Goal: Information Seeking & Learning: Check status

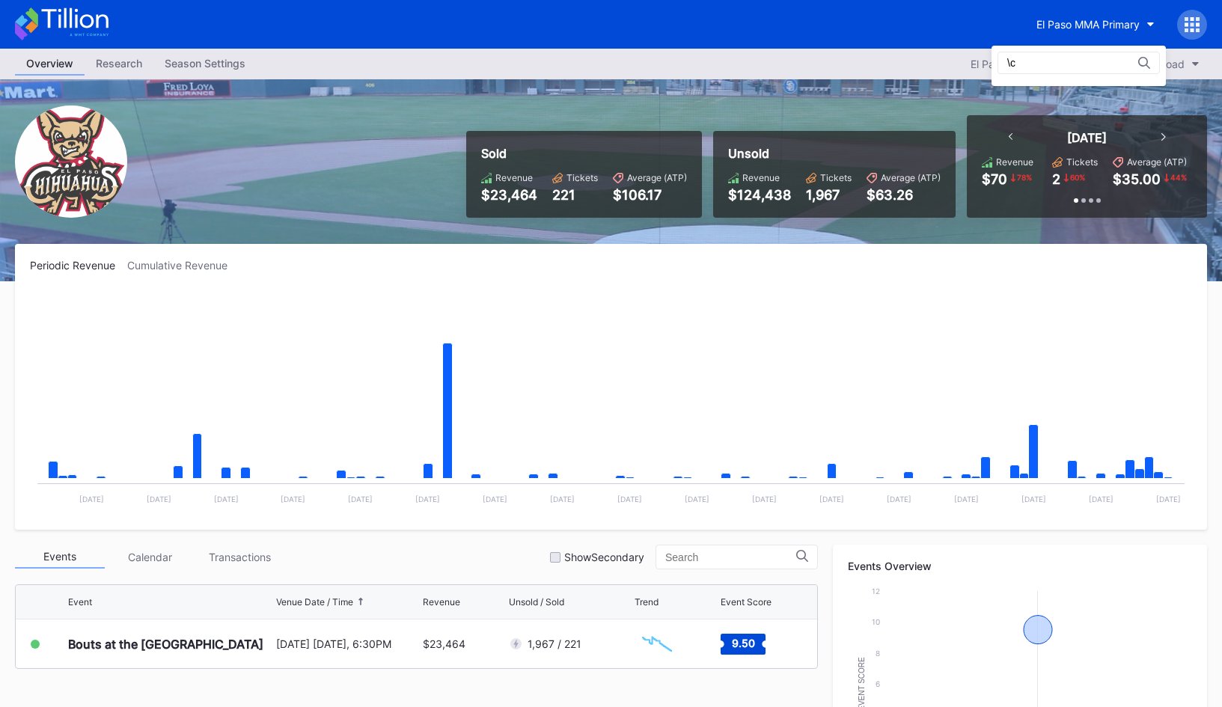
type input "\"
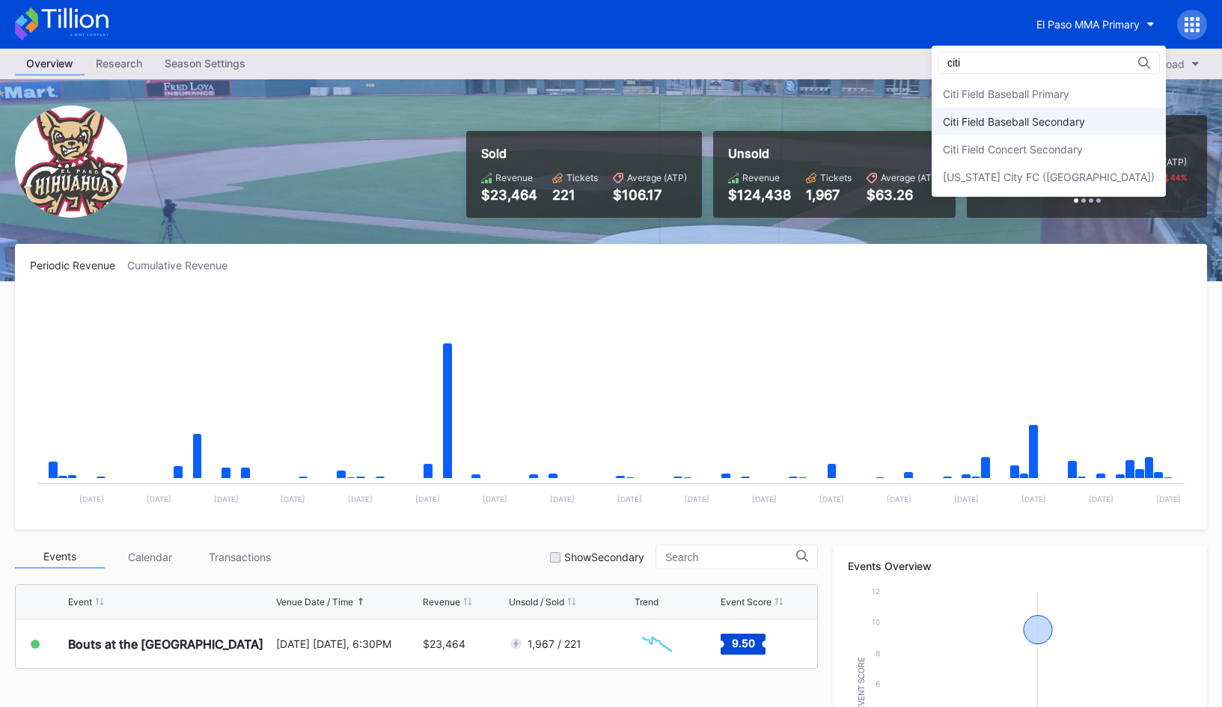
type input "citi"
click at [1104, 113] on div "Citi Field Baseball Secondary" at bounding box center [1049, 122] width 234 height 28
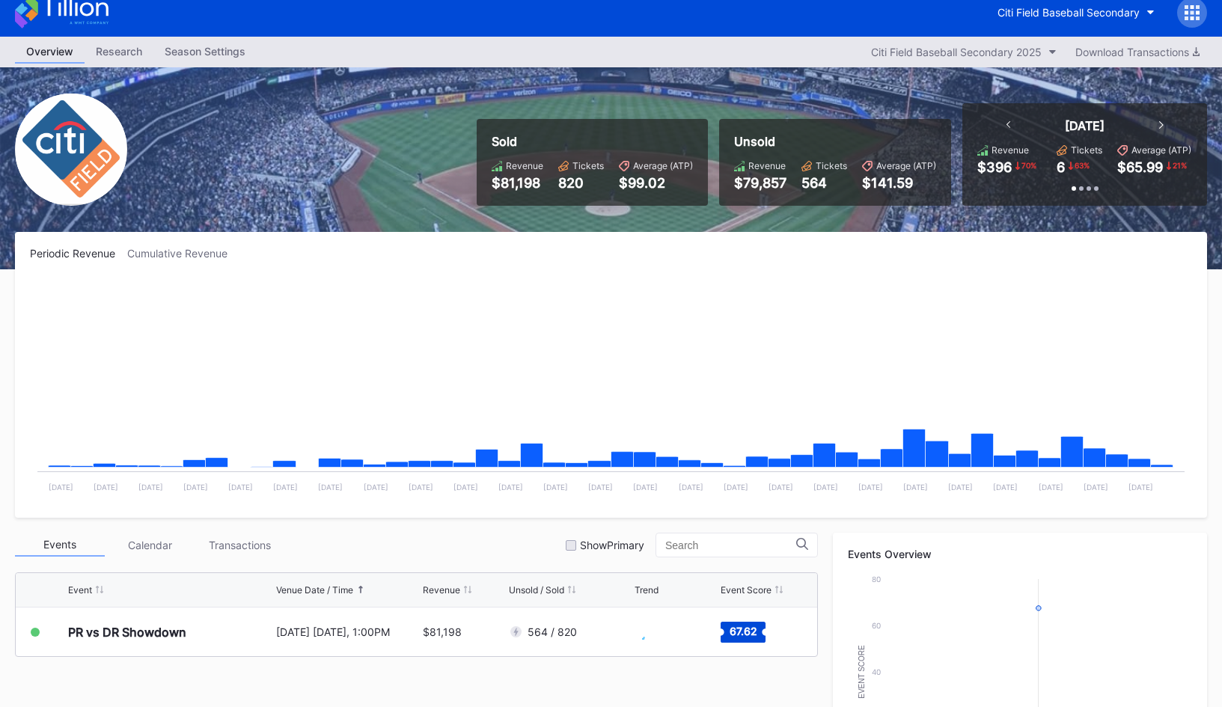
scroll to position [16, 0]
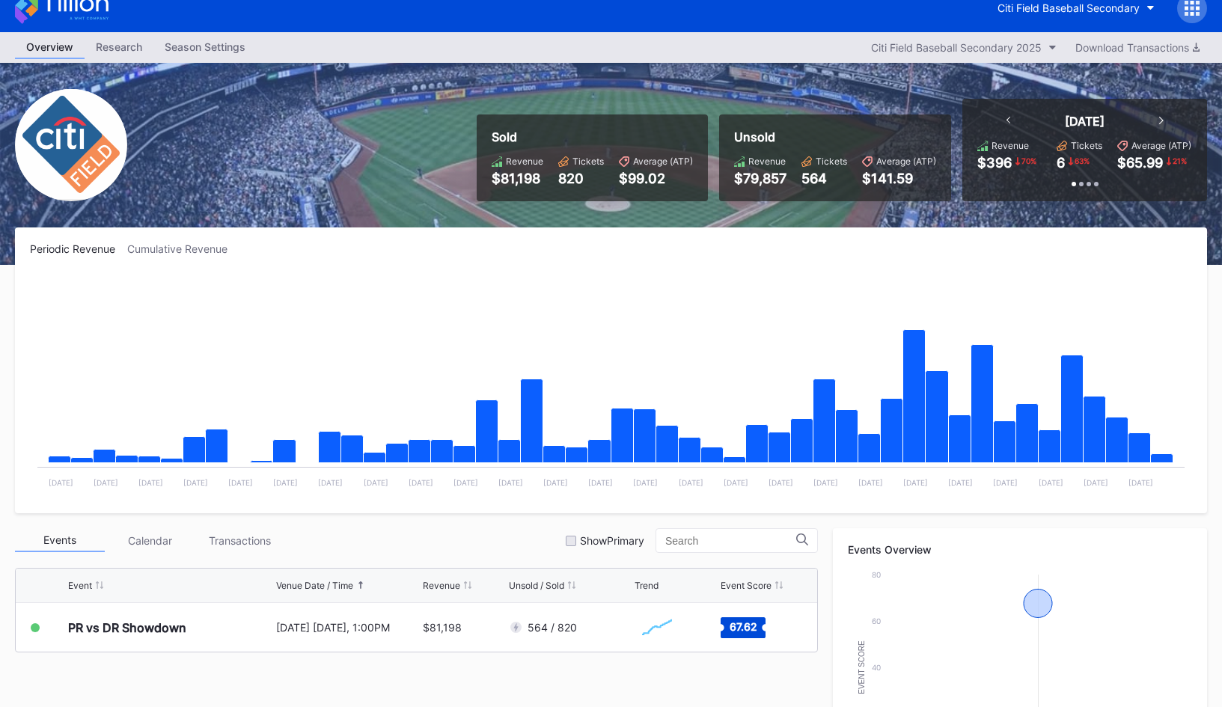
click at [94, 15] on icon at bounding box center [62, 7] width 94 height 33
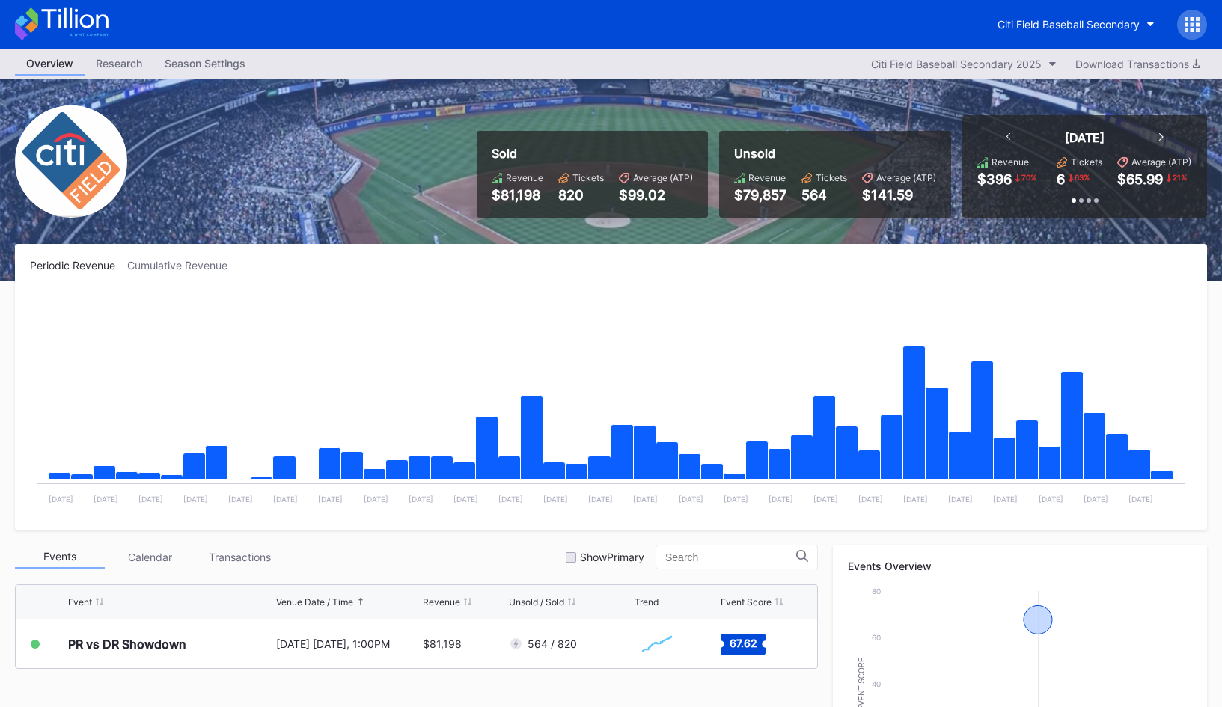
click at [58, 19] on icon at bounding box center [62, 23] width 94 height 33
click at [1023, 22] on div "Citi Field Baseball Secondary" at bounding box center [1068, 24] width 142 height 13
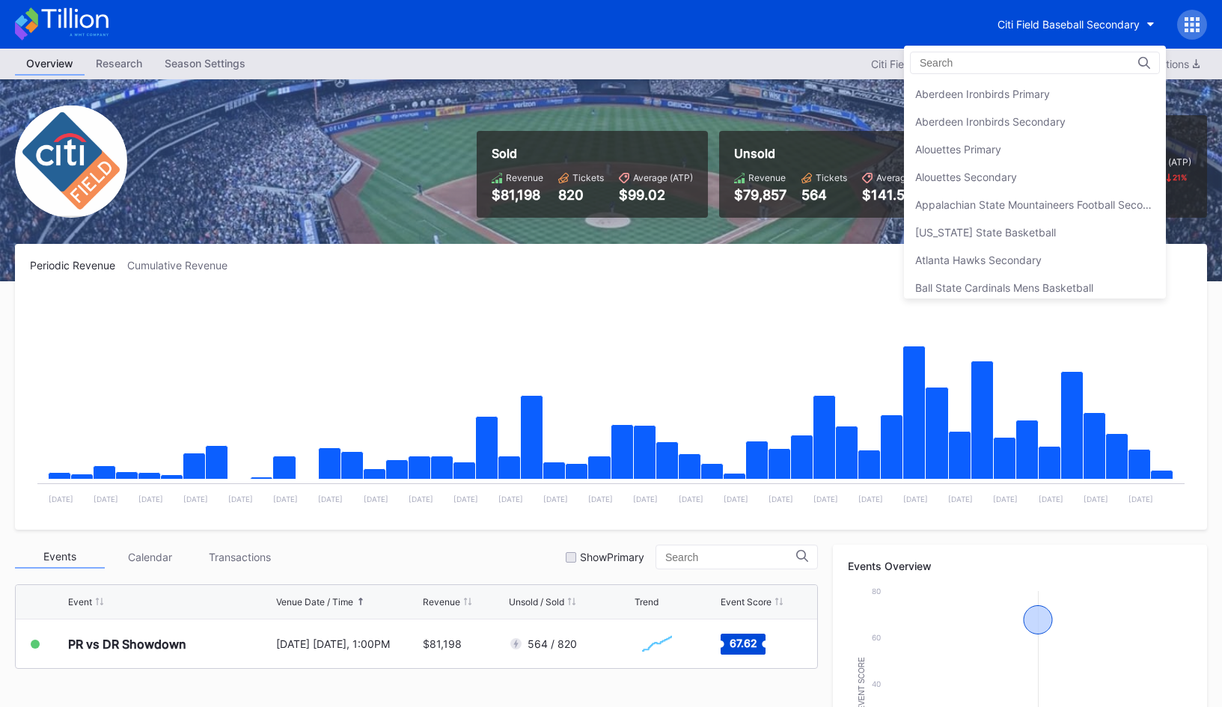
scroll to position [858, 0]
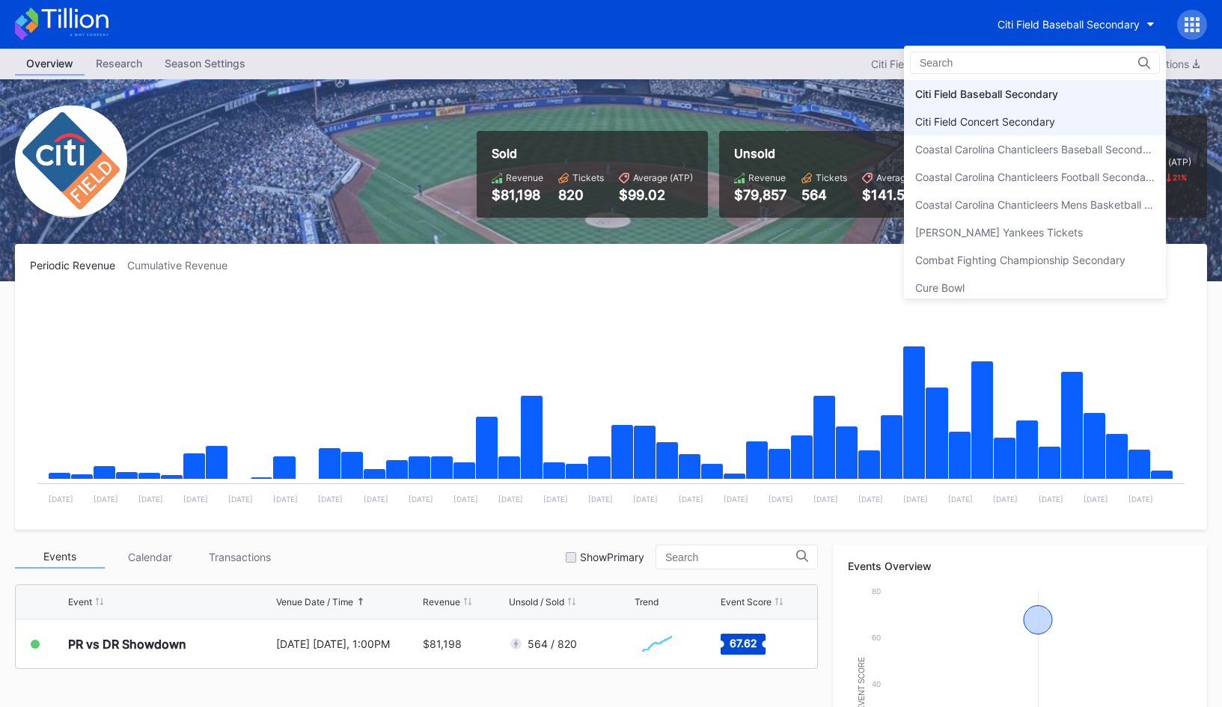
click at [1020, 125] on div "Citi Field Concert Secondary" at bounding box center [985, 121] width 140 height 13
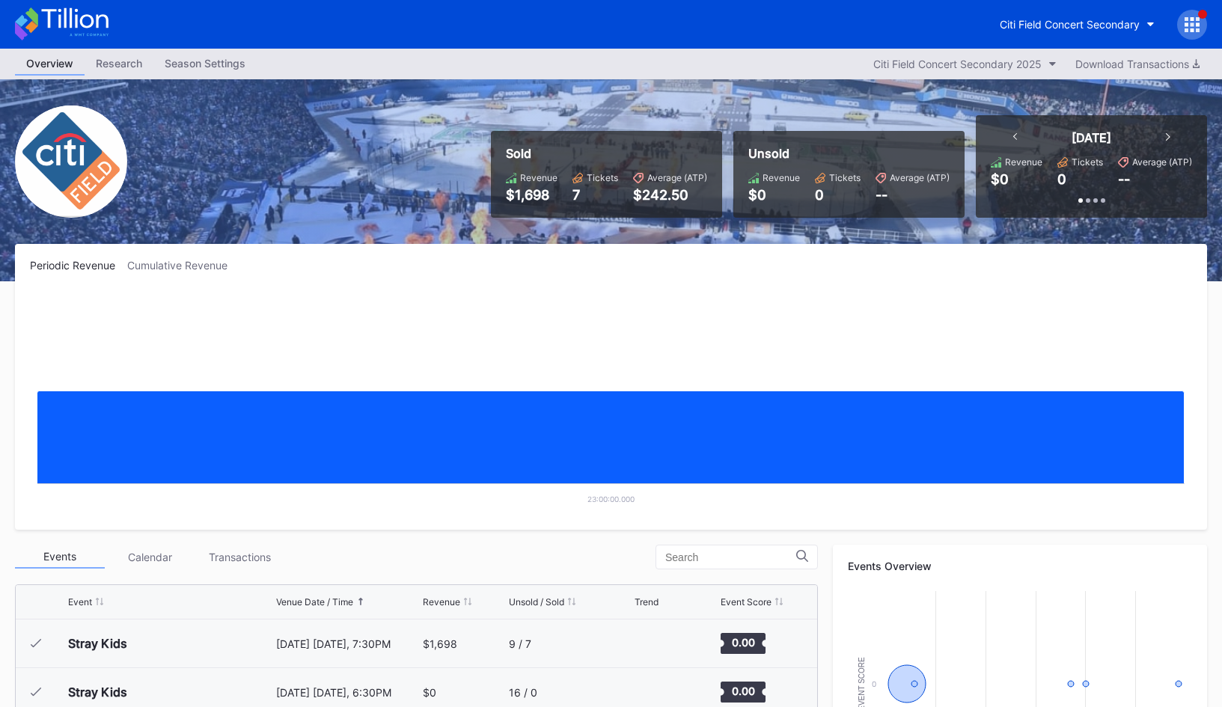
click at [67, 33] on icon at bounding box center [62, 23] width 94 height 33
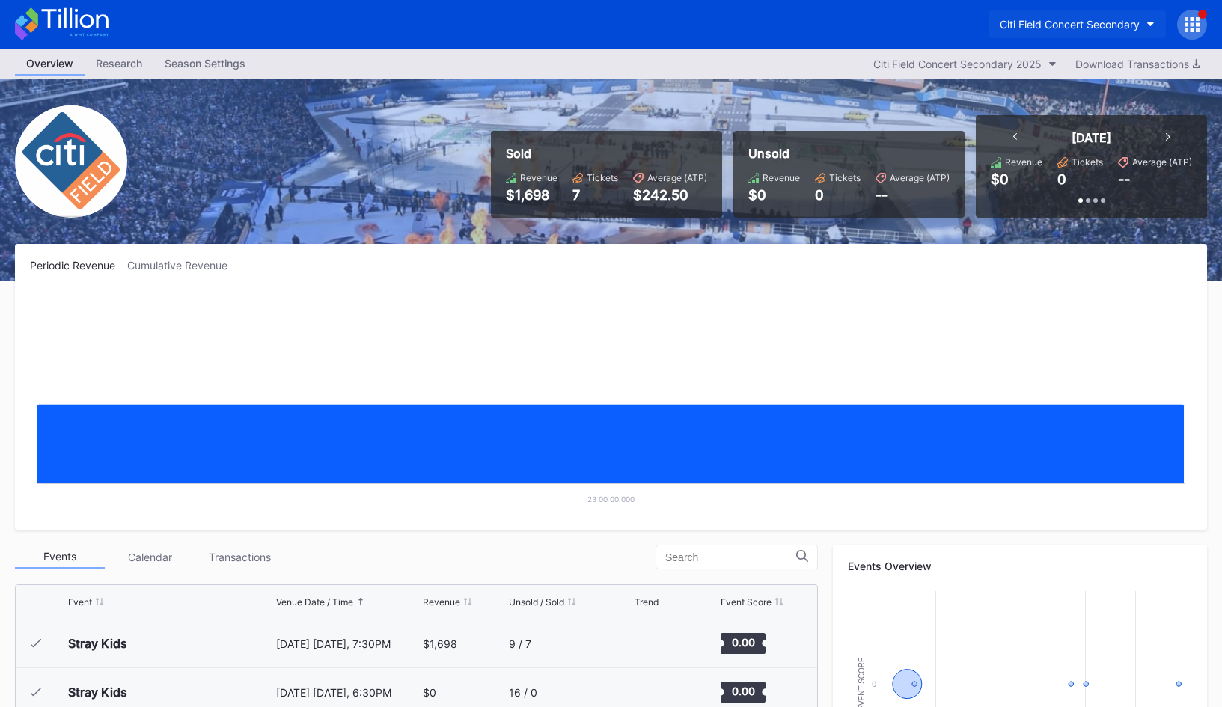
click at [1055, 28] on div "Citi Field Concert Secondary" at bounding box center [1070, 24] width 140 height 13
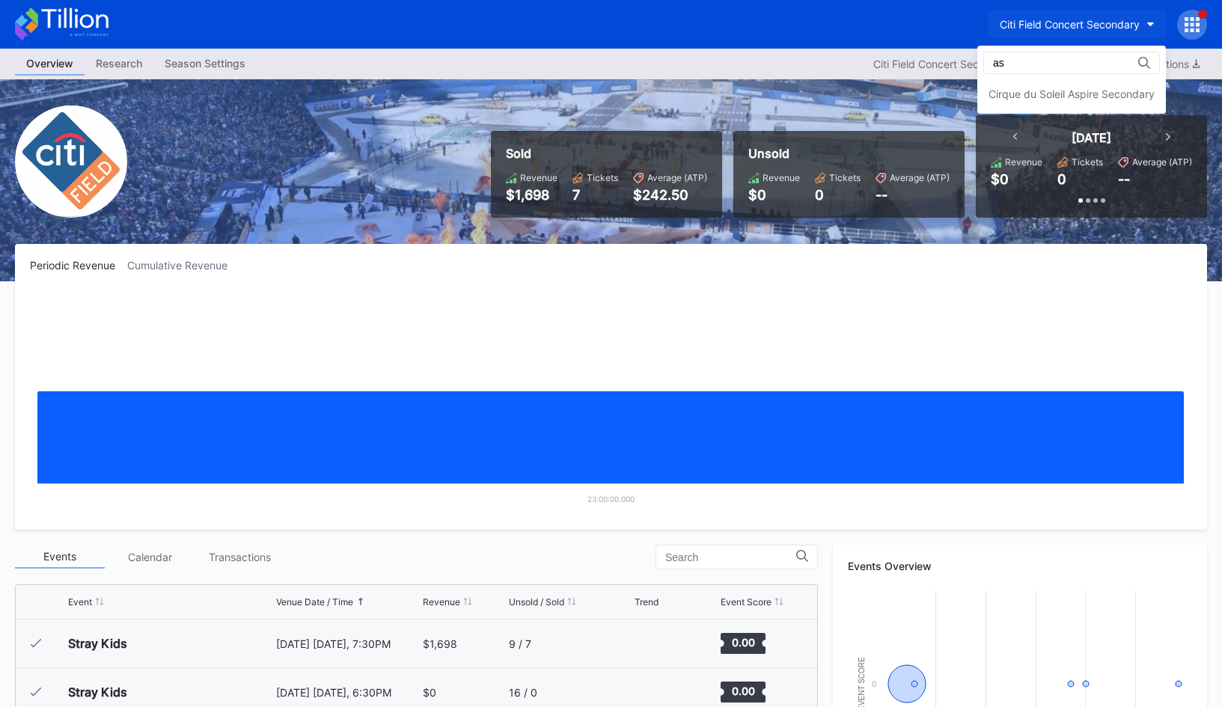
type input "a"
type input "aspire"
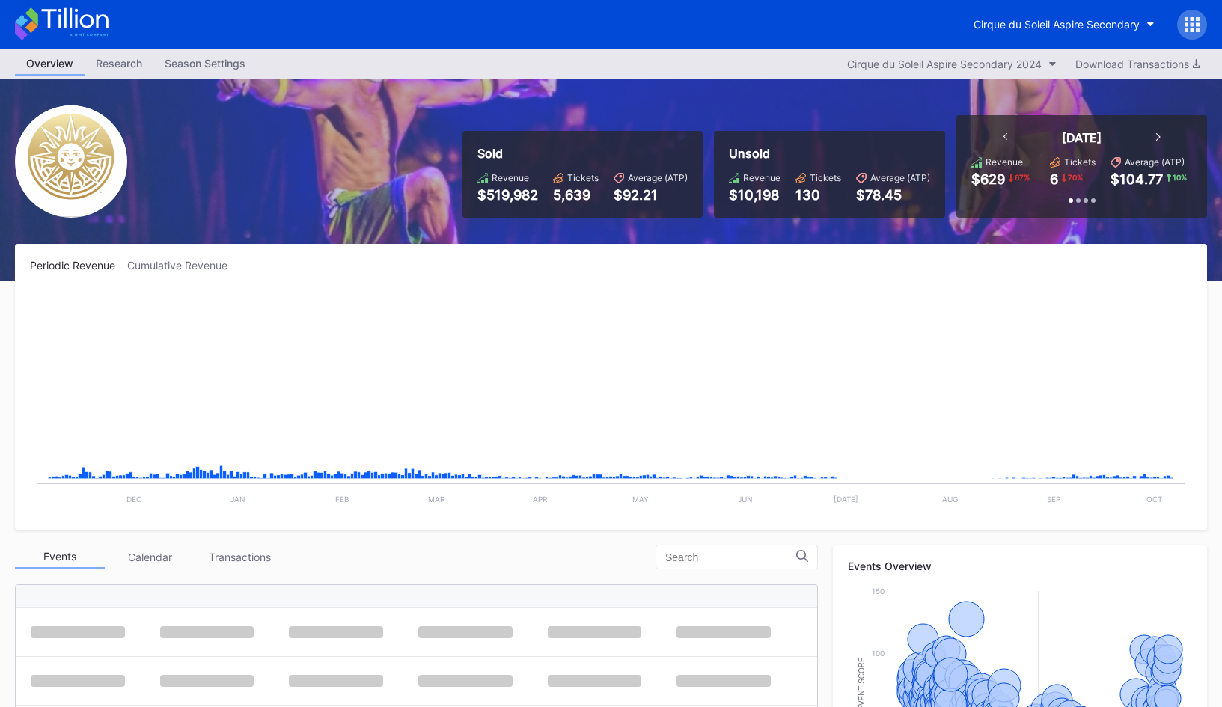
click at [202, 262] on div "Cumulative Revenue" at bounding box center [183, 265] width 112 height 13
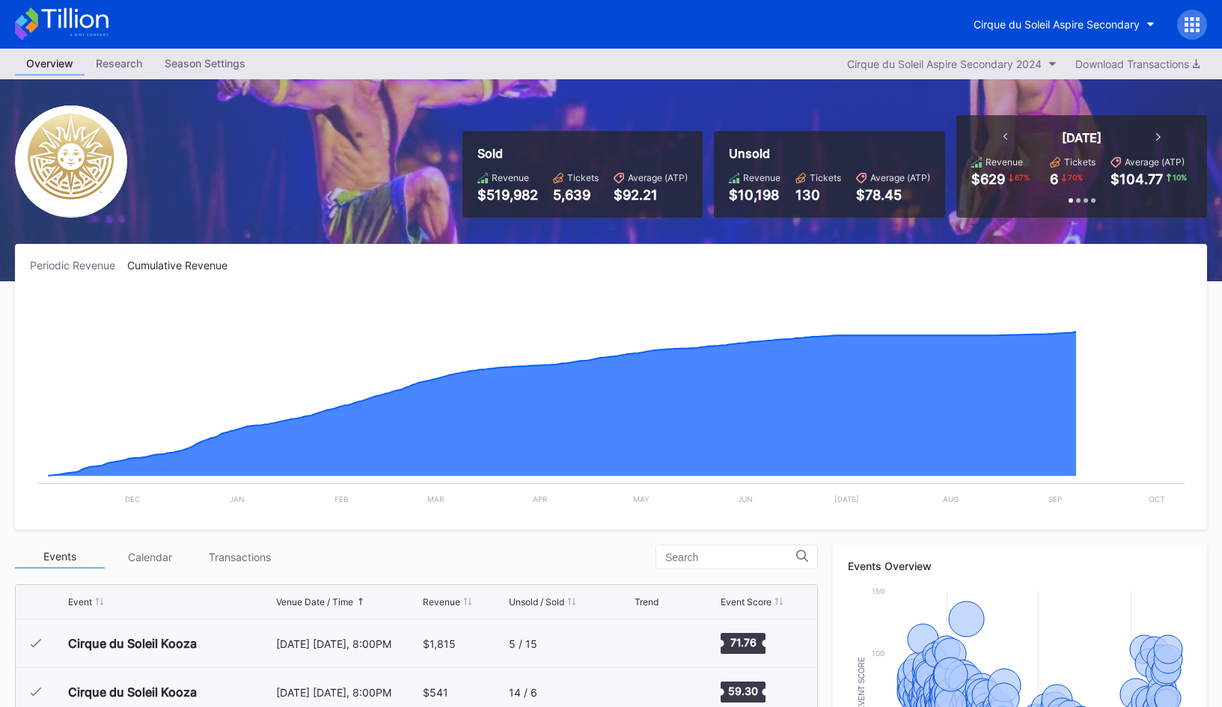
scroll to position [16196, 0]
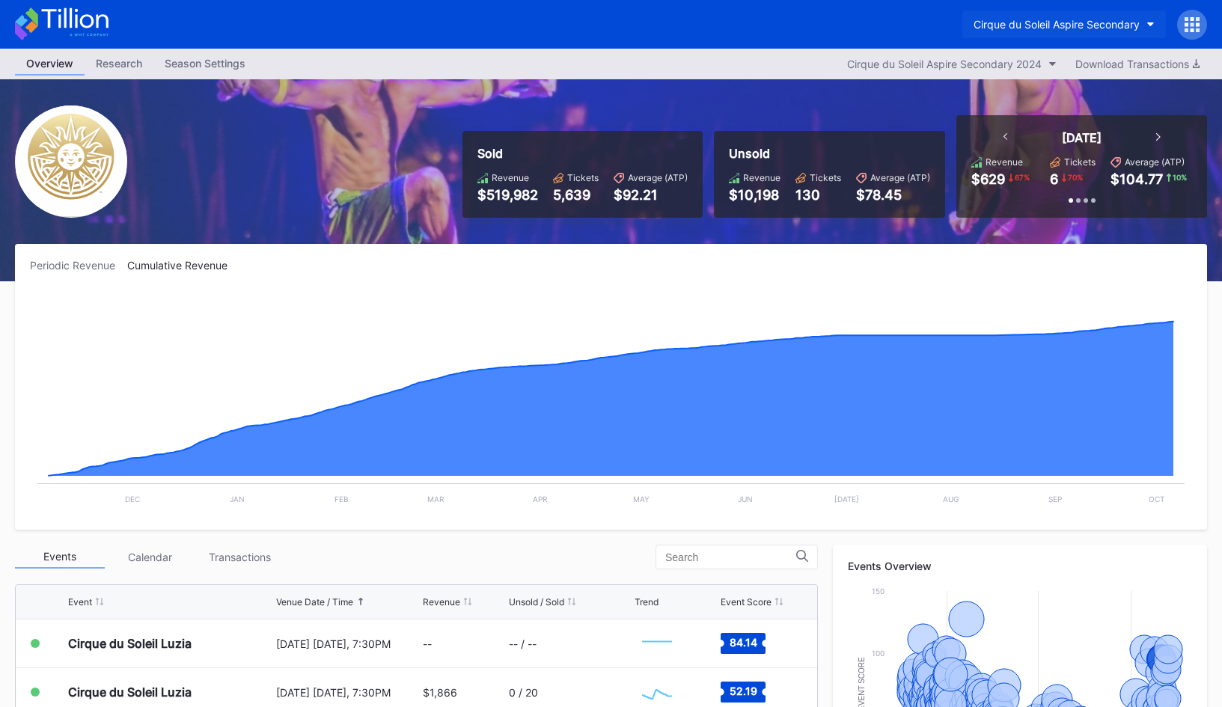
click at [1045, 28] on div "Cirque du Soleil Aspire Secondary" at bounding box center [1057, 24] width 166 height 13
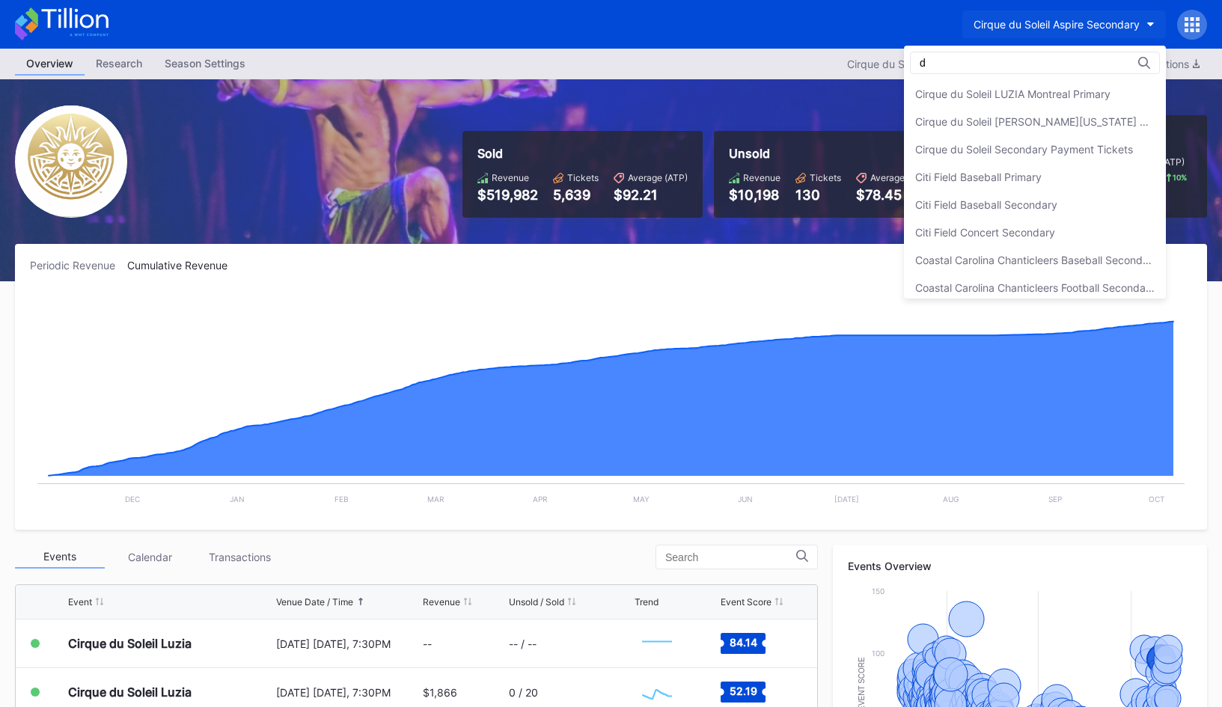
scroll to position [0, 0]
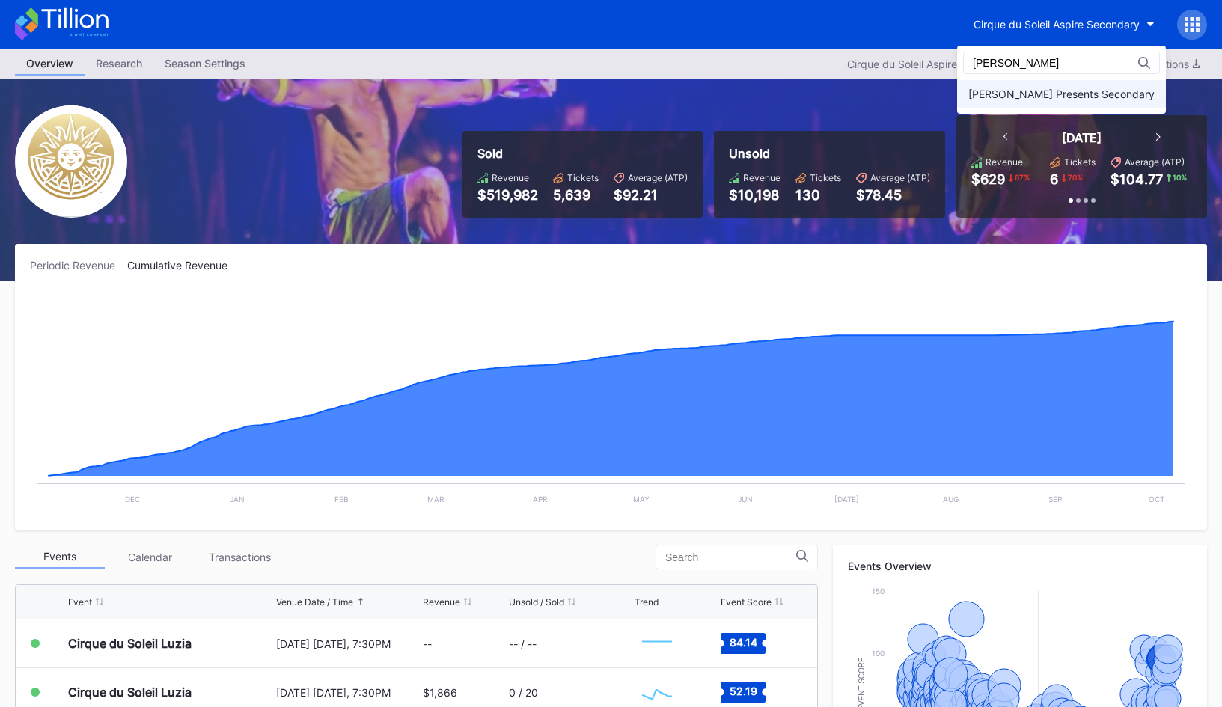
type input "danny"
click at [1051, 91] on div "[PERSON_NAME] Presents Secondary" at bounding box center [1061, 94] width 186 height 13
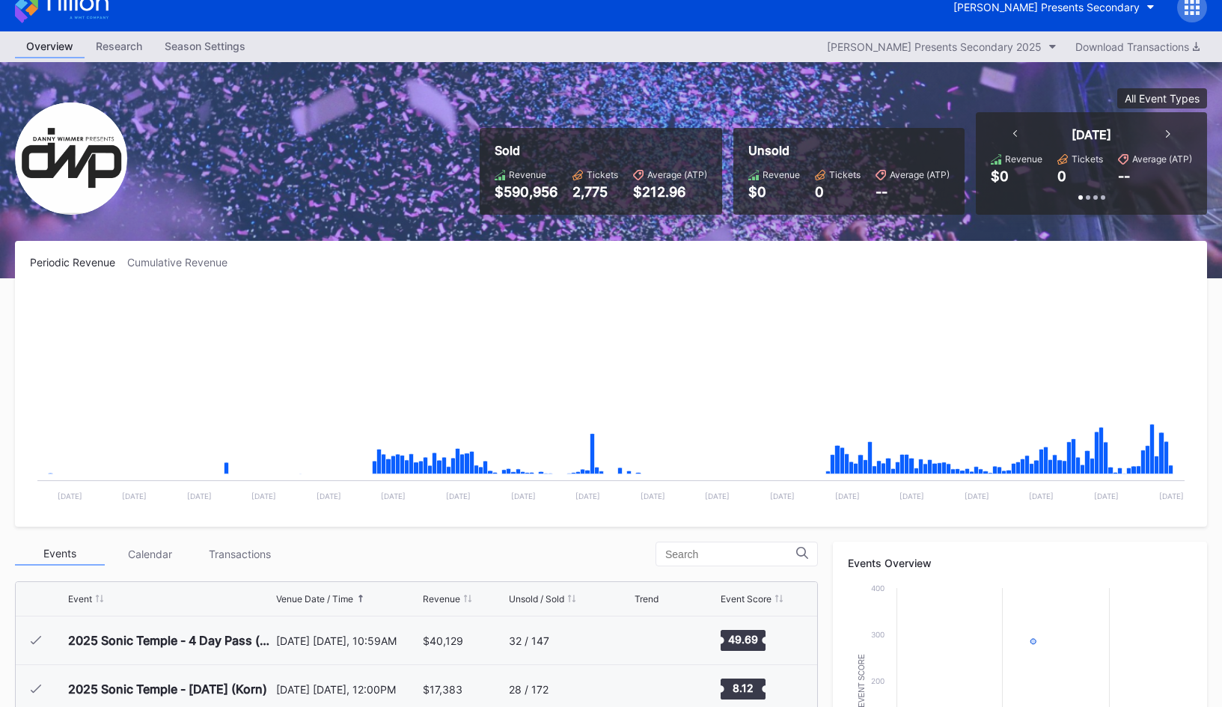
scroll to position [34, 0]
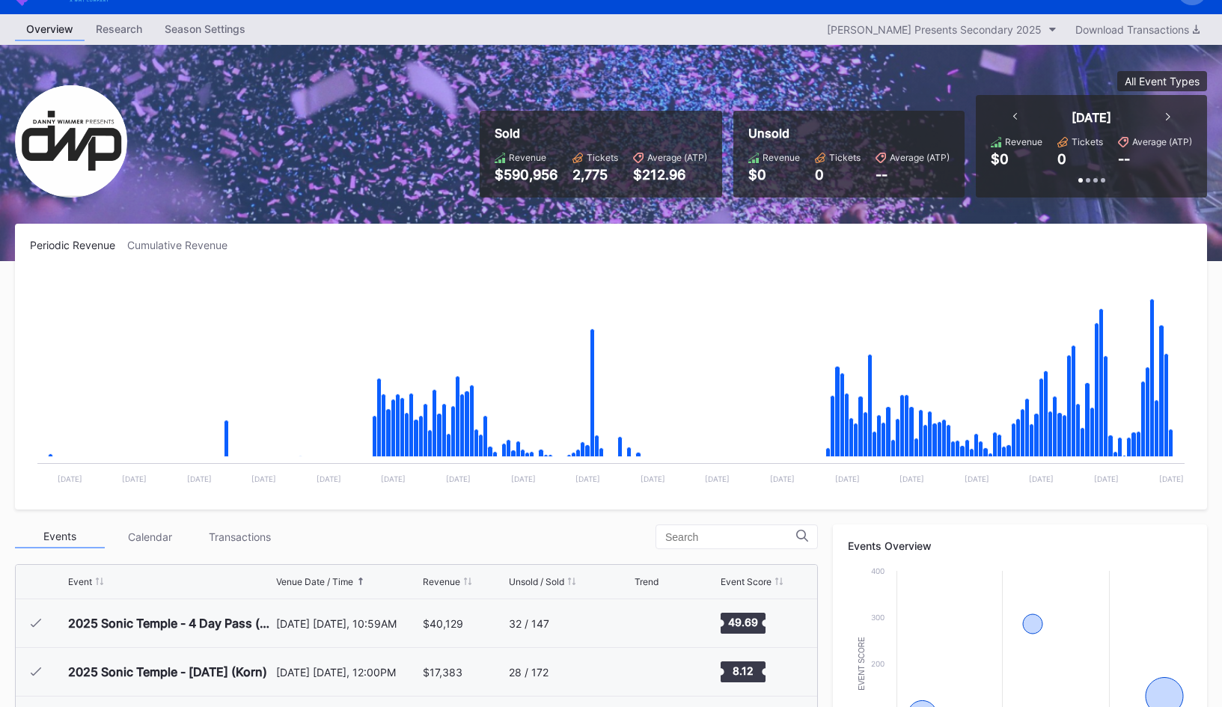
click at [193, 246] on div "Cumulative Revenue" at bounding box center [183, 245] width 112 height 13
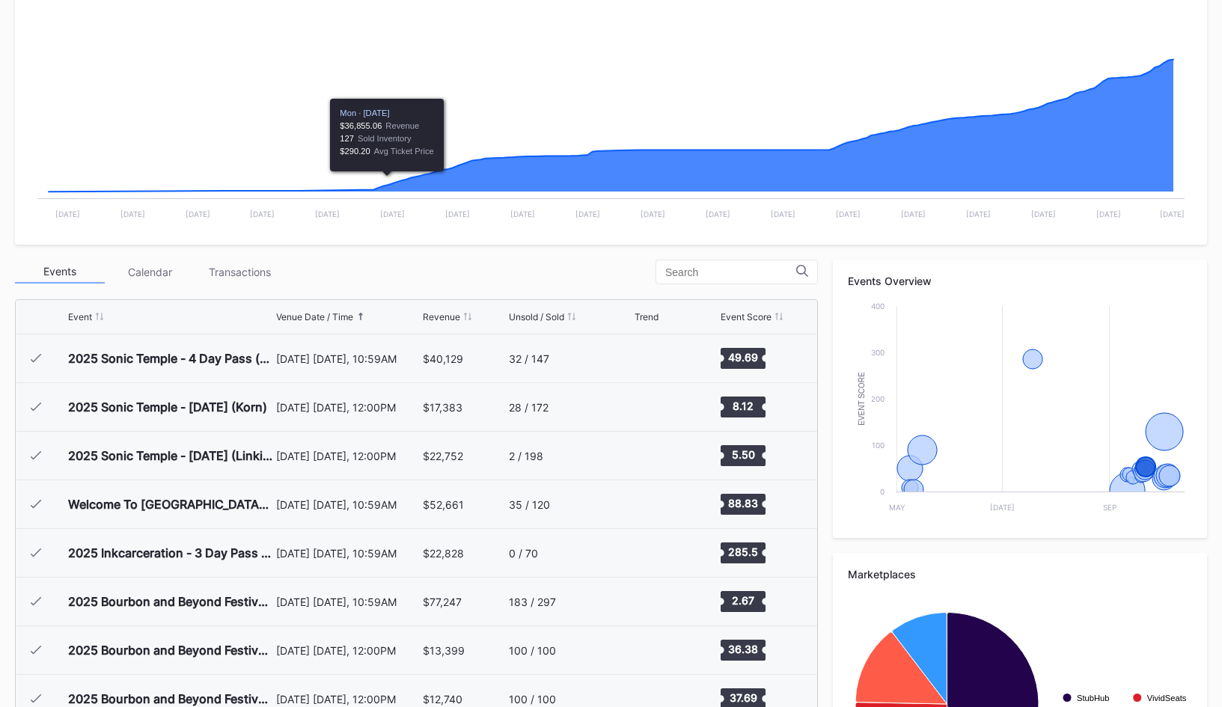
scroll to position [0, 0]
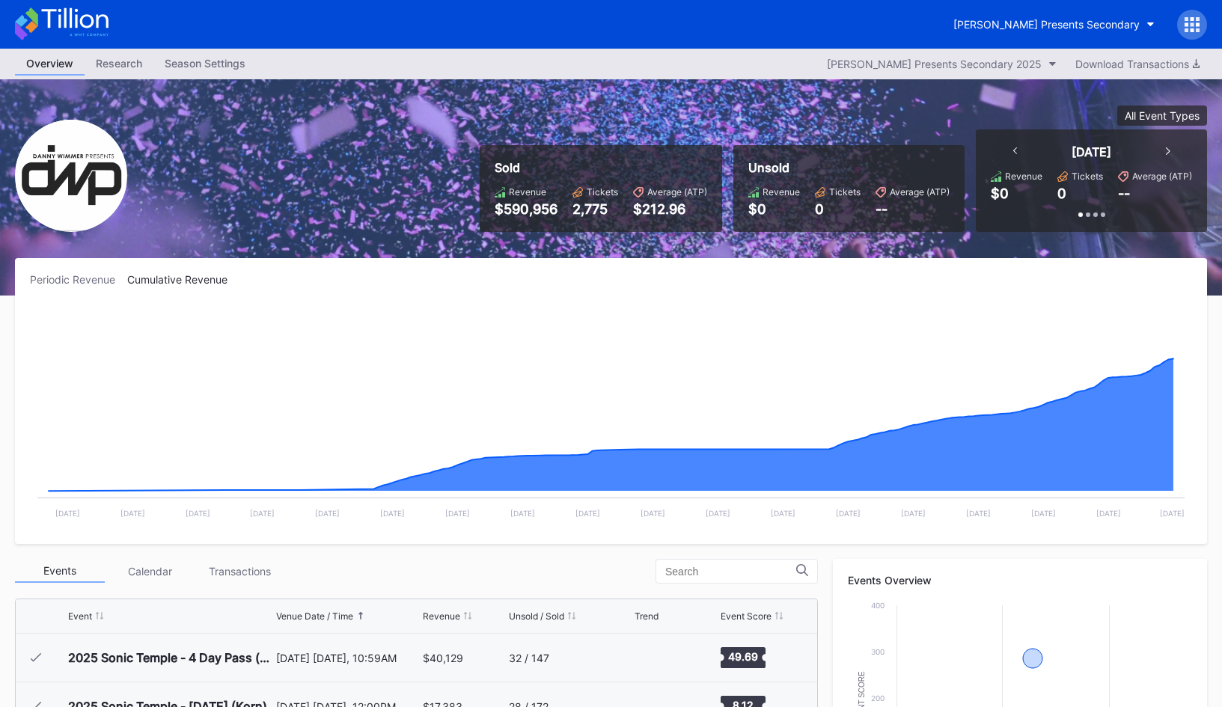
click at [91, 19] on icon at bounding box center [74, 18] width 67 height 20
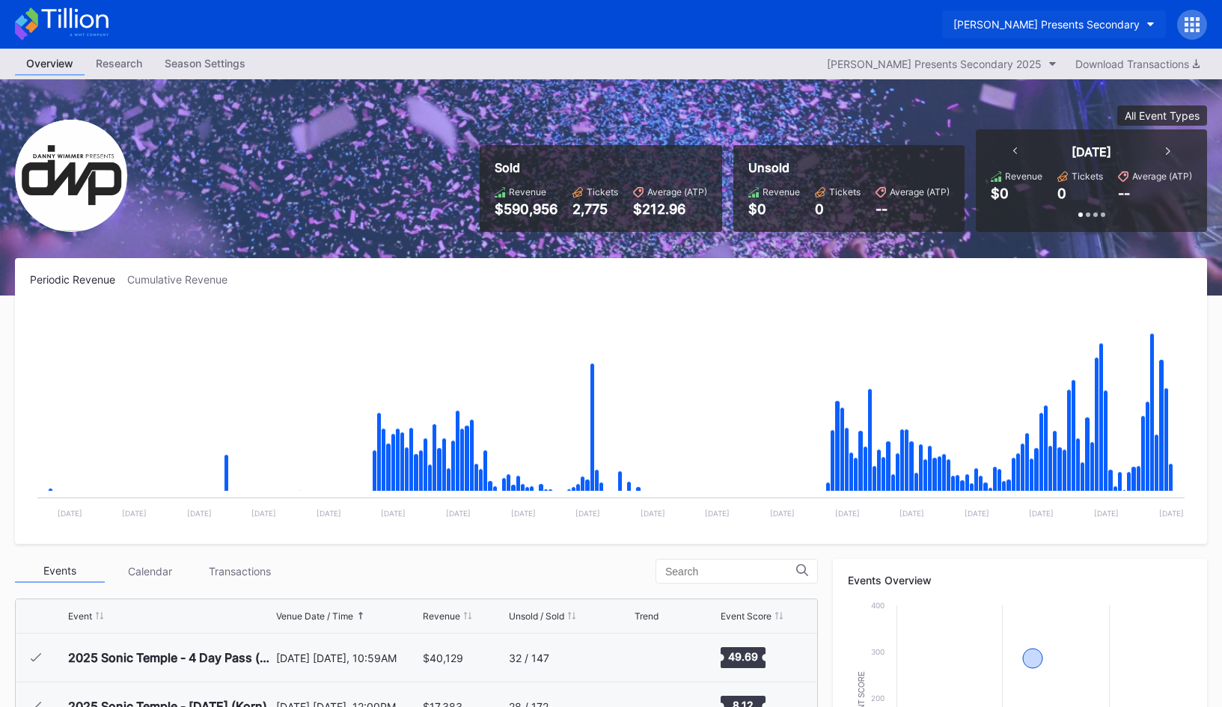
click at [1034, 23] on div "[PERSON_NAME] Presents Secondary" at bounding box center [1046, 24] width 186 height 13
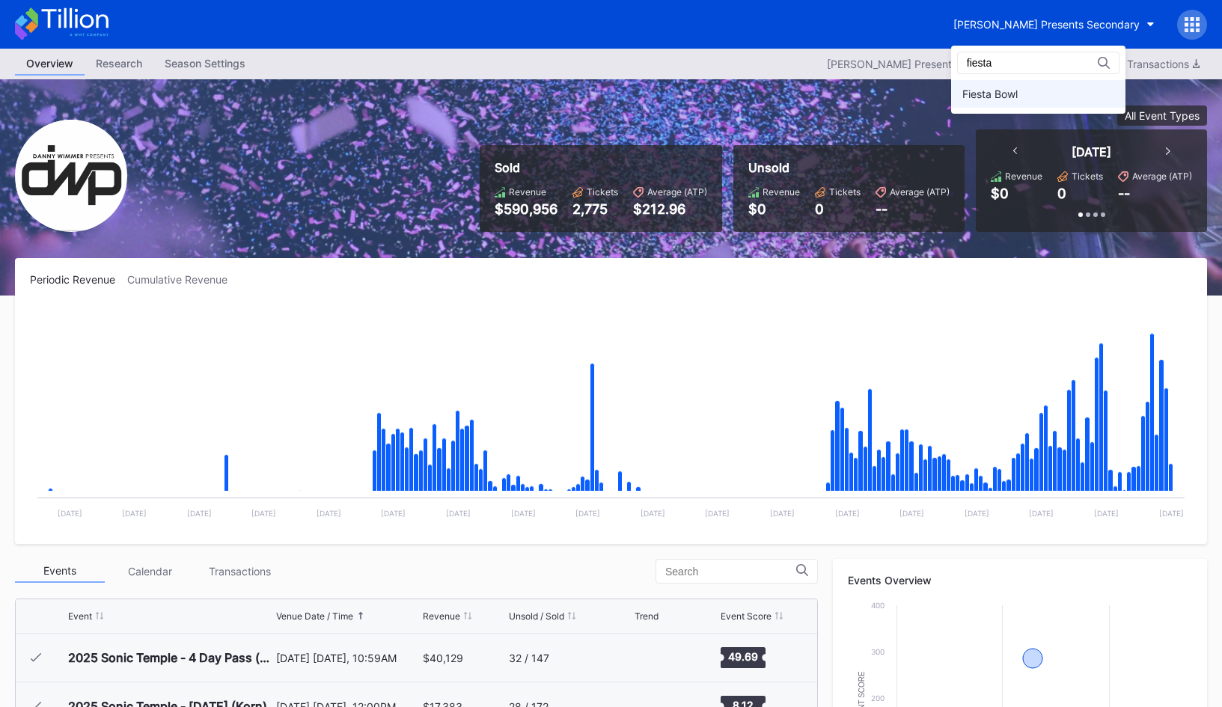
type input "fiesta"
click at [1016, 103] on div "Fiesta Bowl" at bounding box center [1038, 94] width 174 height 28
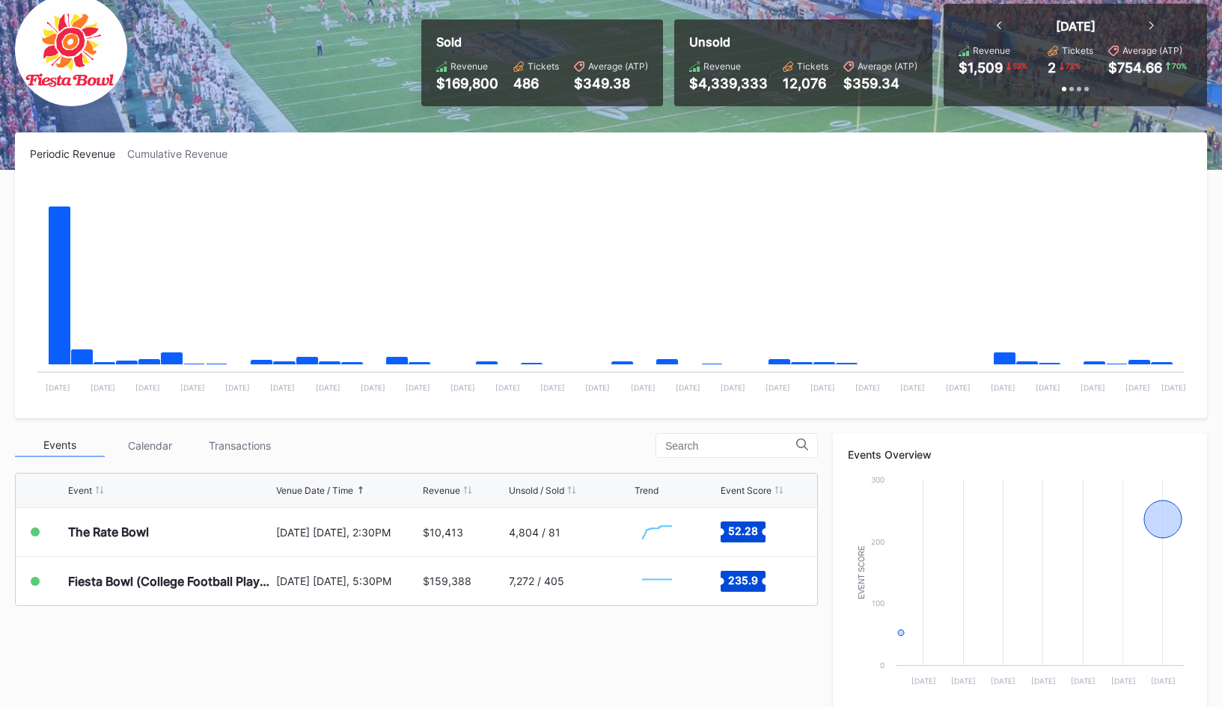
scroll to position [112, 0]
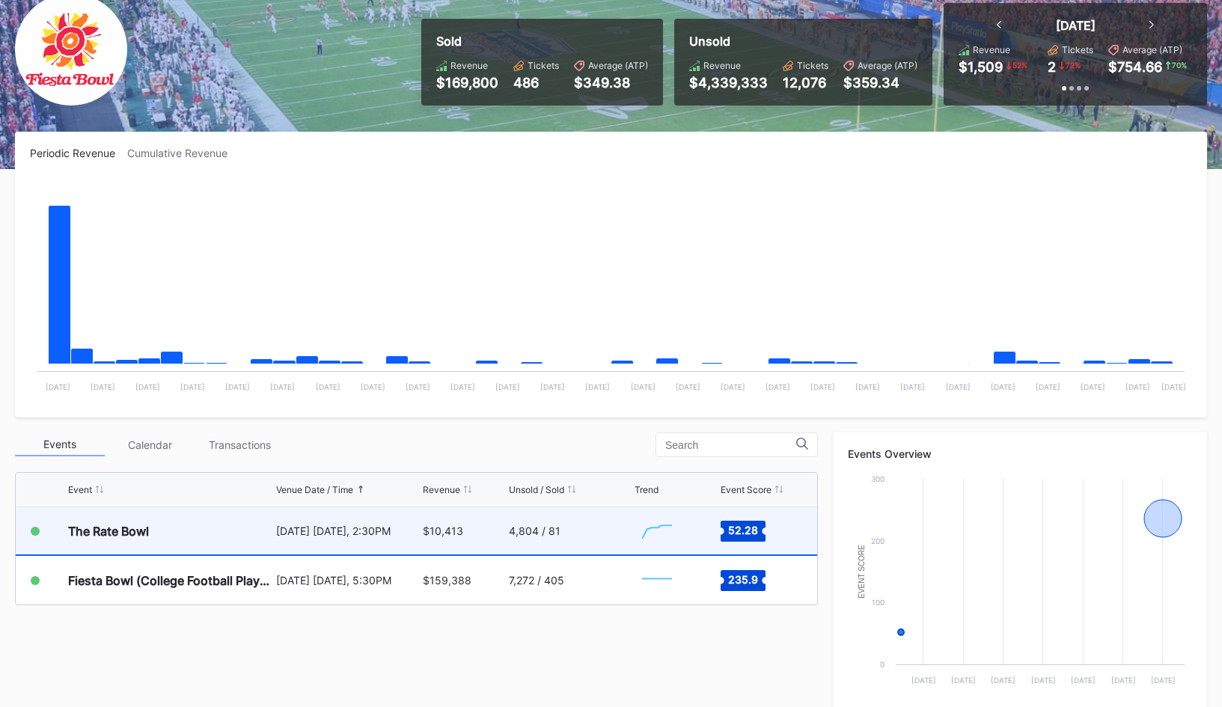
click at [576, 537] on div "4,804 / 81" at bounding box center [570, 530] width 123 height 47
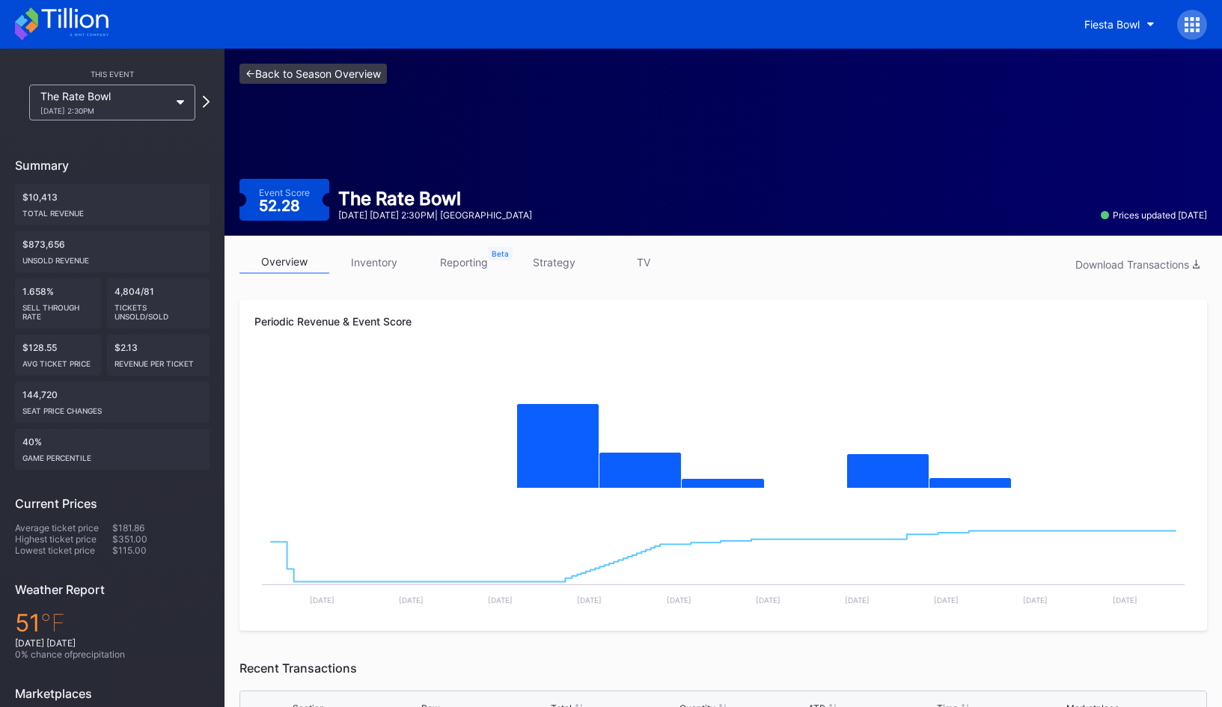
click at [367, 76] on link "<- Back to Season Overview" at bounding box center [312, 74] width 147 height 20
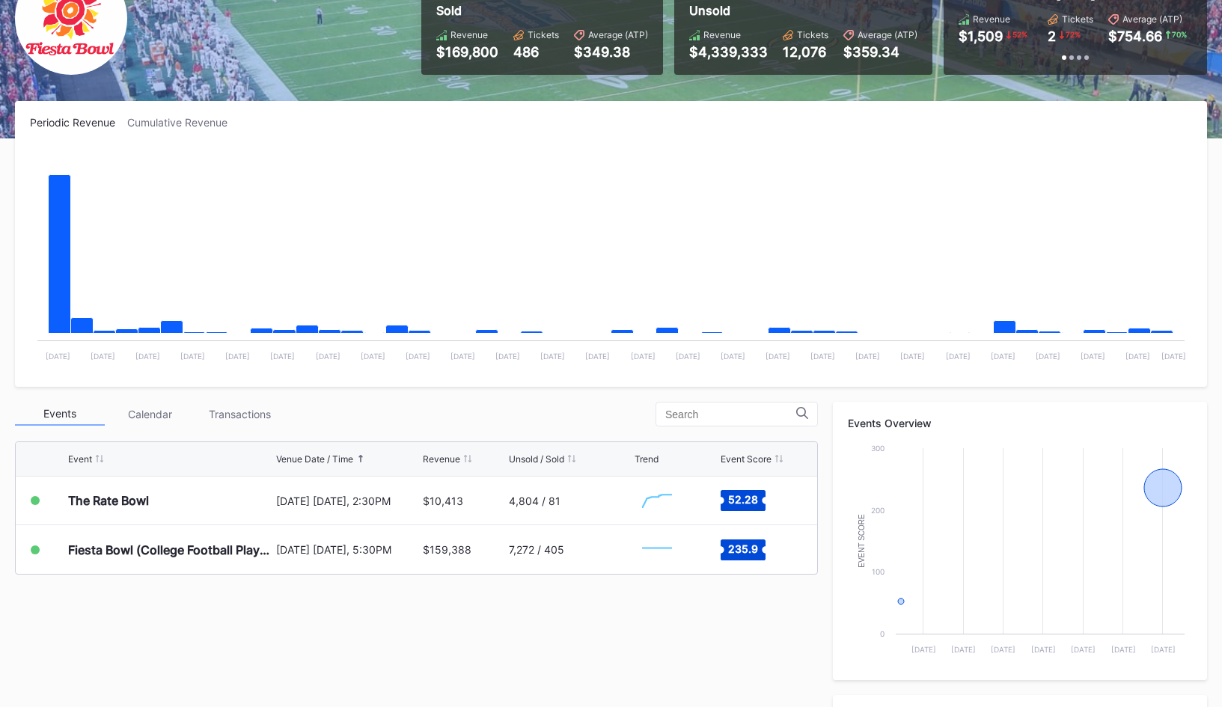
scroll to position [152, 0]
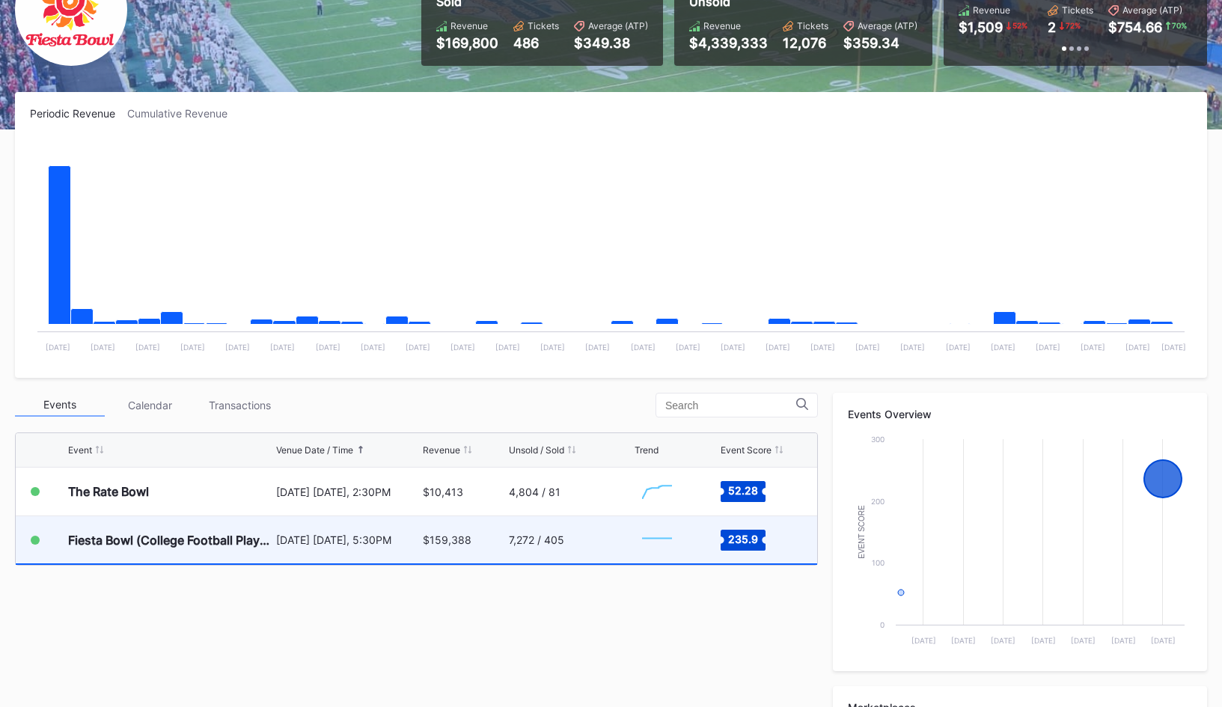
click at [456, 549] on div "$159,388" at bounding box center [464, 539] width 82 height 47
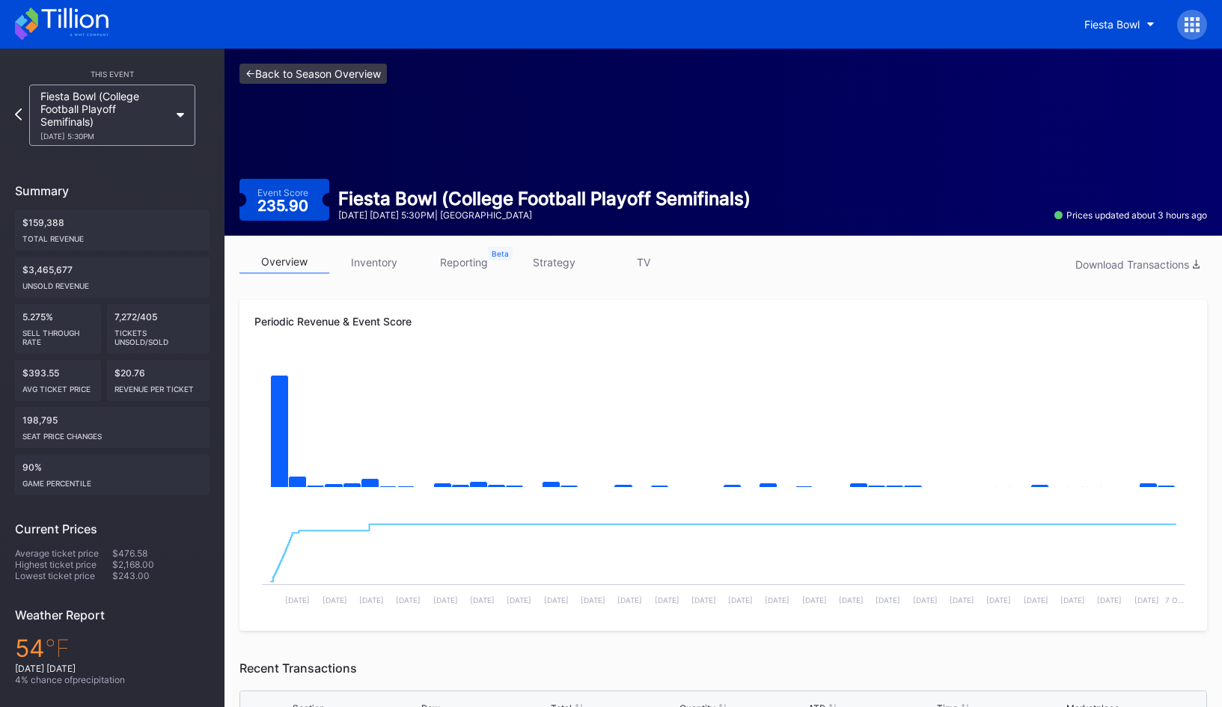
click at [361, 77] on link "<- Back to Season Overview" at bounding box center [312, 74] width 147 height 20
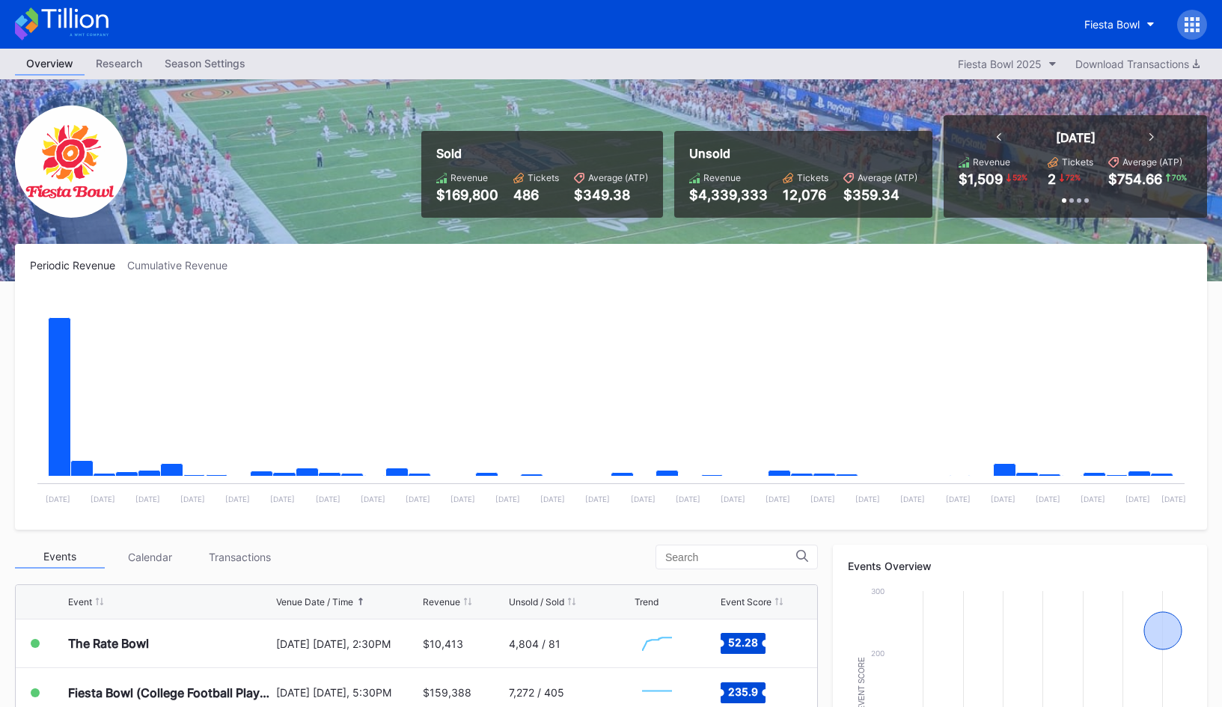
click at [81, 22] on icon at bounding box center [74, 18] width 67 height 20
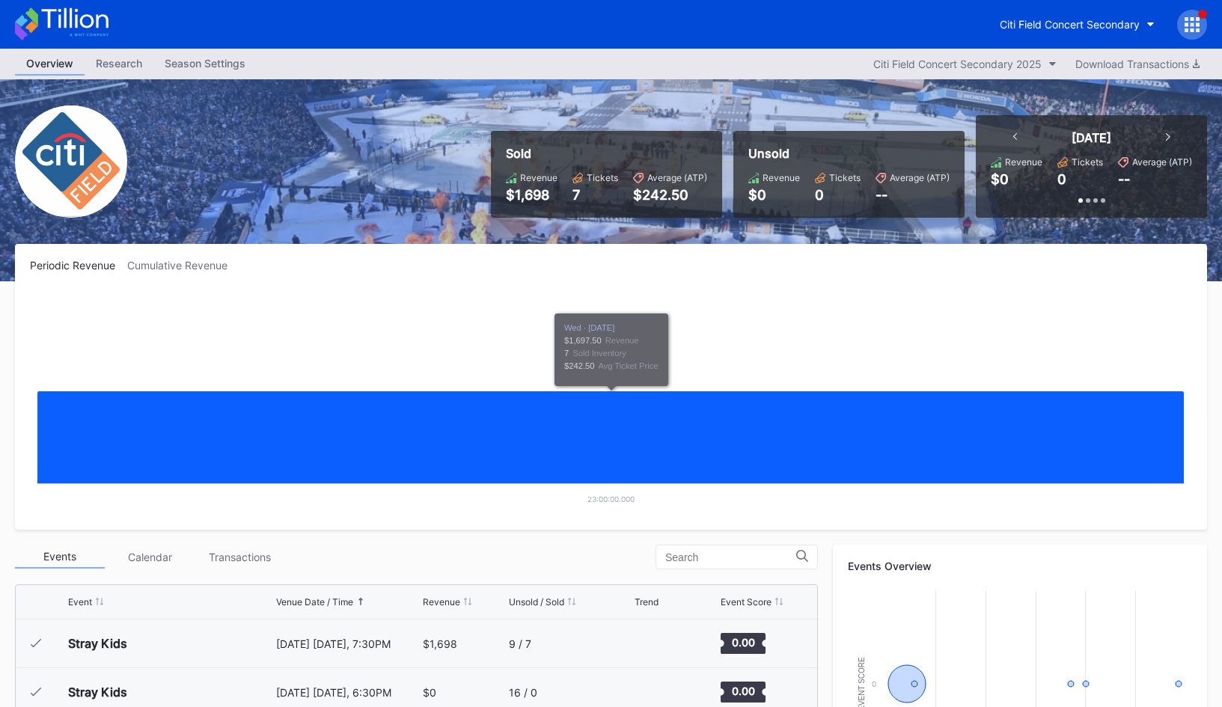
scroll to position [2, 0]
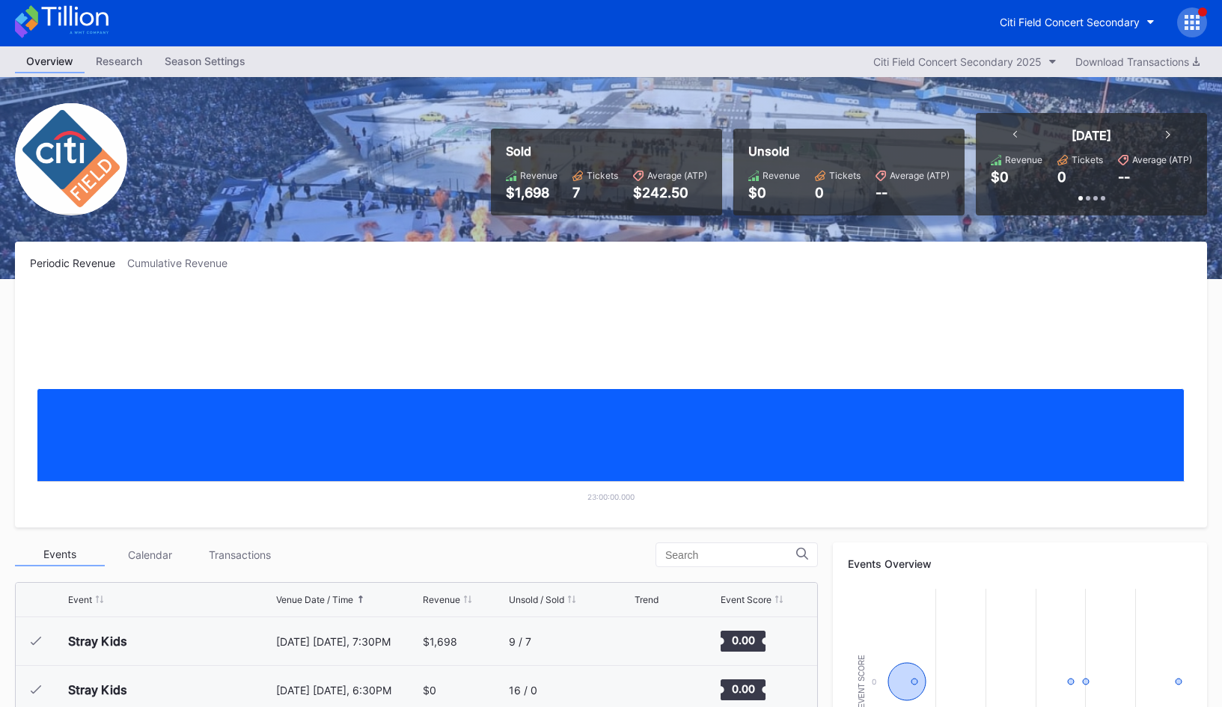
click at [22, 28] on icon at bounding box center [21, 29] width 13 height 19
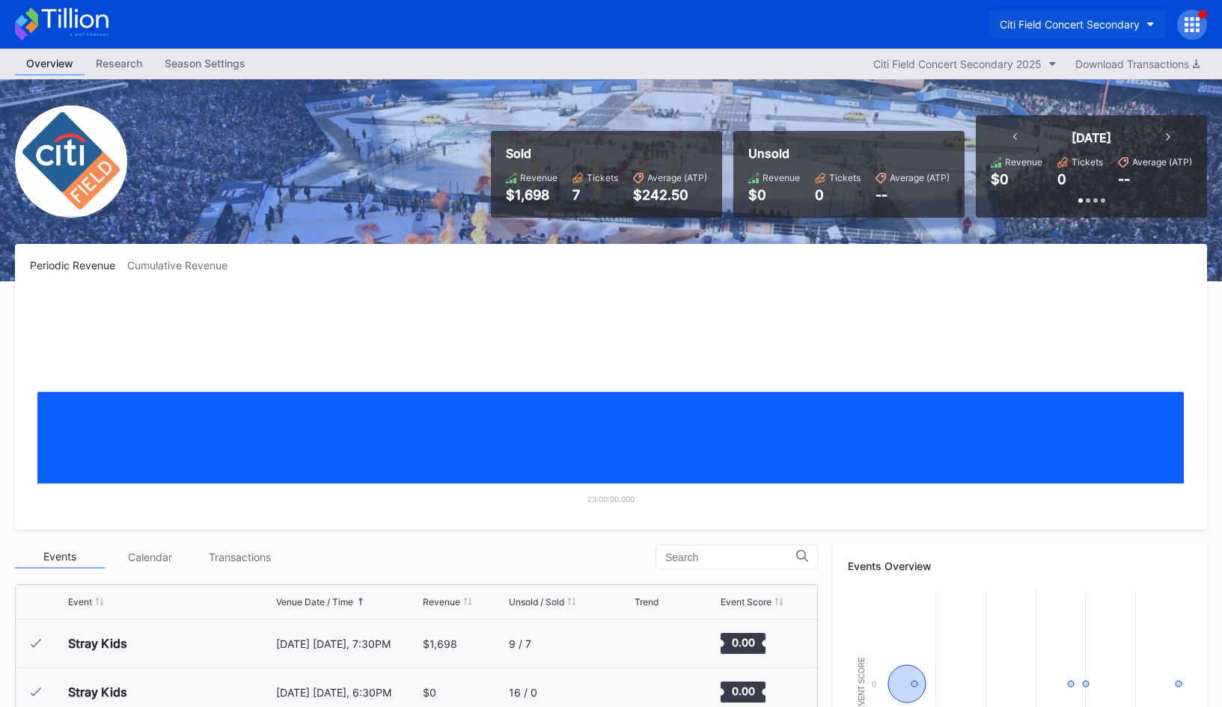
click at [1027, 24] on div "Citi Field Concert Secondary" at bounding box center [1070, 24] width 140 height 13
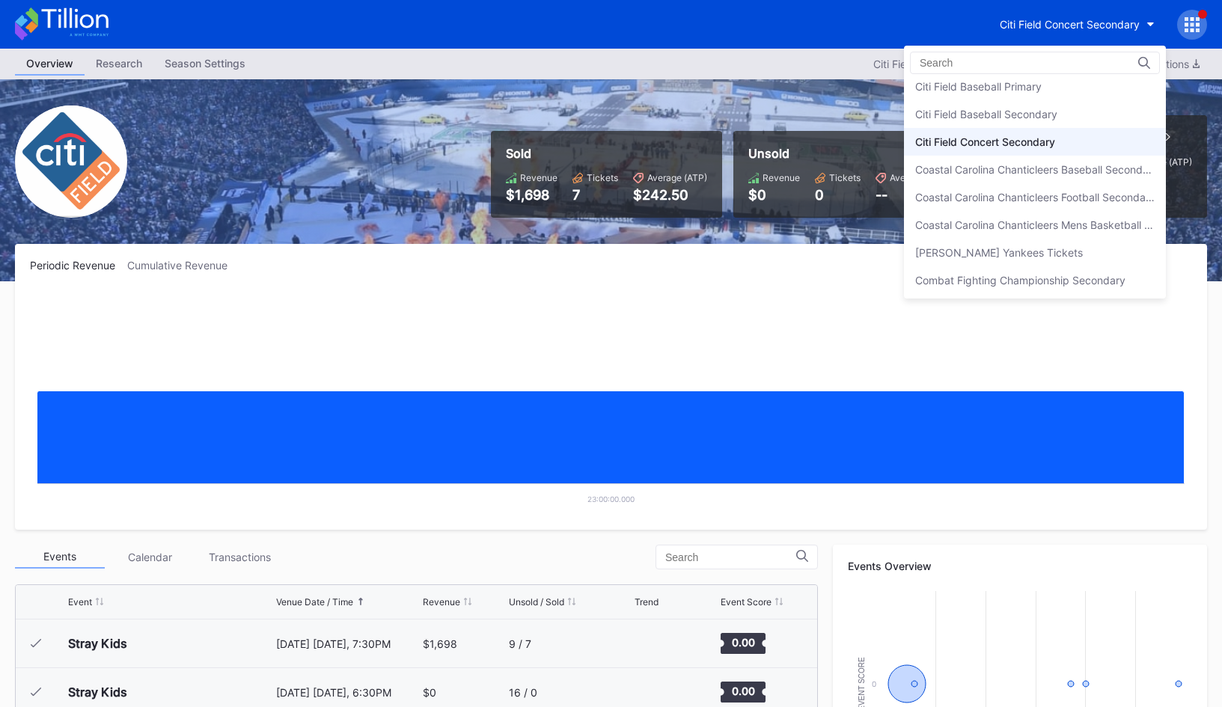
scroll to position [840, 0]
click at [1030, 106] on div "Citi Field Baseball Secondary" at bounding box center [986, 112] width 142 height 13
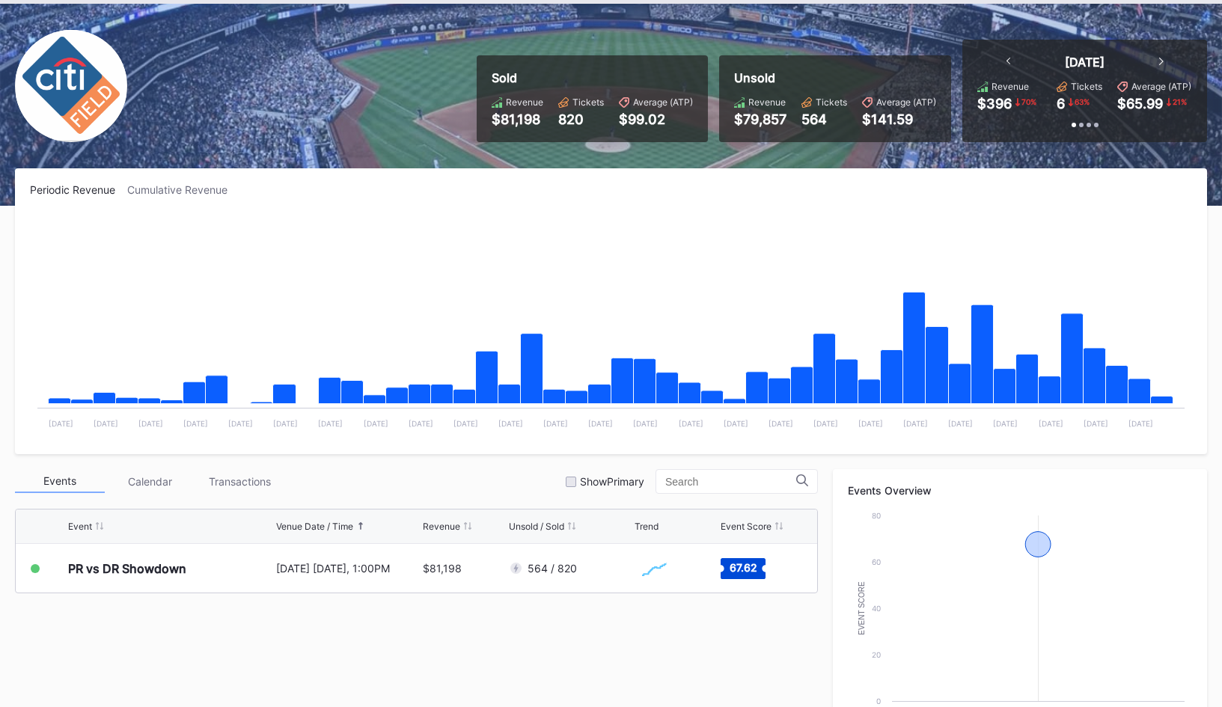
scroll to position [124, 0]
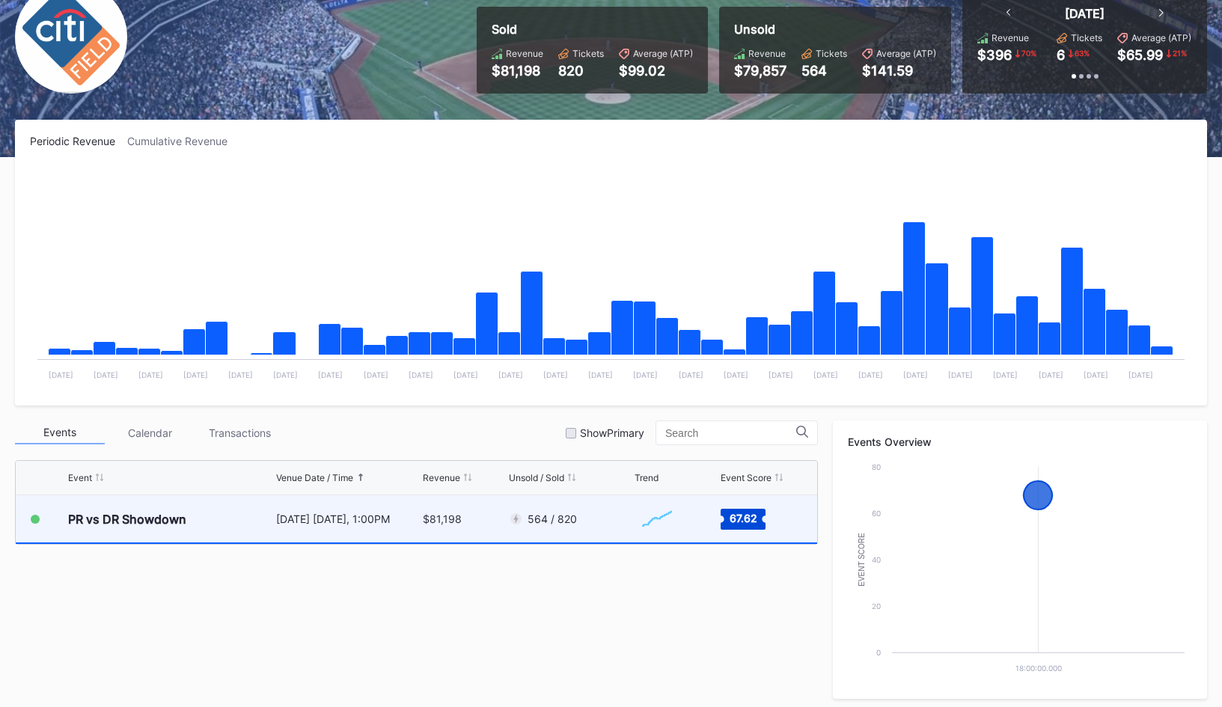
click at [626, 528] on div "564 / 820" at bounding box center [570, 518] width 123 height 47
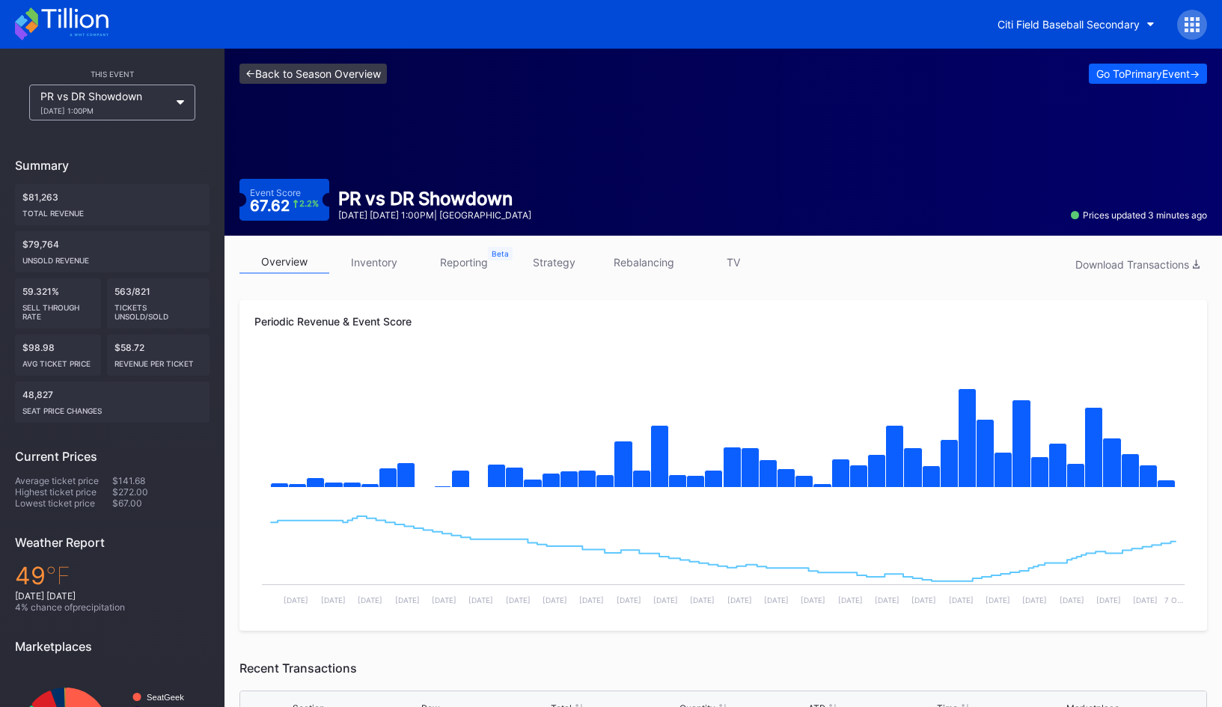
click at [337, 80] on link "<- Back to Season Overview" at bounding box center [312, 74] width 147 height 20
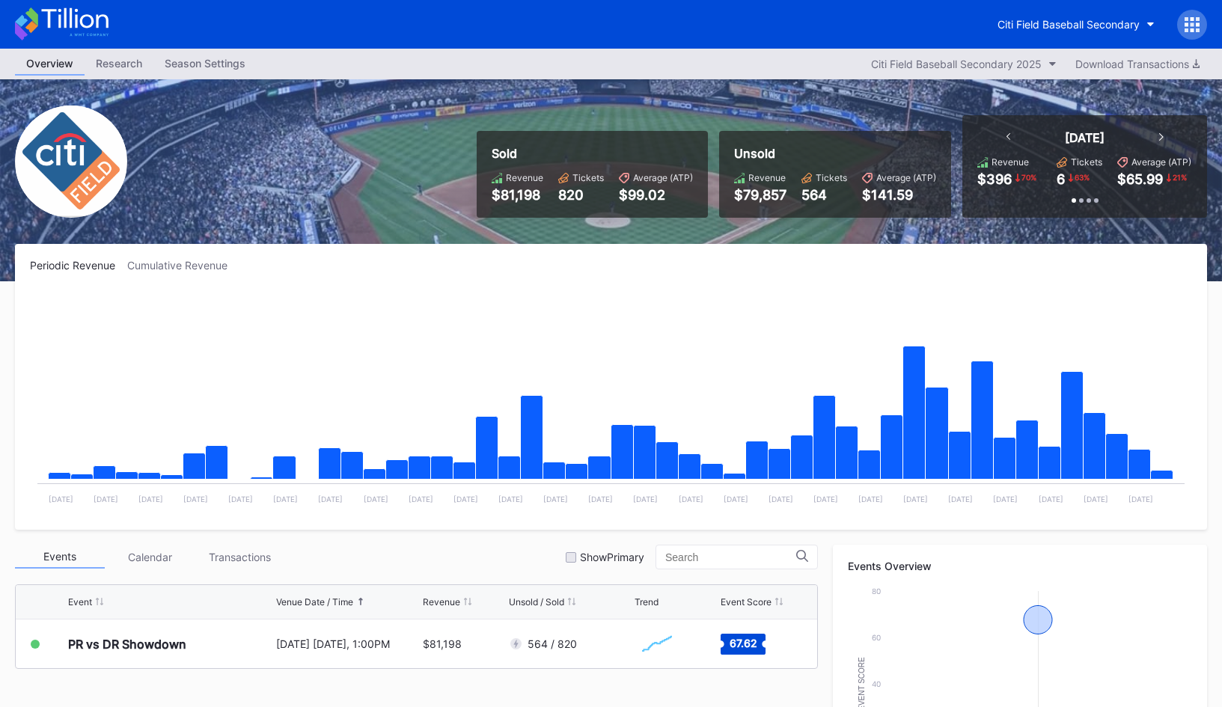
click at [114, 37] on div "Citi Field Baseball Secondary" at bounding box center [611, 24] width 1222 height 49
click at [75, 22] on icon at bounding box center [62, 23] width 94 height 33
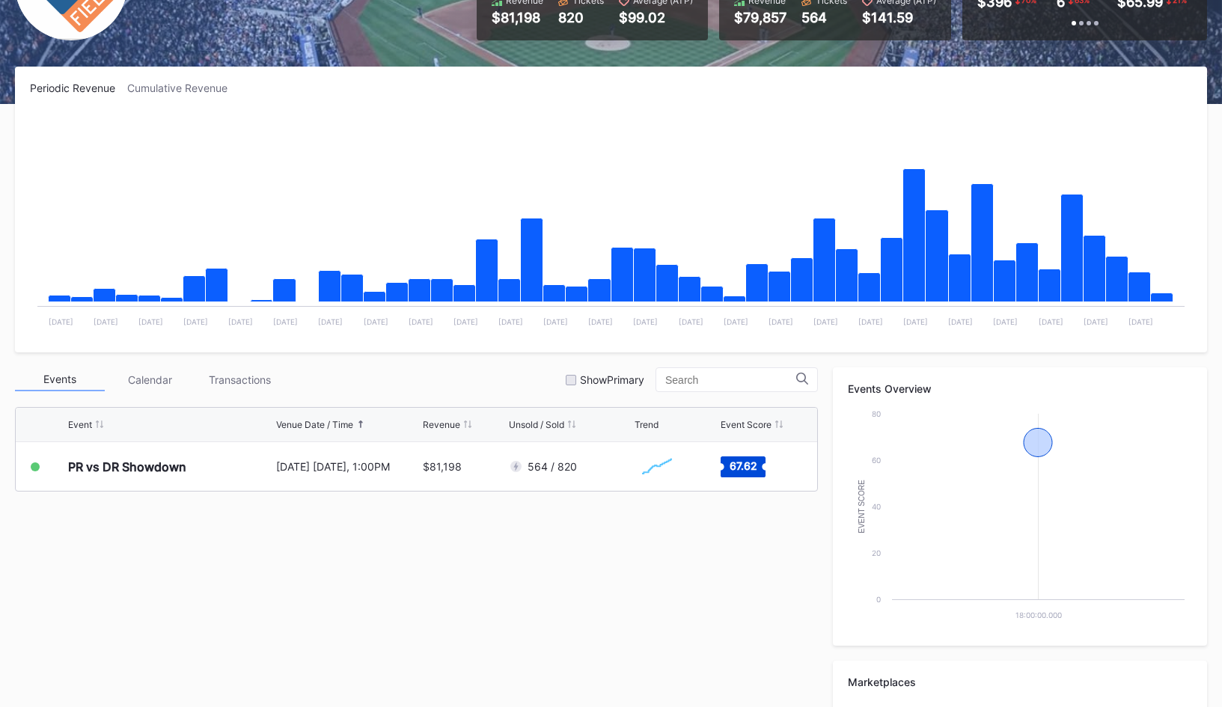
scroll to position [178, 0]
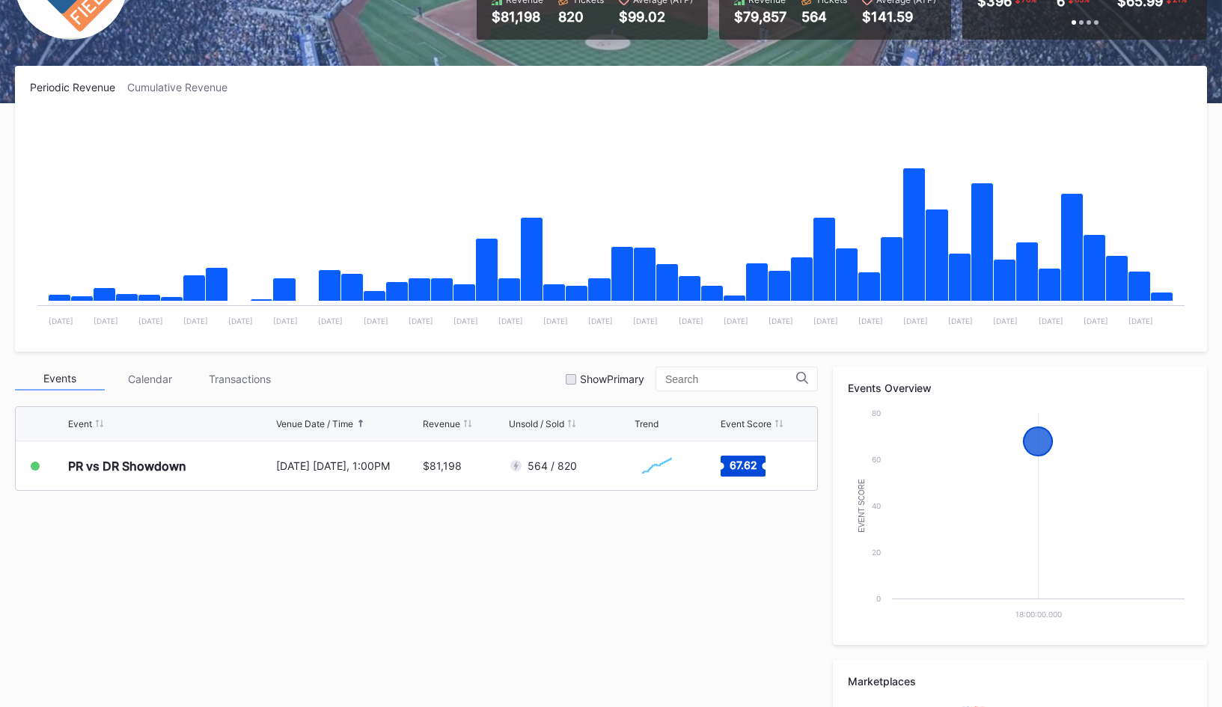
click at [408, 490] on div "Event Venue Date / Time Revenue Unsold / Sold Trend Event Score PR vs DR Showdo…" at bounding box center [416, 448] width 803 height 85
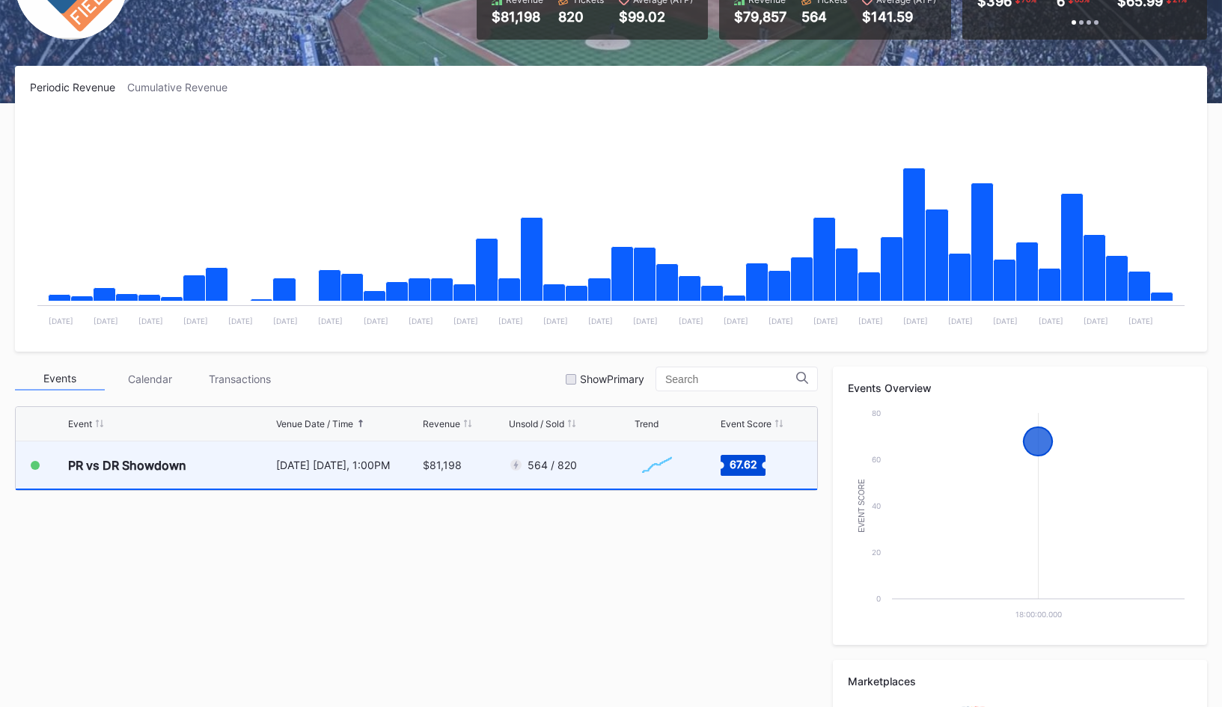
click at [412, 480] on div "[DATE] [DATE], 1:00PM" at bounding box center [347, 464] width 143 height 47
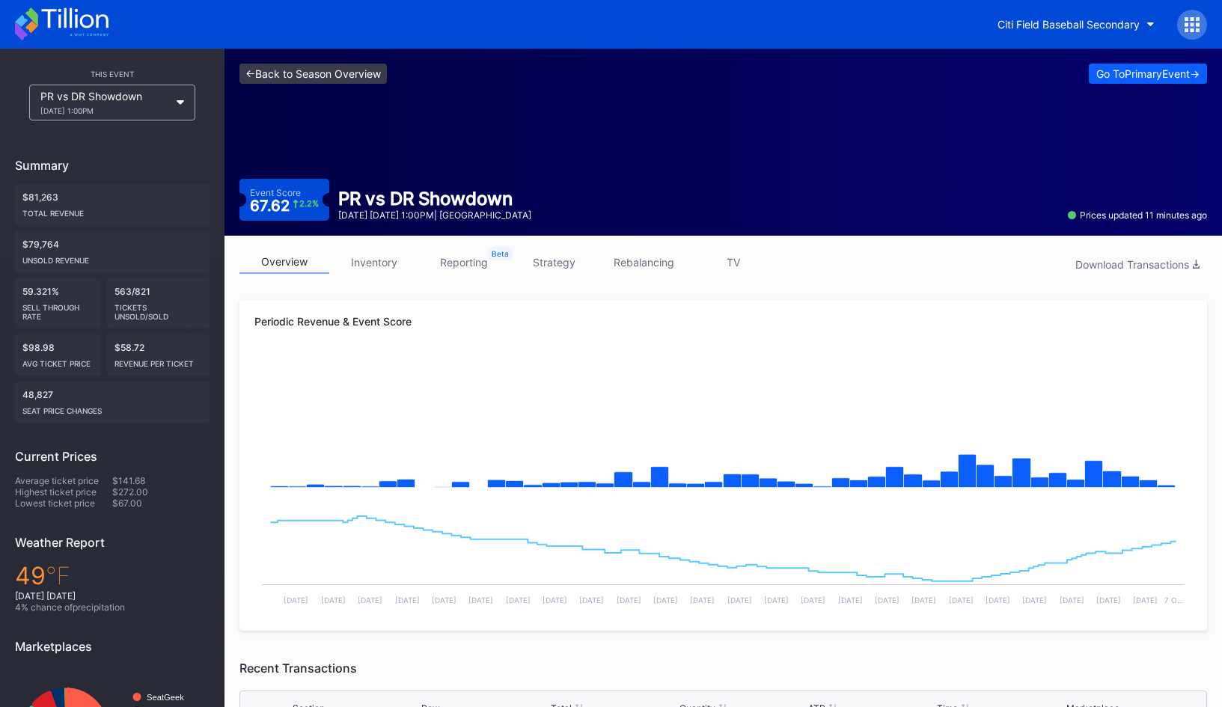
click at [368, 68] on link "<- Back to Season Overview" at bounding box center [312, 74] width 147 height 20
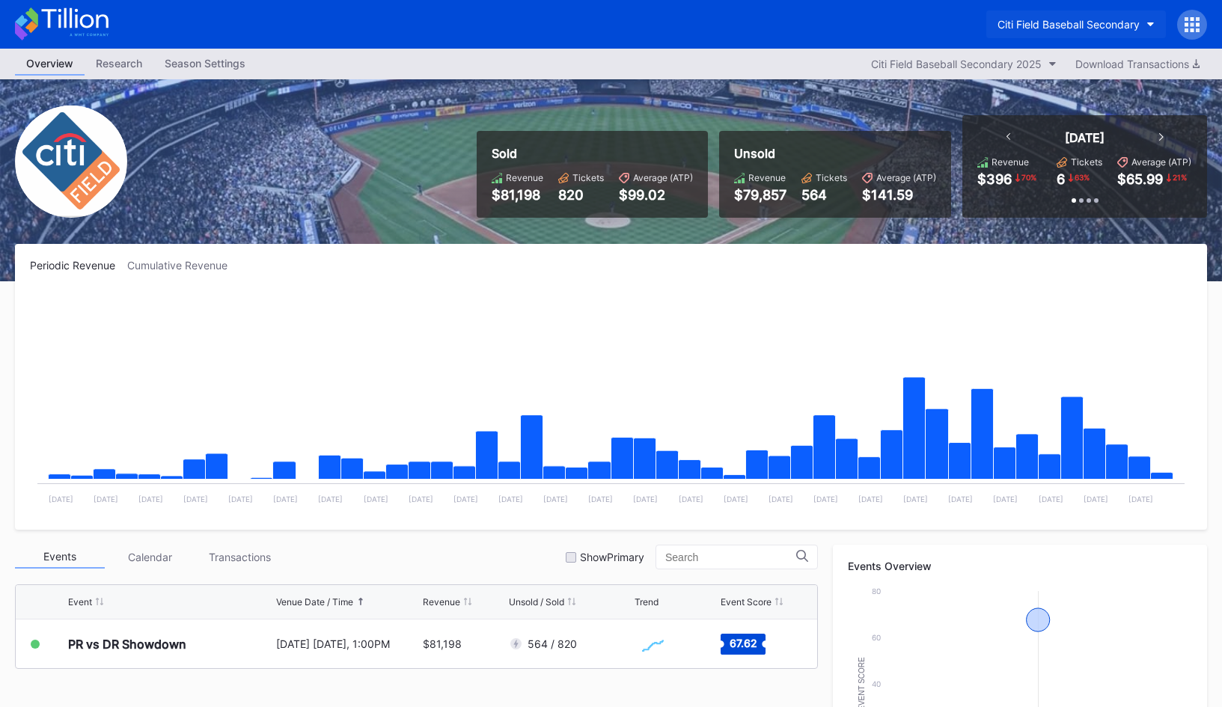
click at [1091, 10] on button "Citi Field Baseball Secondary" at bounding box center [1076, 24] width 180 height 28
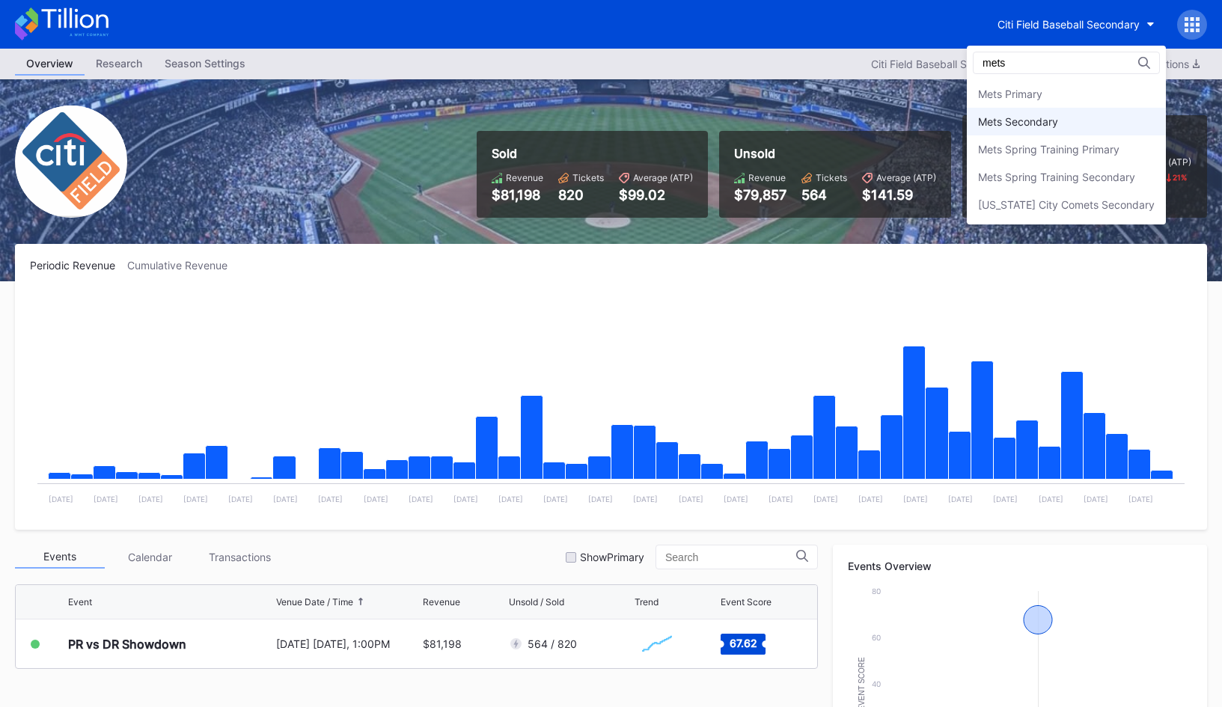
type input "mets"
click at [1017, 115] on div "Mets Secondary" at bounding box center [1018, 121] width 80 height 13
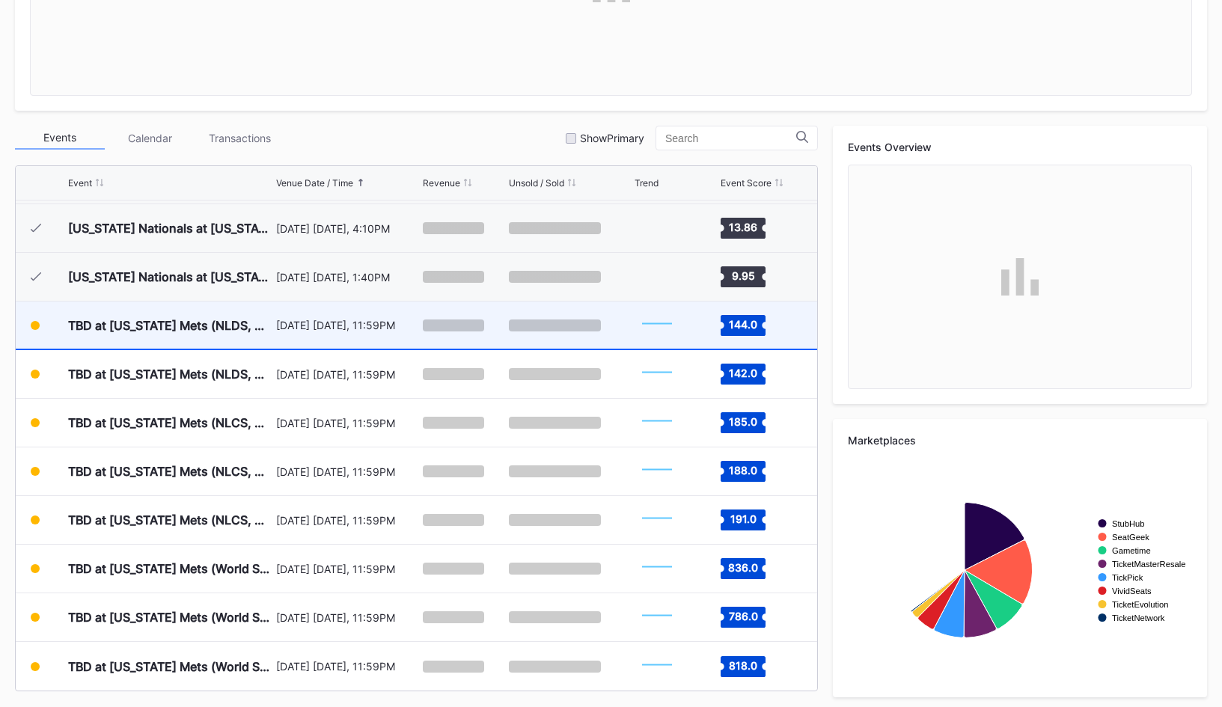
scroll to position [424, 0]
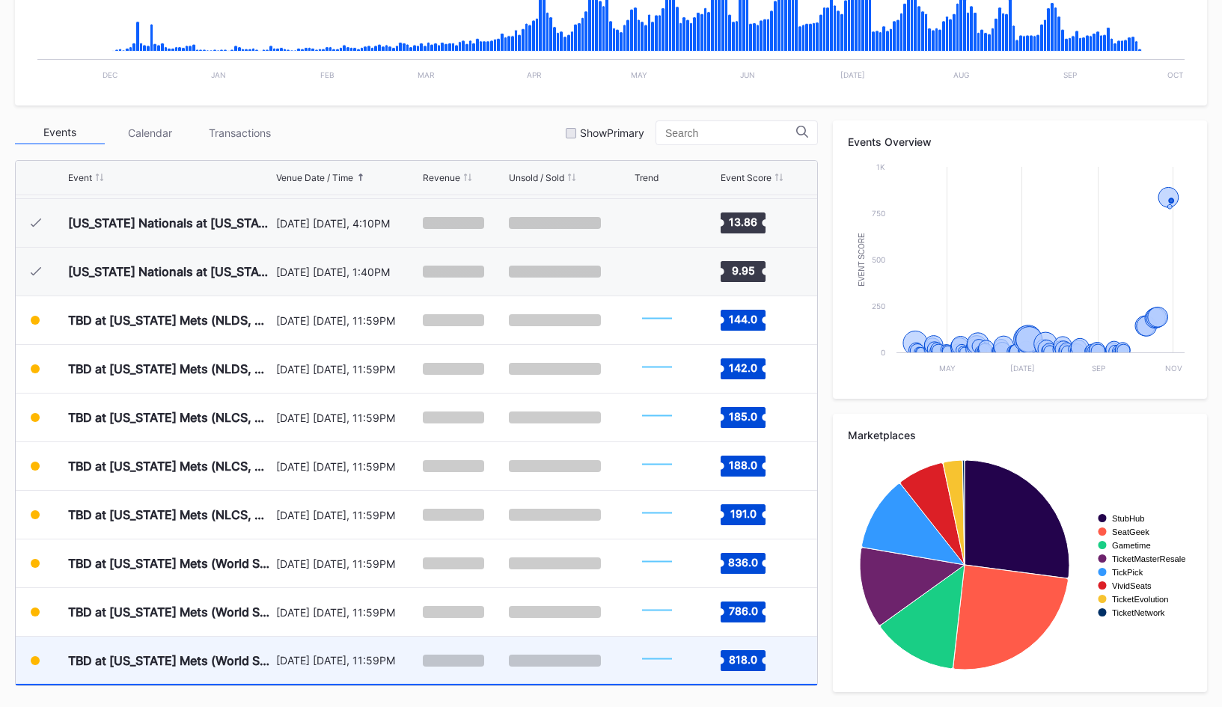
click at [338, 665] on div "[DATE] [DATE], 11:59PM" at bounding box center [347, 660] width 143 height 13
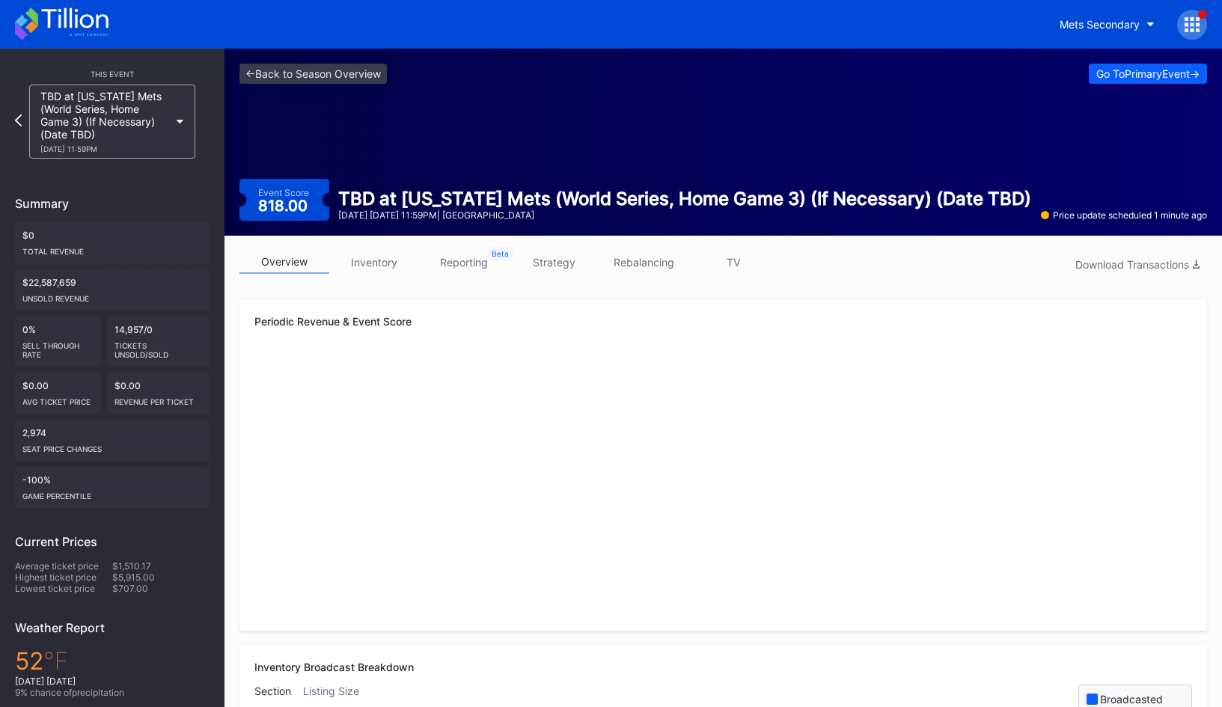
click at [574, 255] on link "strategy" at bounding box center [554, 262] width 90 height 23
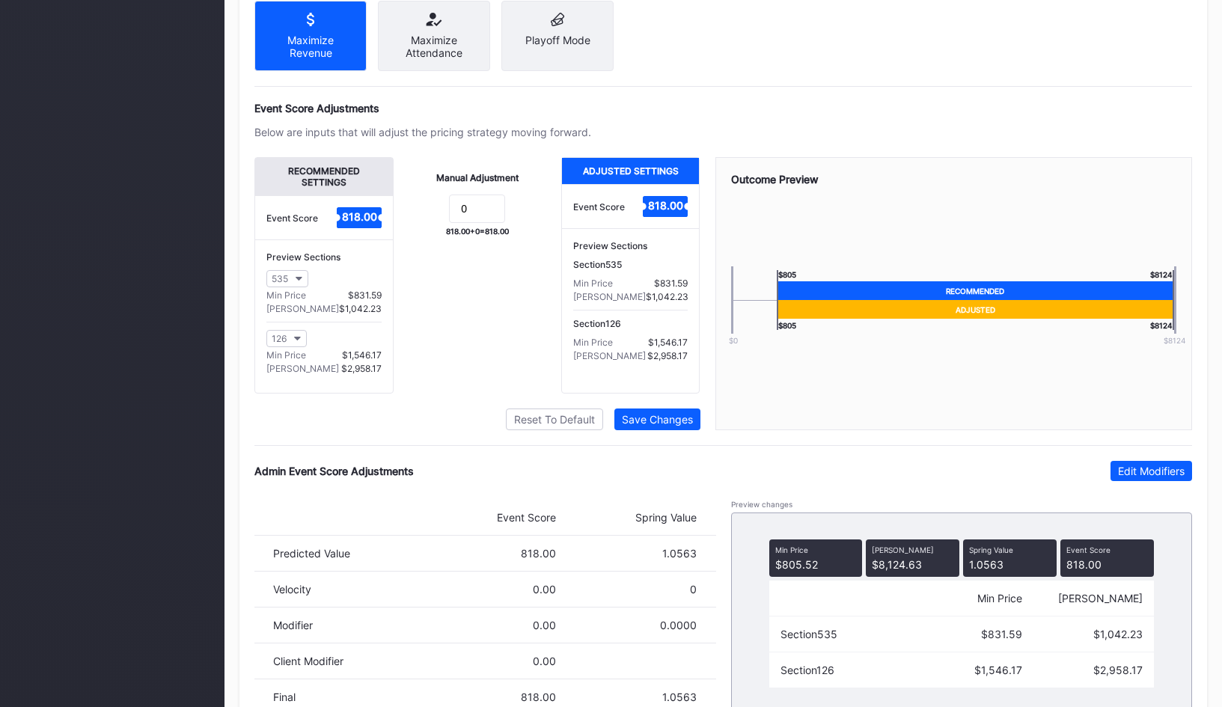
scroll to position [967, 0]
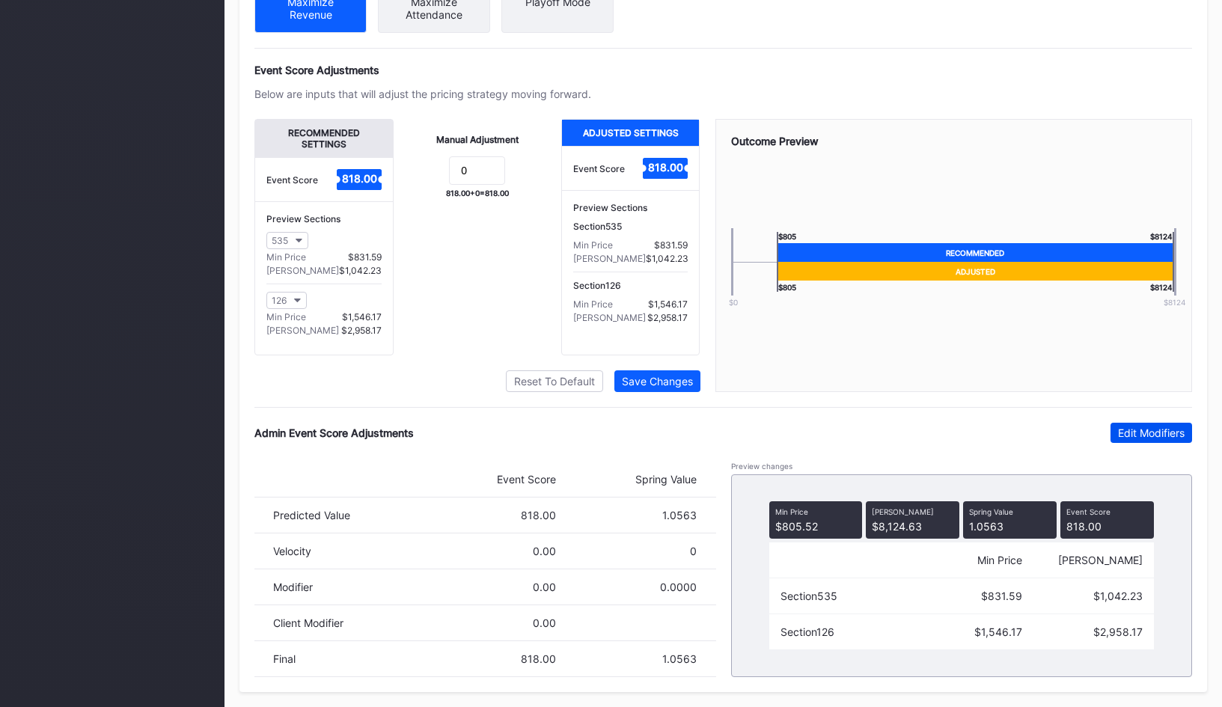
click at [1122, 427] on div "Edit Modifiers" at bounding box center [1151, 433] width 67 height 13
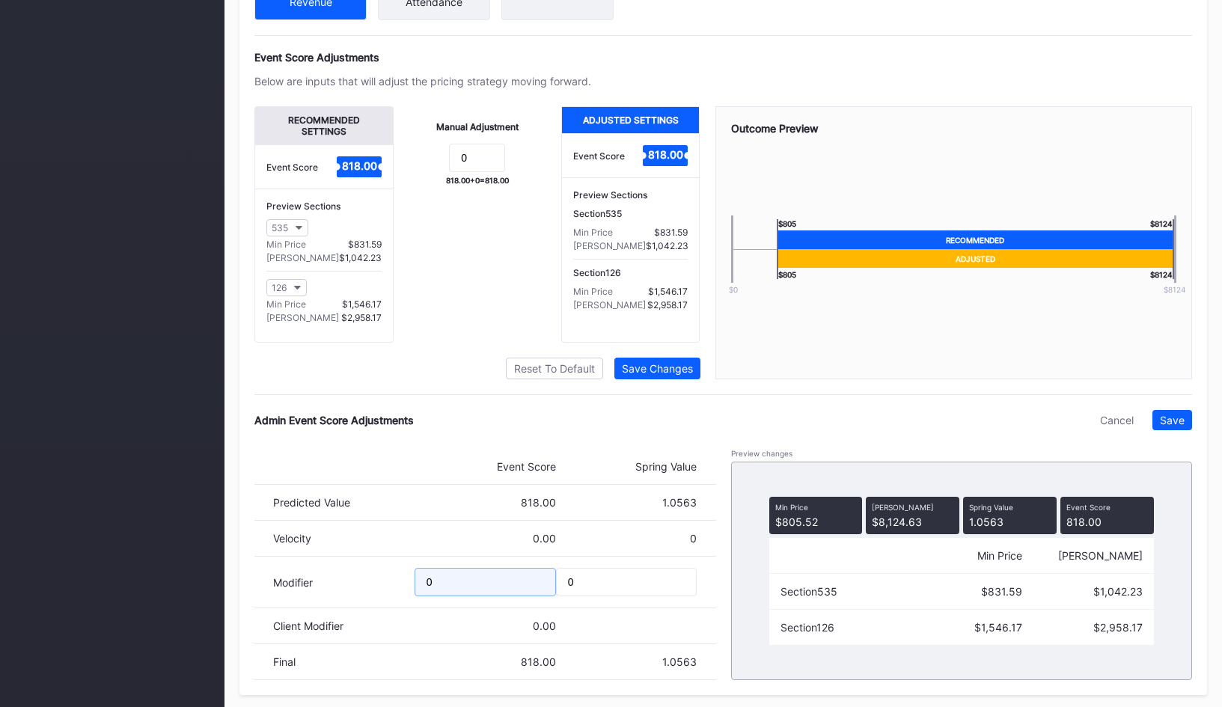
click at [453, 588] on input "0" at bounding box center [485, 582] width 141 height 28
type input "-750"
click at [300, 296] on button "126" at bounding box center [286, 287] width 40 height 17
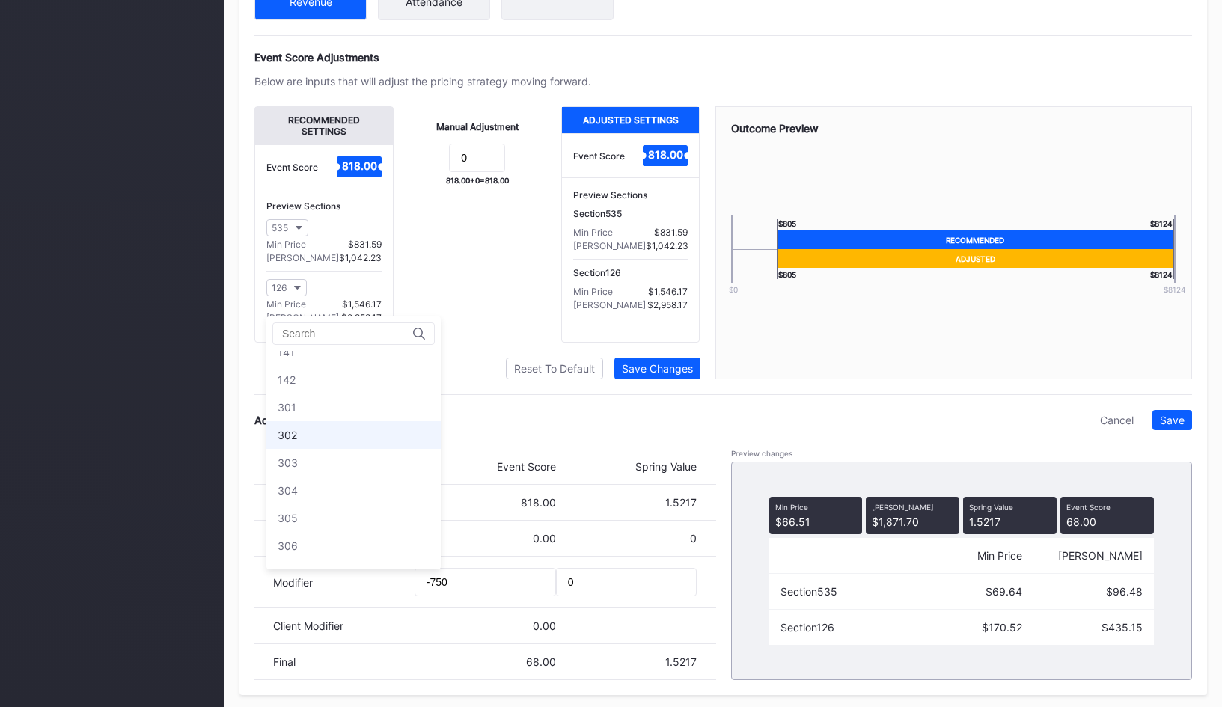
scroll to position [1695, 0]
click at [329, 462] on div "303" at bounding box center [353, 470] width 174 height 28
drag, startPoint x: 991, startPoint y: 646, endPoint x: 1106, endPoint y: 644, distance: 115.2
click at [1106, 644] on div "Section 303 $121.32 $170.57" at bounding box center [961, 628] width 385 height 36
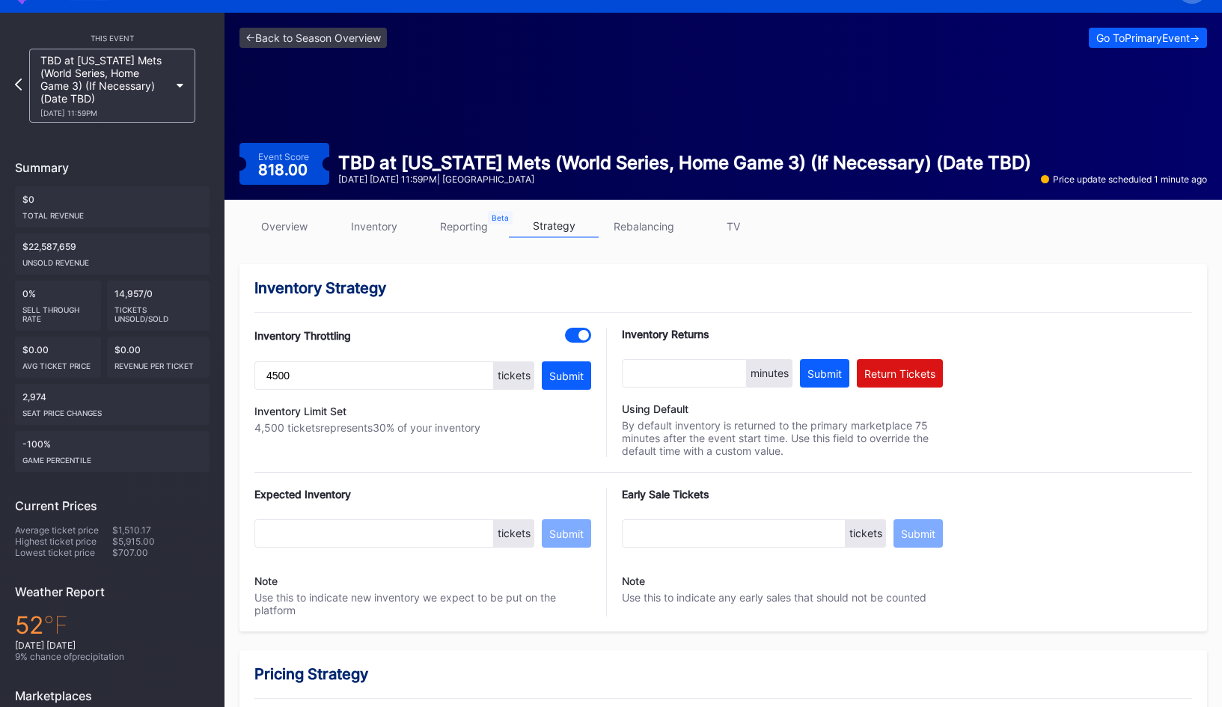
scroll to position [0, 0]
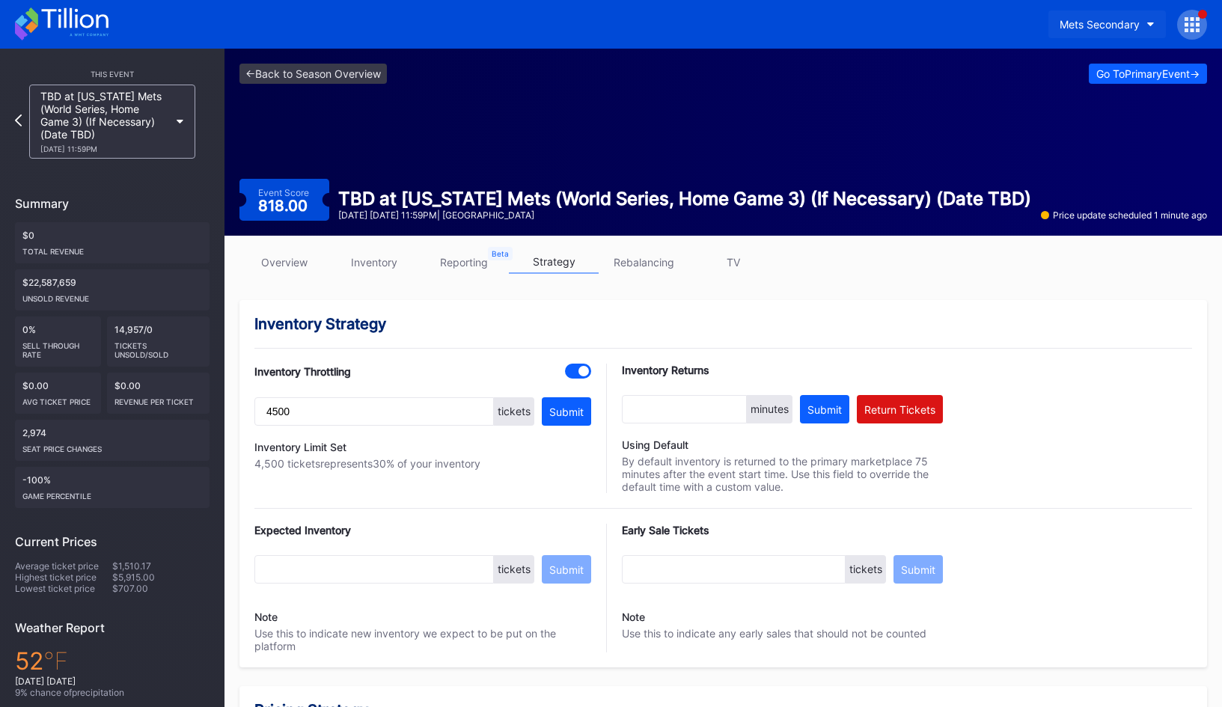
click at [1099, 28] on div "Mets Secondary" at bounding box center [1100, 24] width 80 height 13
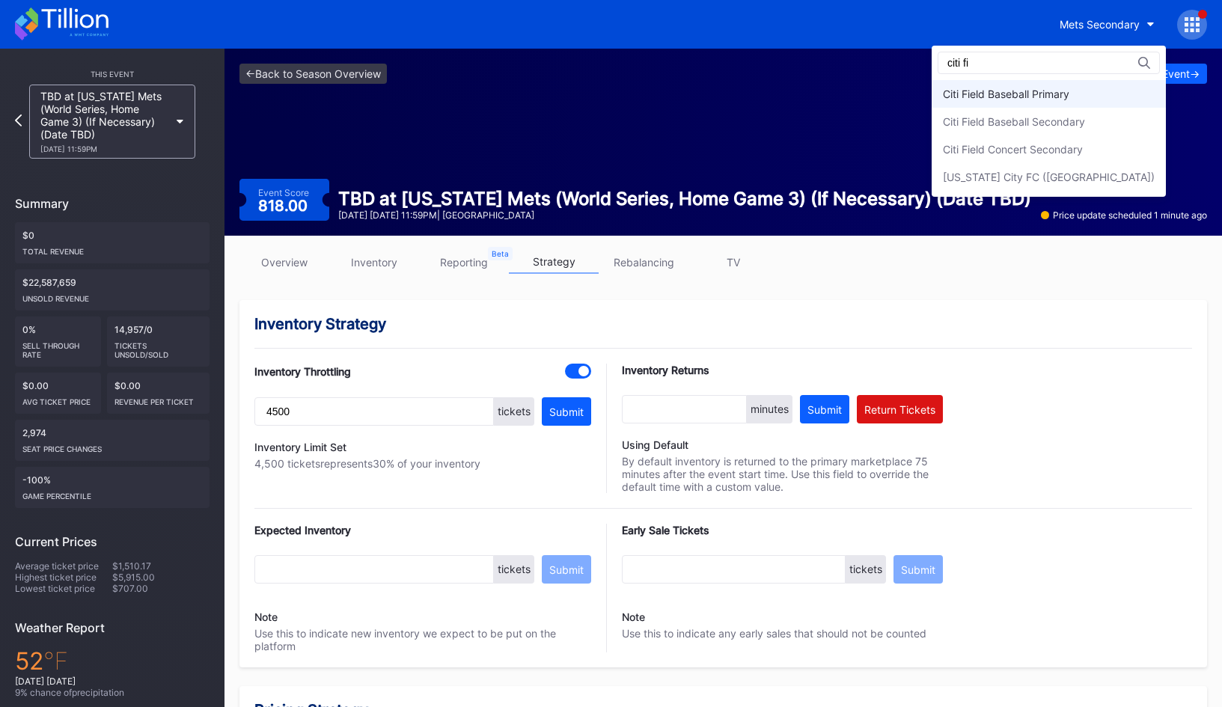
type input "citi fi"
click at [1048, 93] on div "Citi Field Baseball Primary" at bounding box center [1006, 94] width 126 height 13
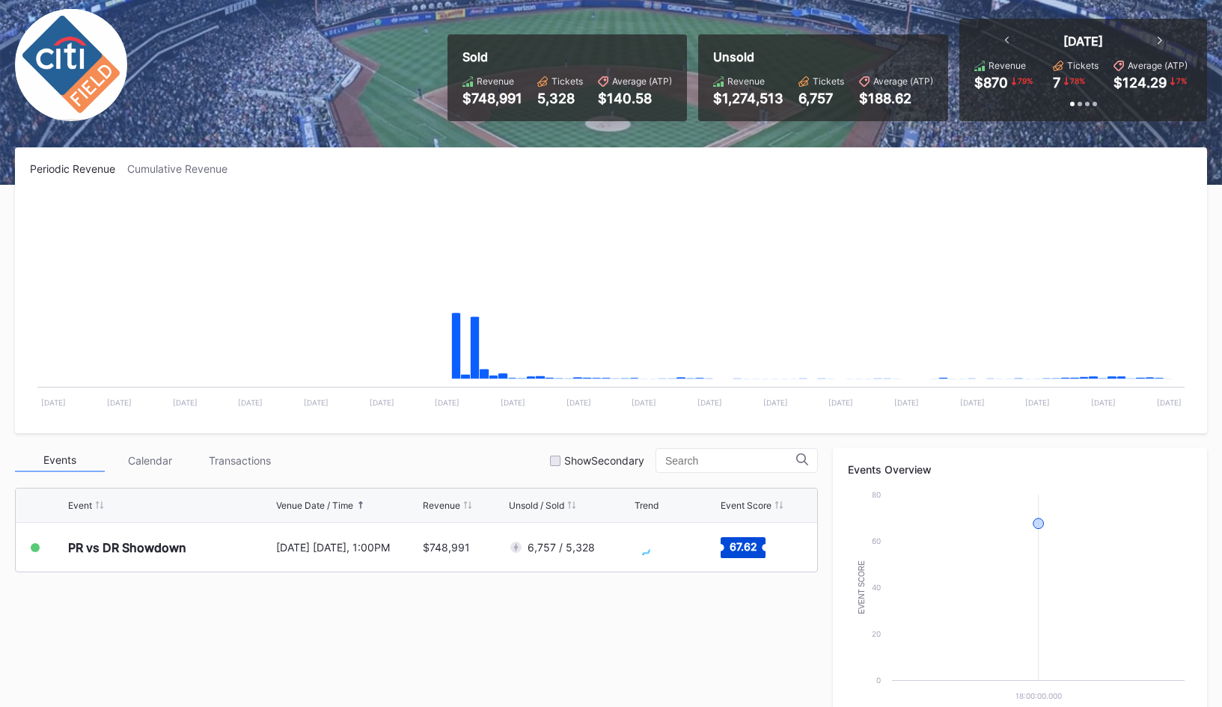
scroll to position [101, 0]
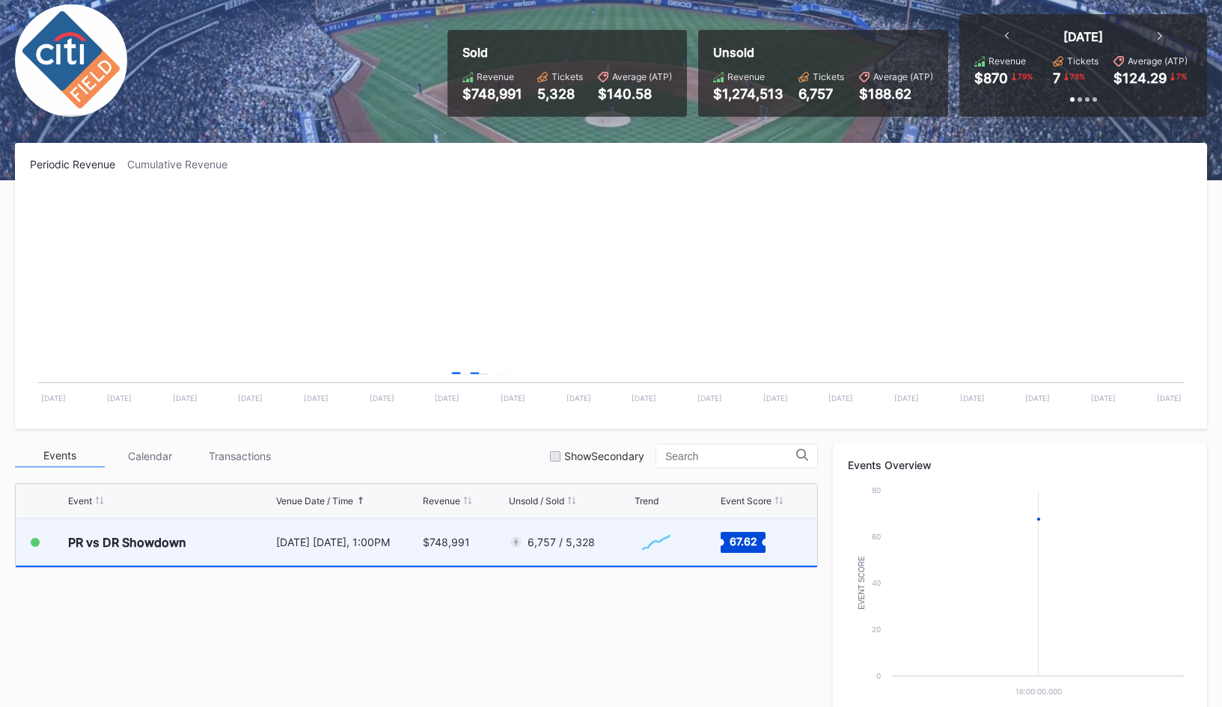
click at [382, 555] on div "[DATE] [DATE], 1:00PM" at bounding box center [347, 542] width 143 height 47
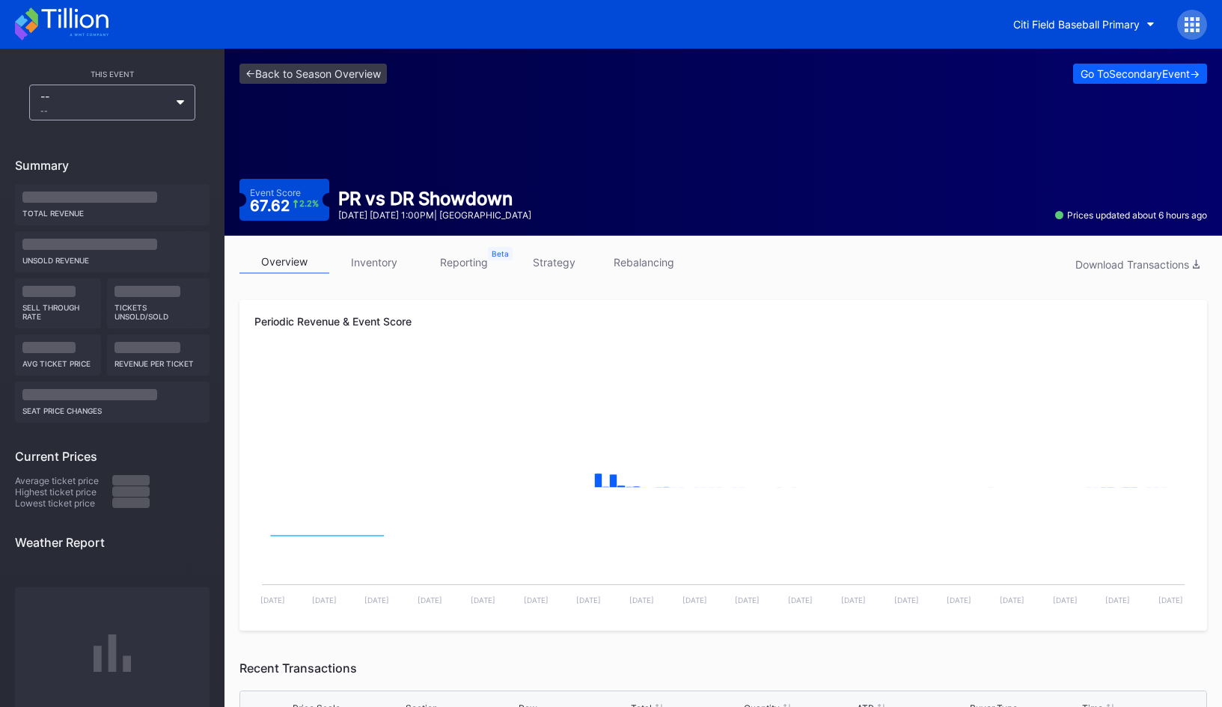
click at [384, 272] on link "inventory" at bounding box center [374, 262] width 90 height 23
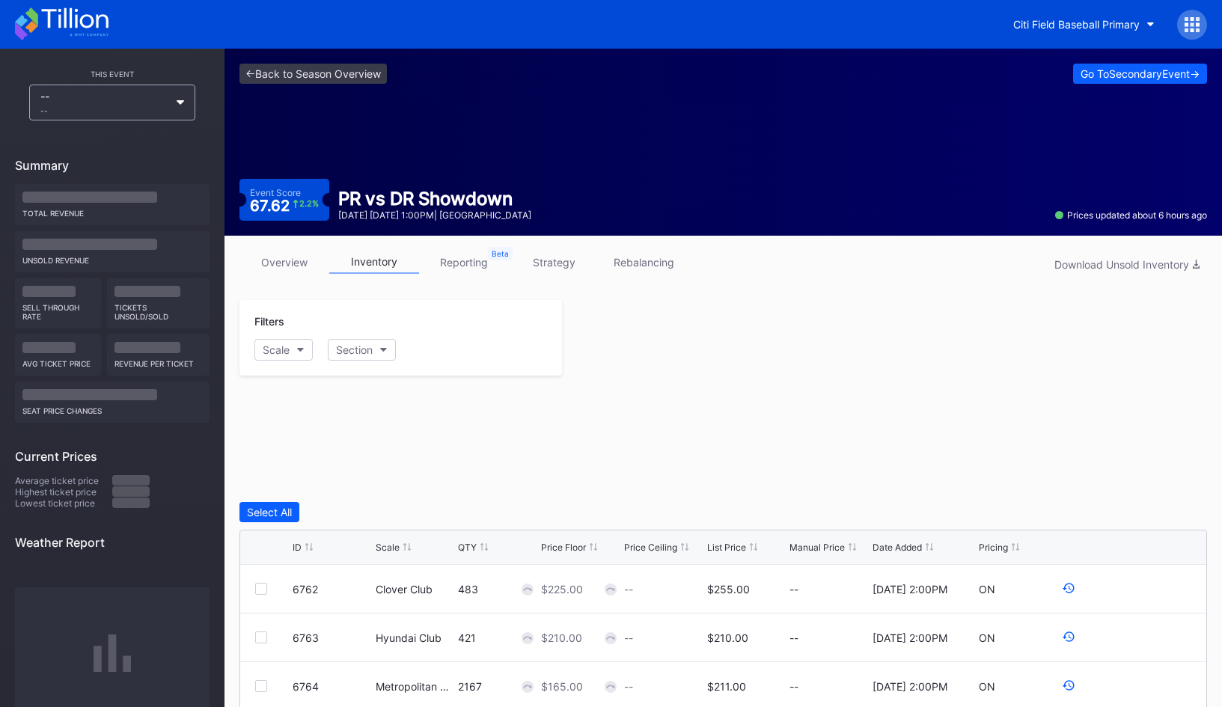
scroll to position [385, 0]
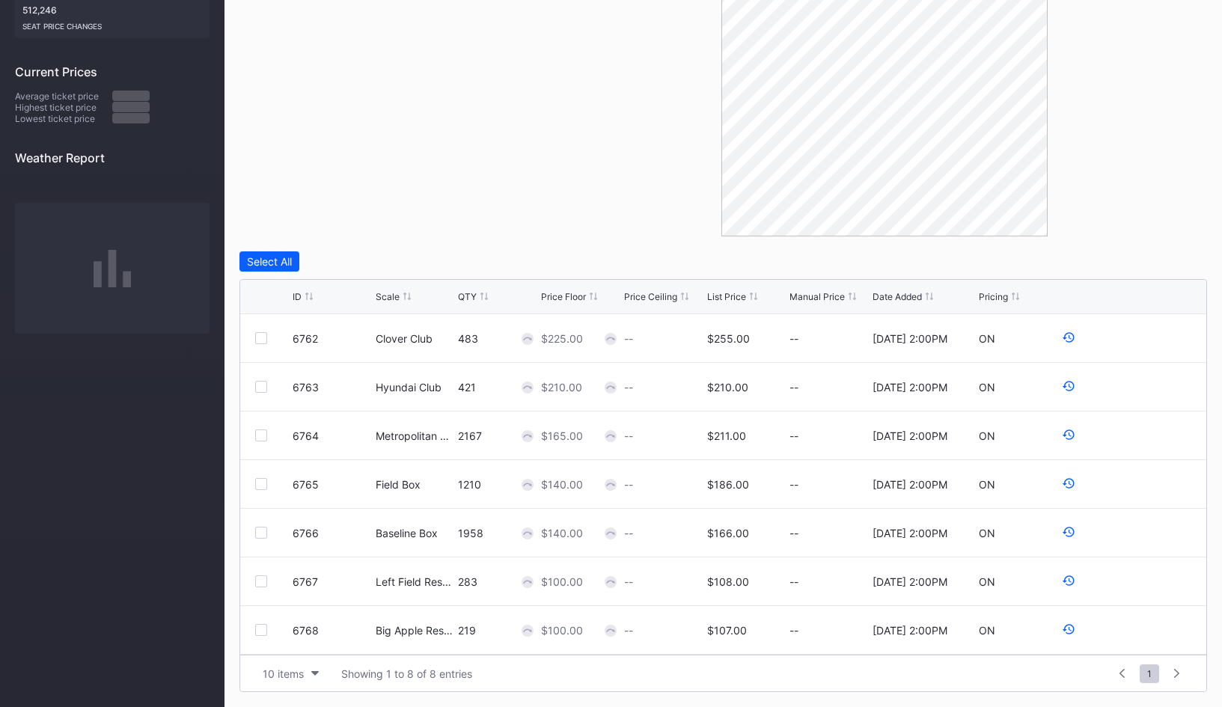
click at [717, 297] on div "List Price" at bounding box center [726, 296] width 39 height 11
drag, startPoint x: 708, startPoint y: 485, endPoint x: 760, endPoint y: 484, distance: 52.4
click at [760, 484] on div "$186.00" at bounding box center [746, 484] width 79 height 48
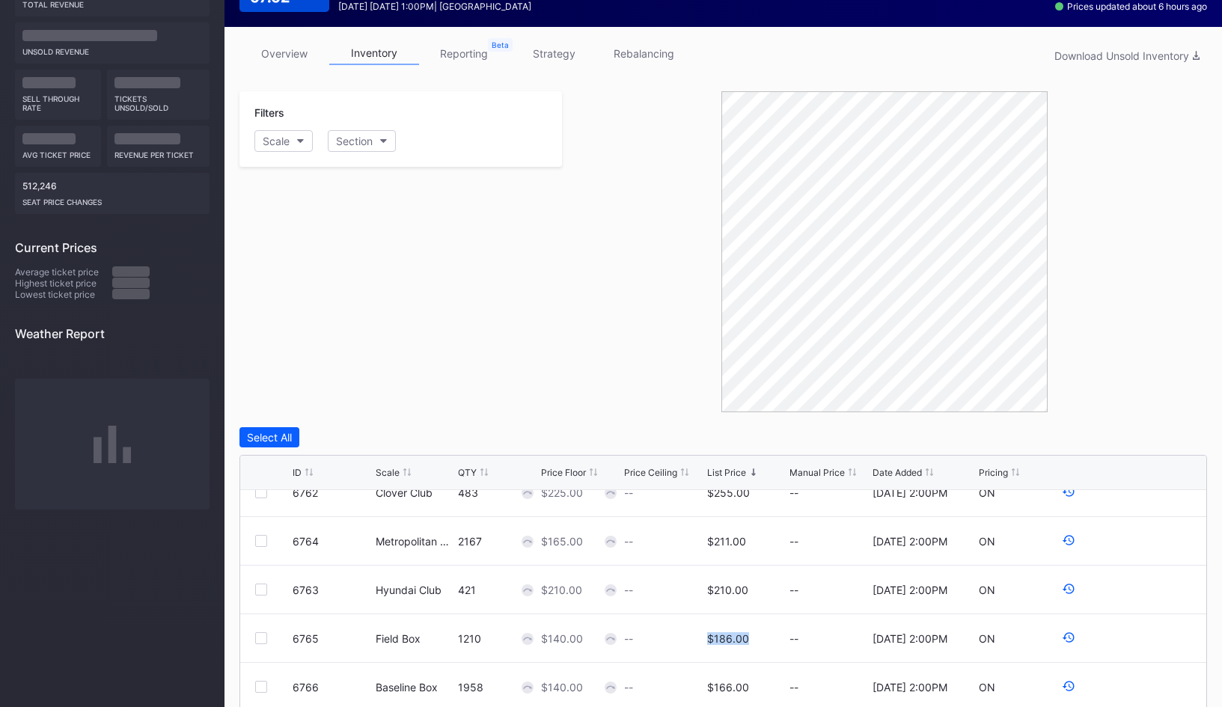
scroll to position [0, 0]
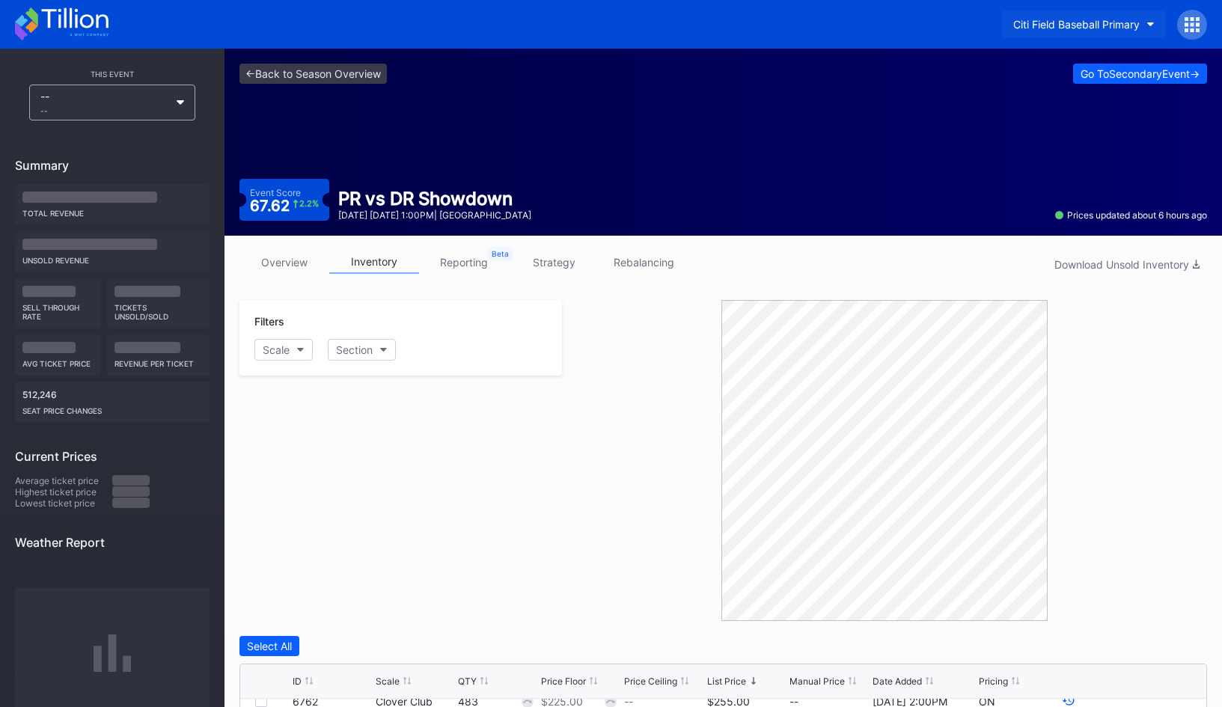
click at [1021, 22] on div "Citi Field Baseball Primary" at bounding box center [1076, 24] width 126 height 13
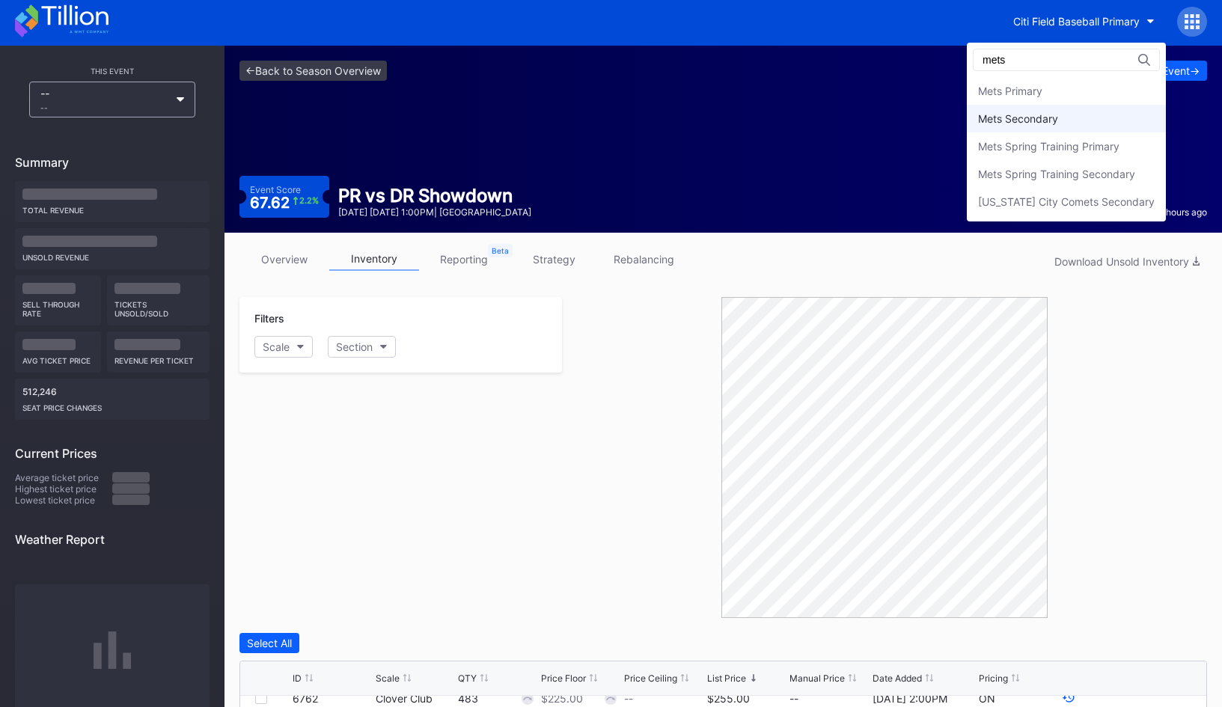
type input "mets"
click at [1046, 111] on div "Mets Secondary" at bounding box center [1066, 119] width 199 height 28
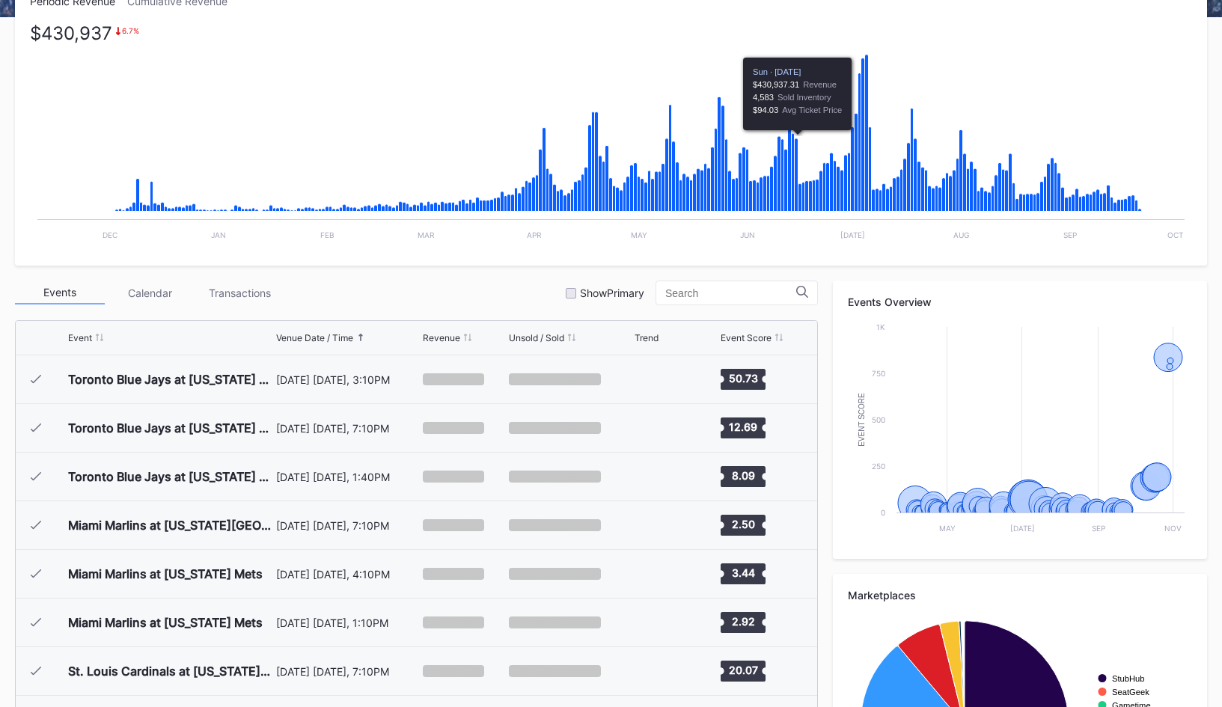
scroll to position [3790, 0]
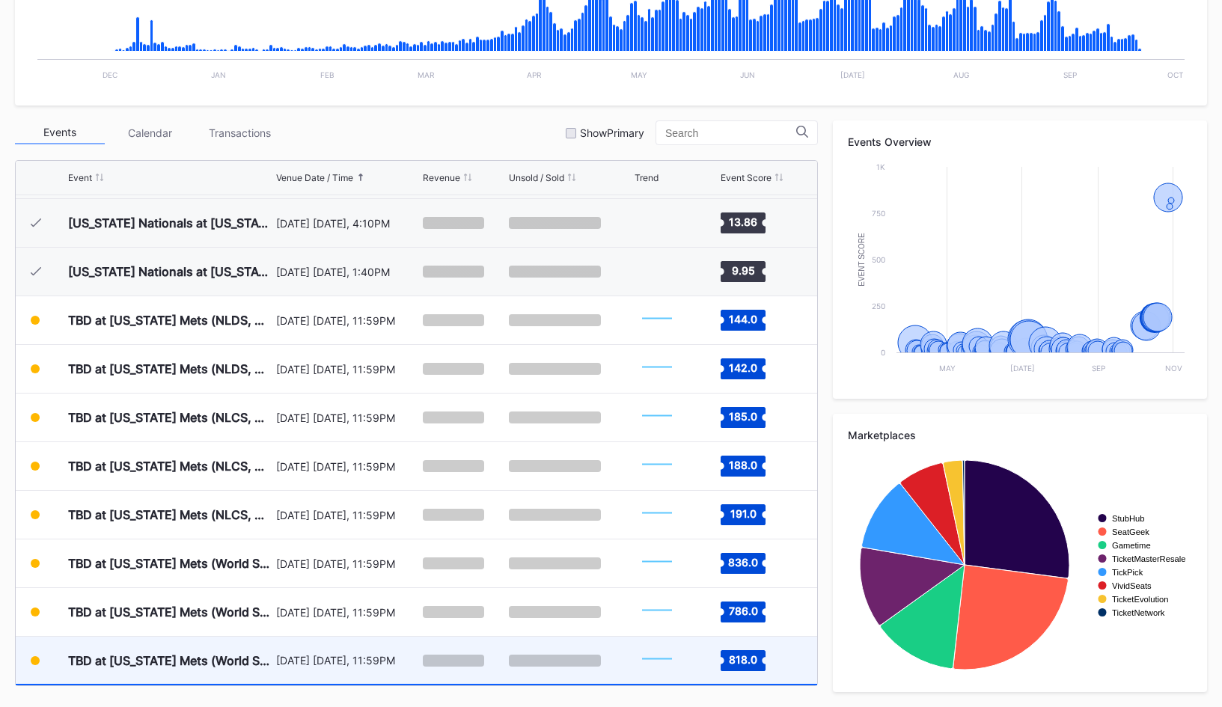
click at [317, 669] on div "[DATE] [DATE], 11:59PM" at bounding box center [347, 660] width 143 height 47
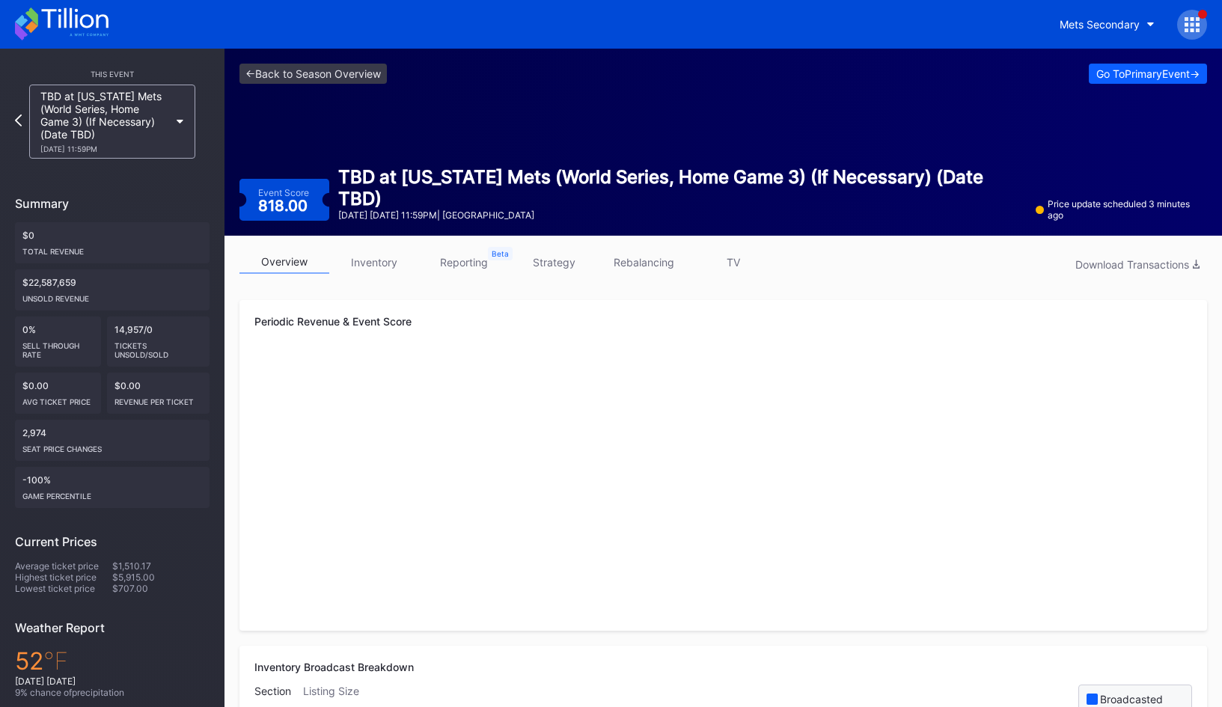
click at [551, 260] on link "strategy" at bounding box center [554, 262] width 90 height 23
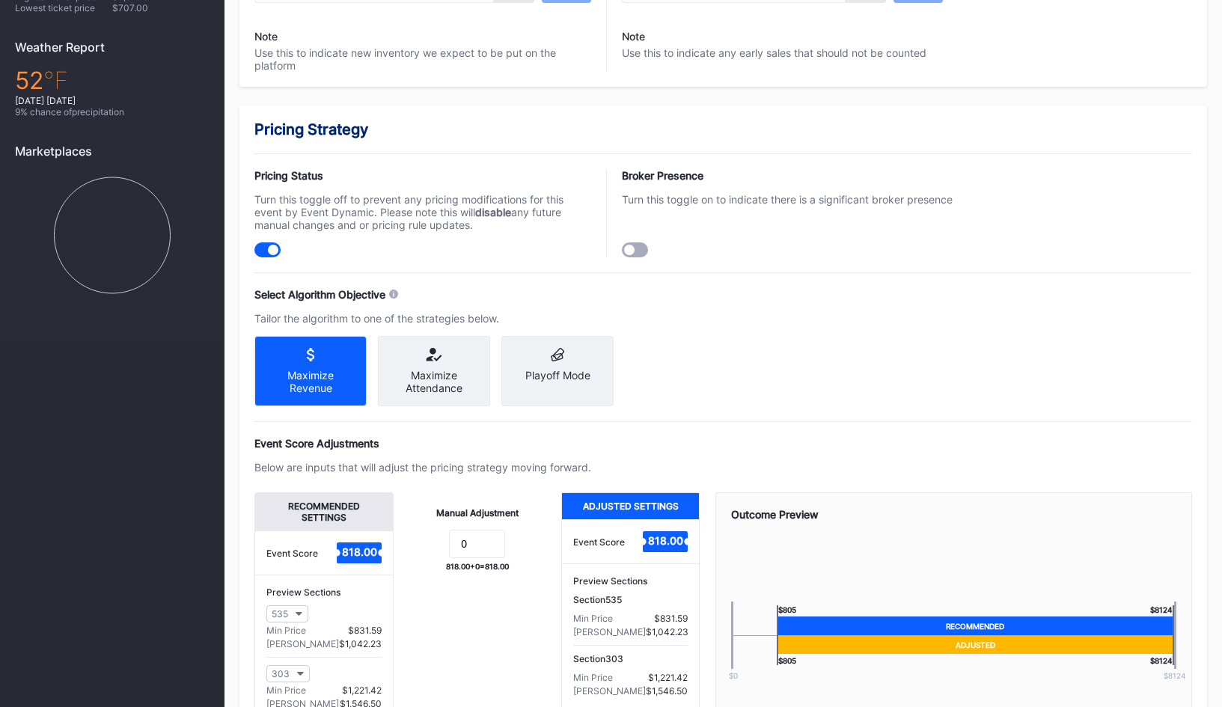
scroll to position [967, 0]
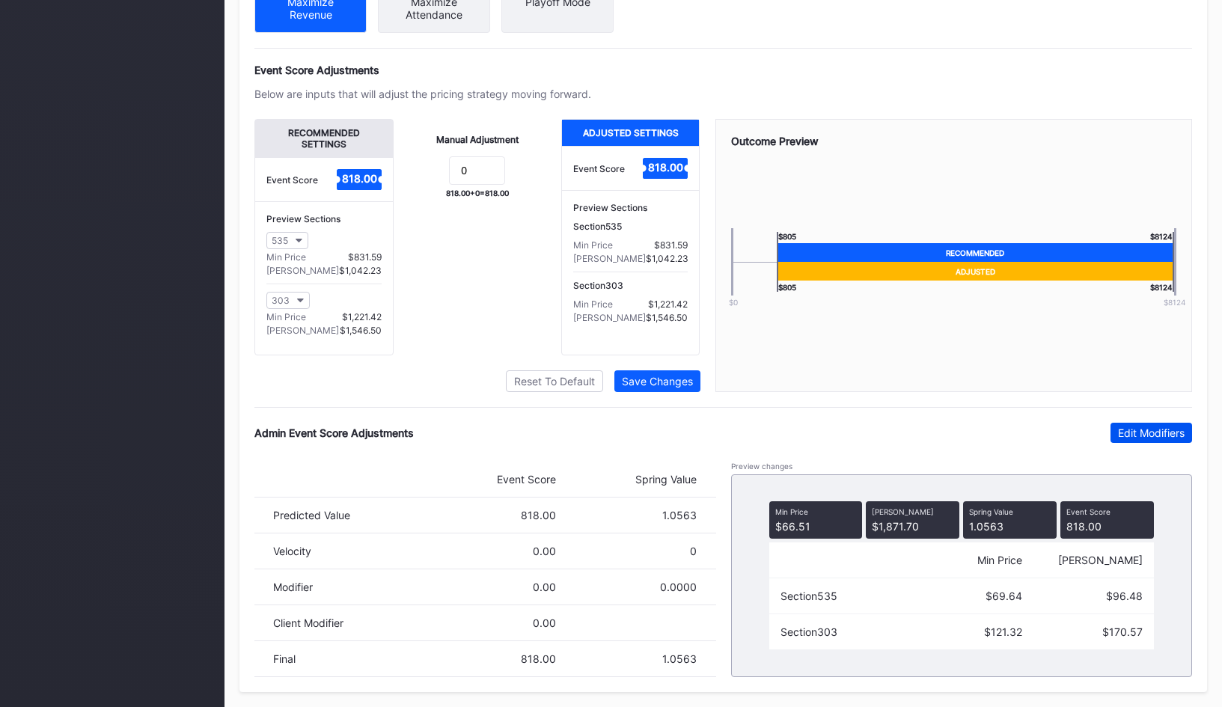
click at [1142, 433] on div "Edit Modifiers" at bounding box center [1151, 433] width 67 height 13
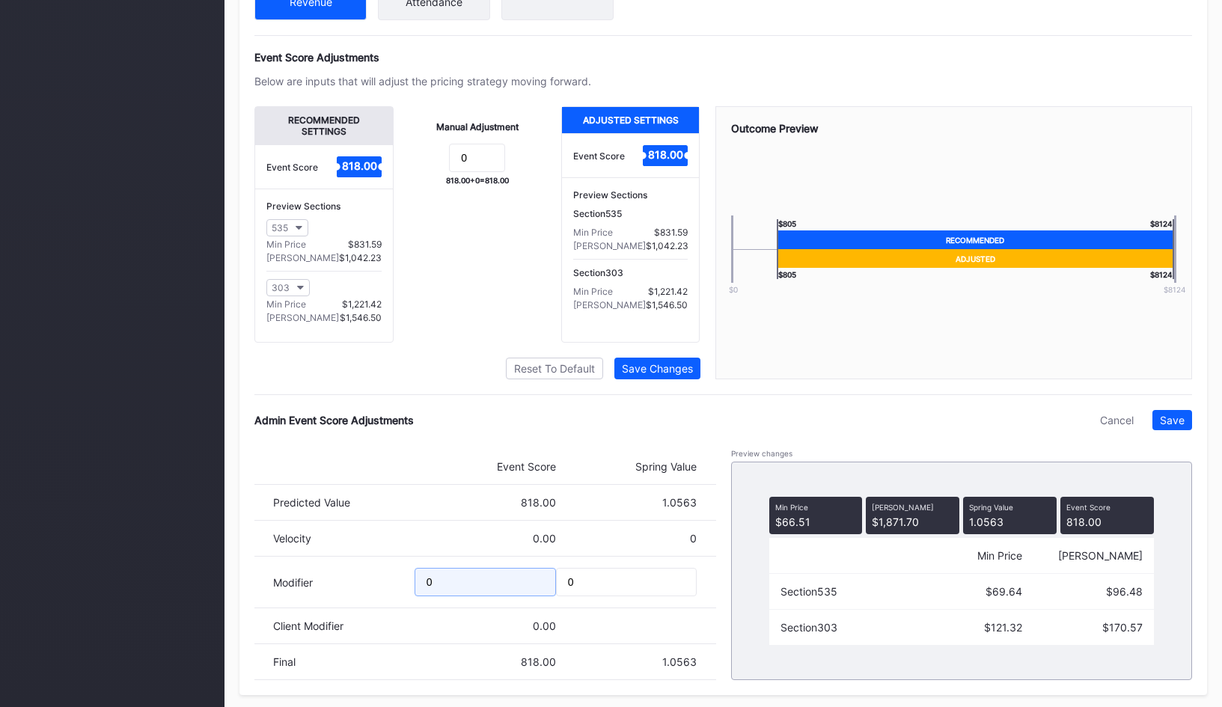
click at [424, 596] on input "0" at bounding box center [485, 582] width 141 height 28
type input "-750"
click at [301, 290] on icon "button" at bounding box center [300, 288] width 7 height 4
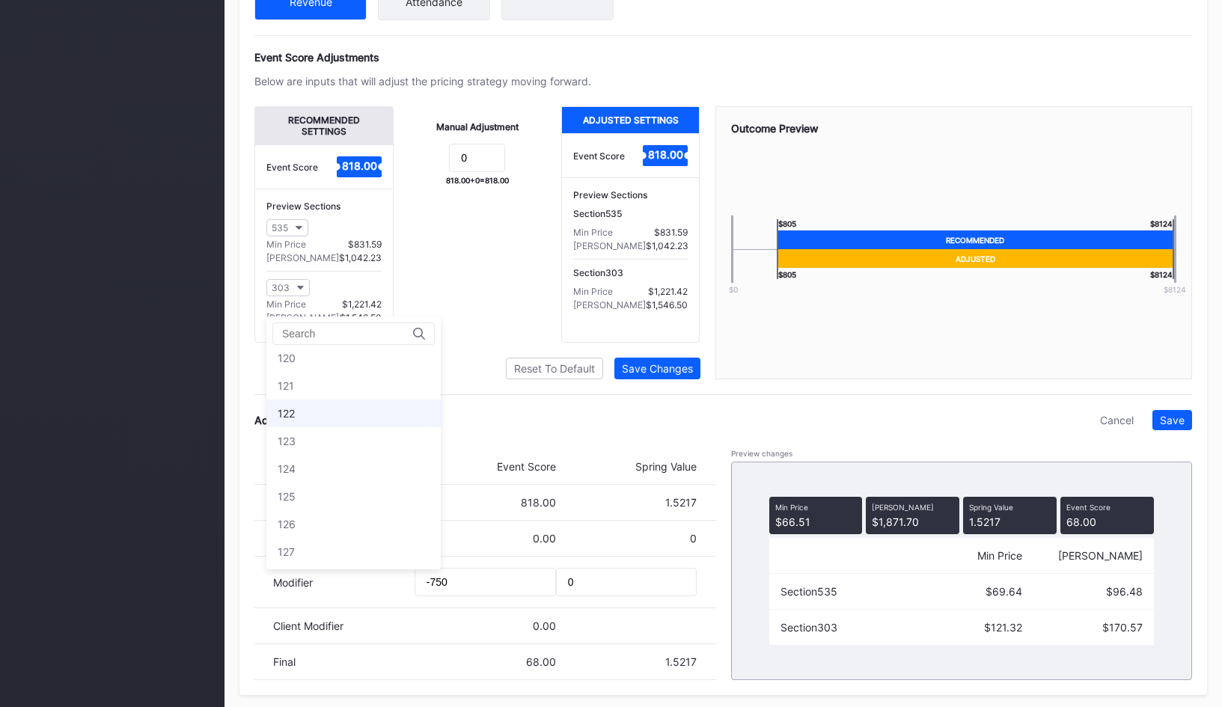
scroll to position [1088, 0]
click at [314, 472] on div "124" at bounding box center [353, 467] width 174 height 28
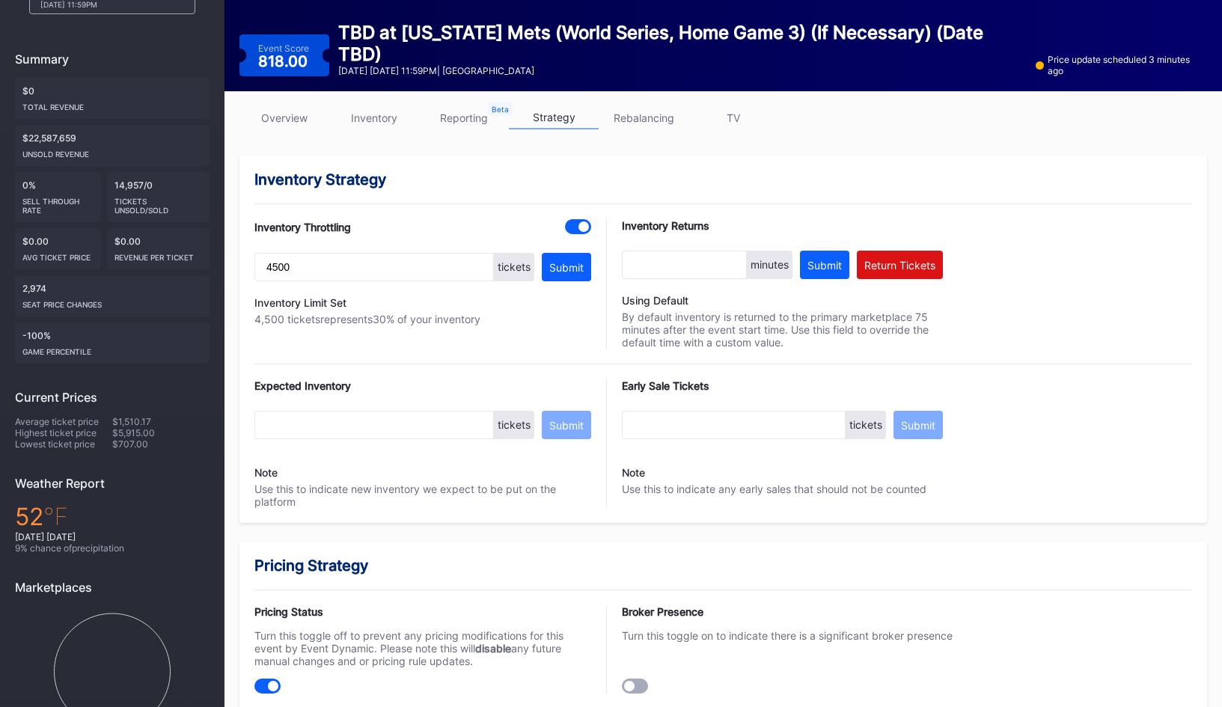
scroll to position [0, 0]
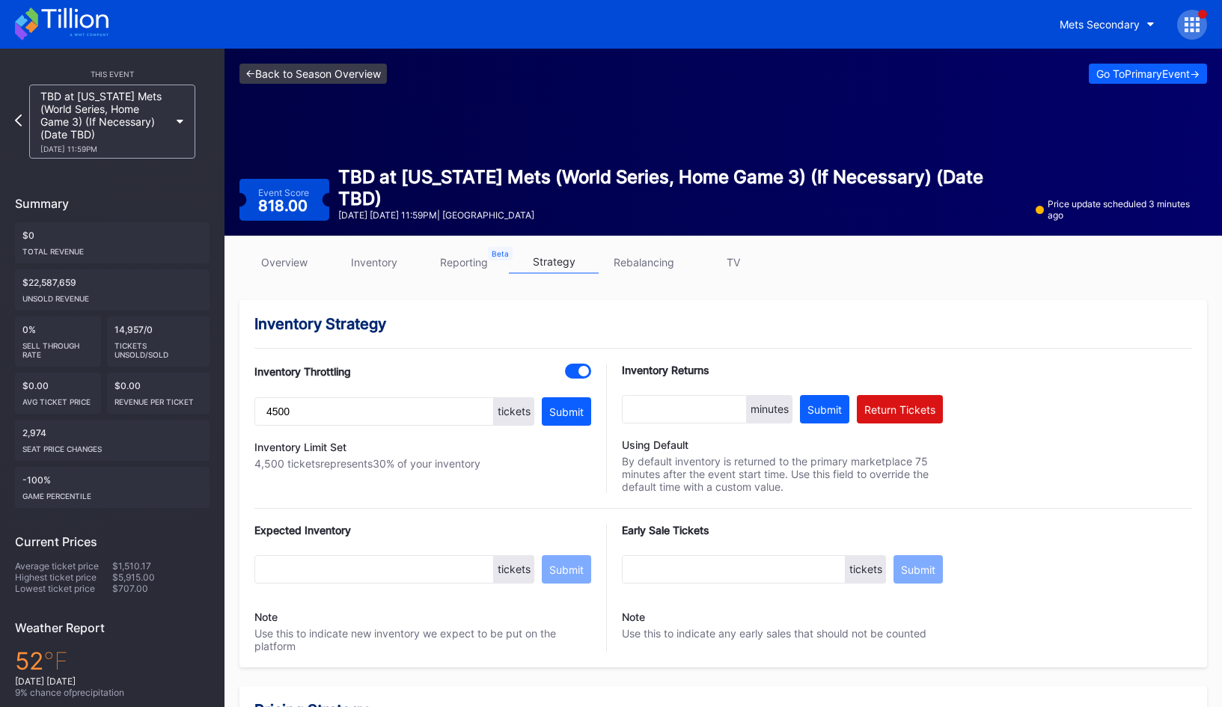
click at [315, 79] on link "<- Back to Season Overview" at bounding box center [312, 74] width 147 height 20
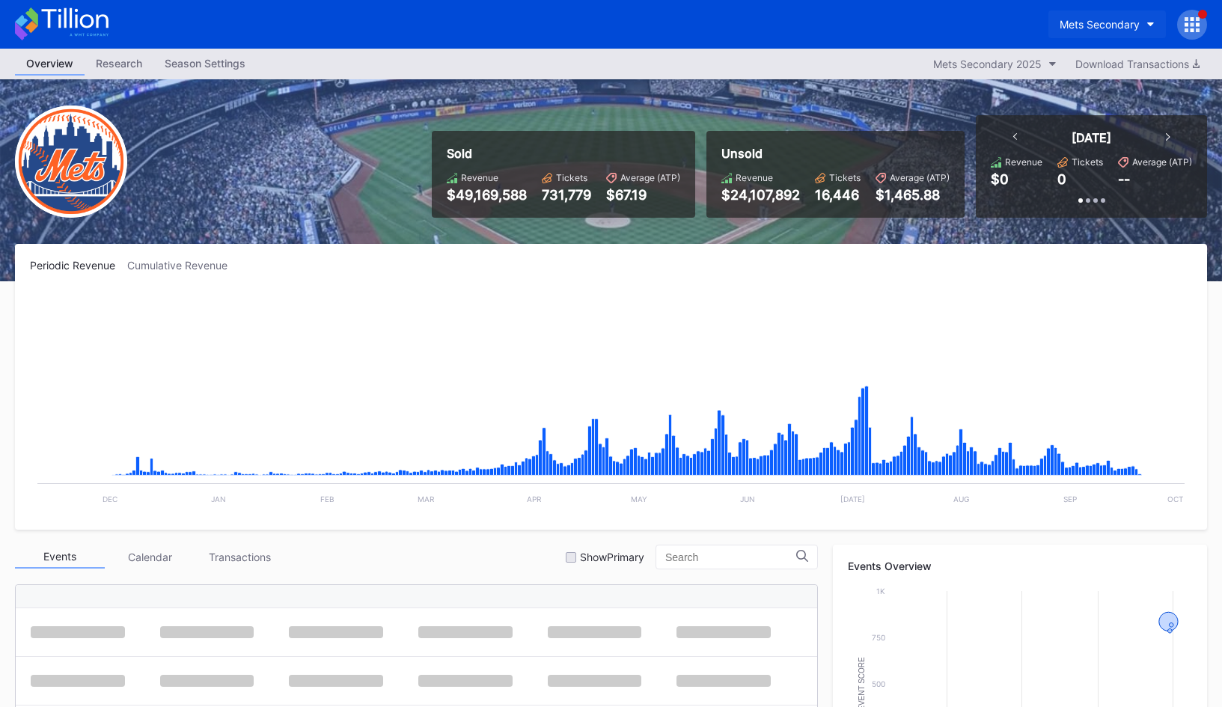
click at [1116, 31] on button "Mets Secondary" at bounding box center [1106, 24] width 117 height 28
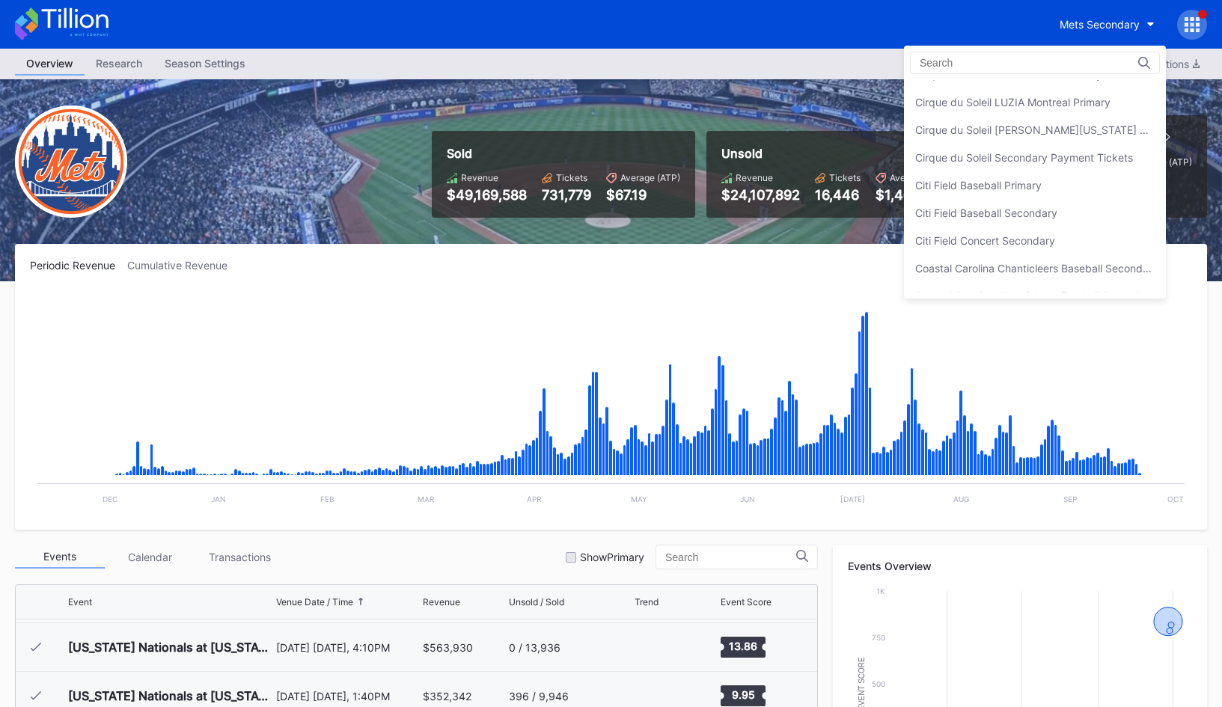
scroll to position [745, 0]
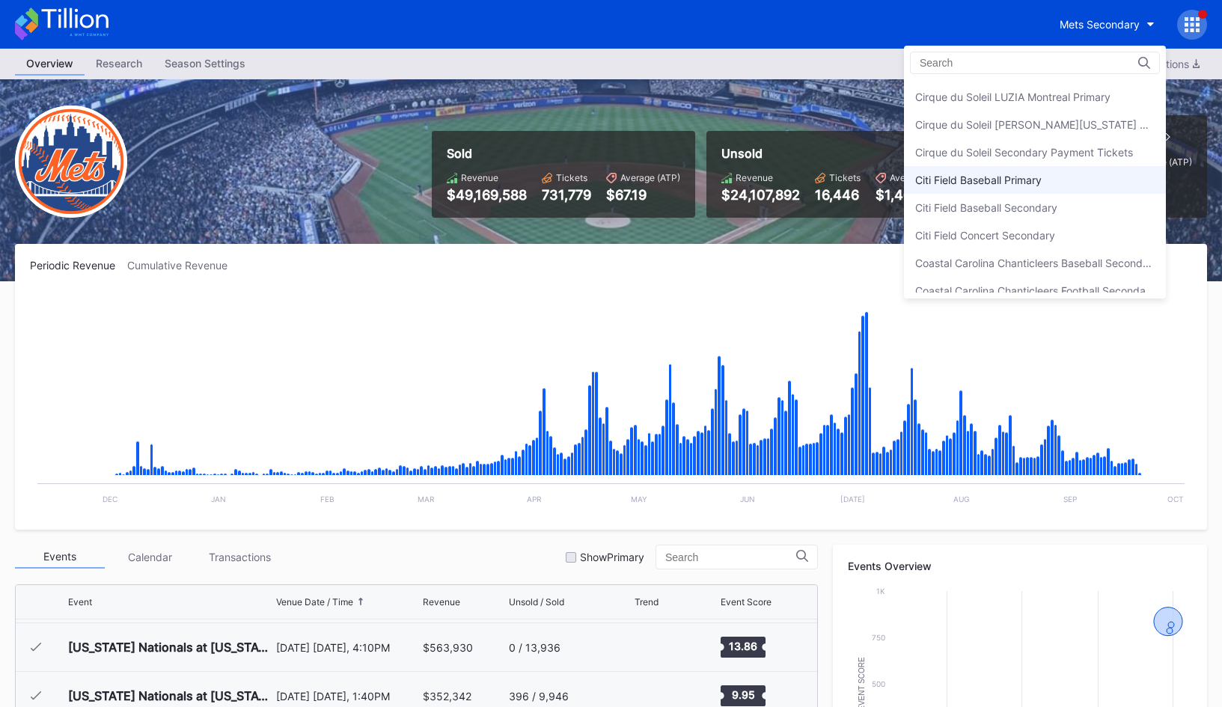
click at [1029, 174] on div "Citi Field Baseball Primary" at bounding box center [978, 180] width 126 height 13
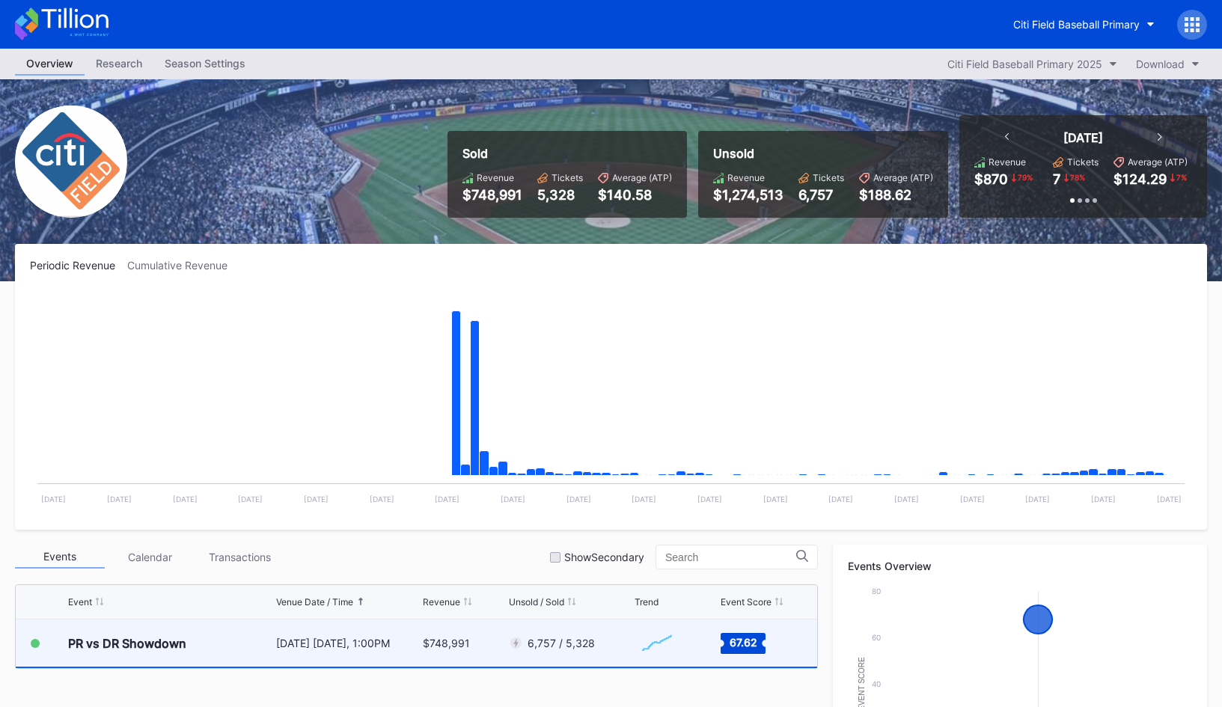
click at [409, 653] on div "[DATE] [DATE], 1:00PM" at bounding box center [347, 643] width 143 height 47
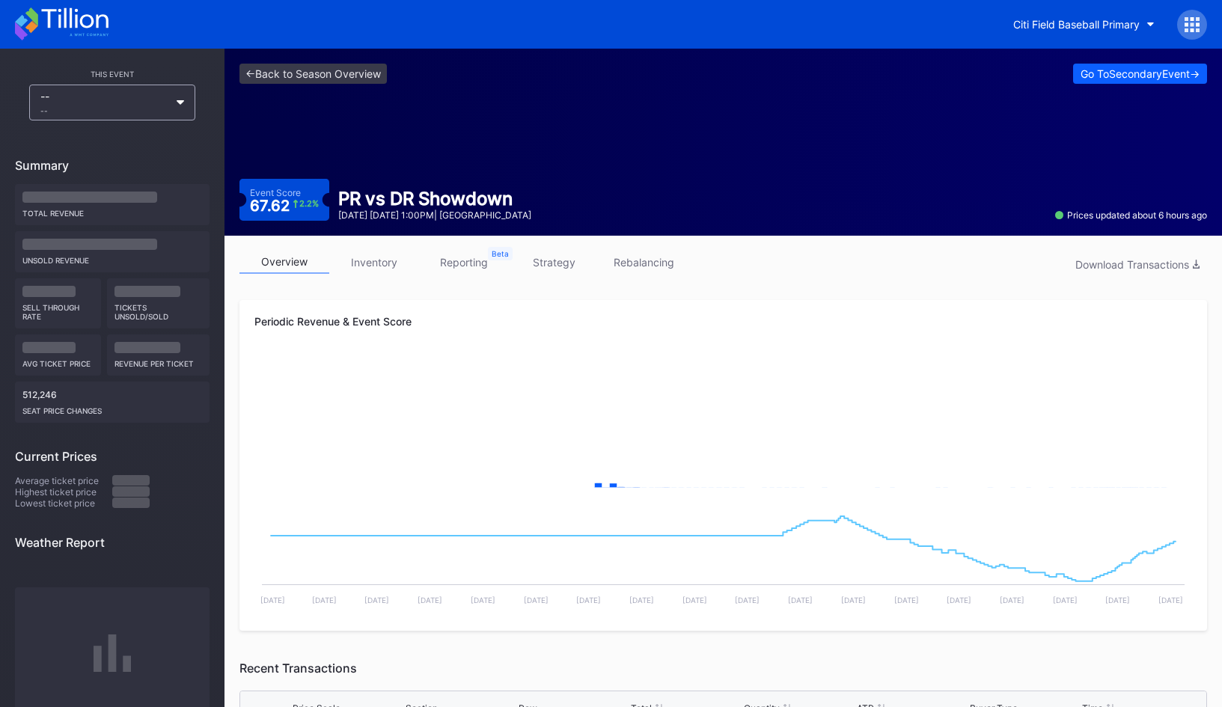
click at [366, 264] on link "inventory" at bounding box center [374, 262] width 90 height 23
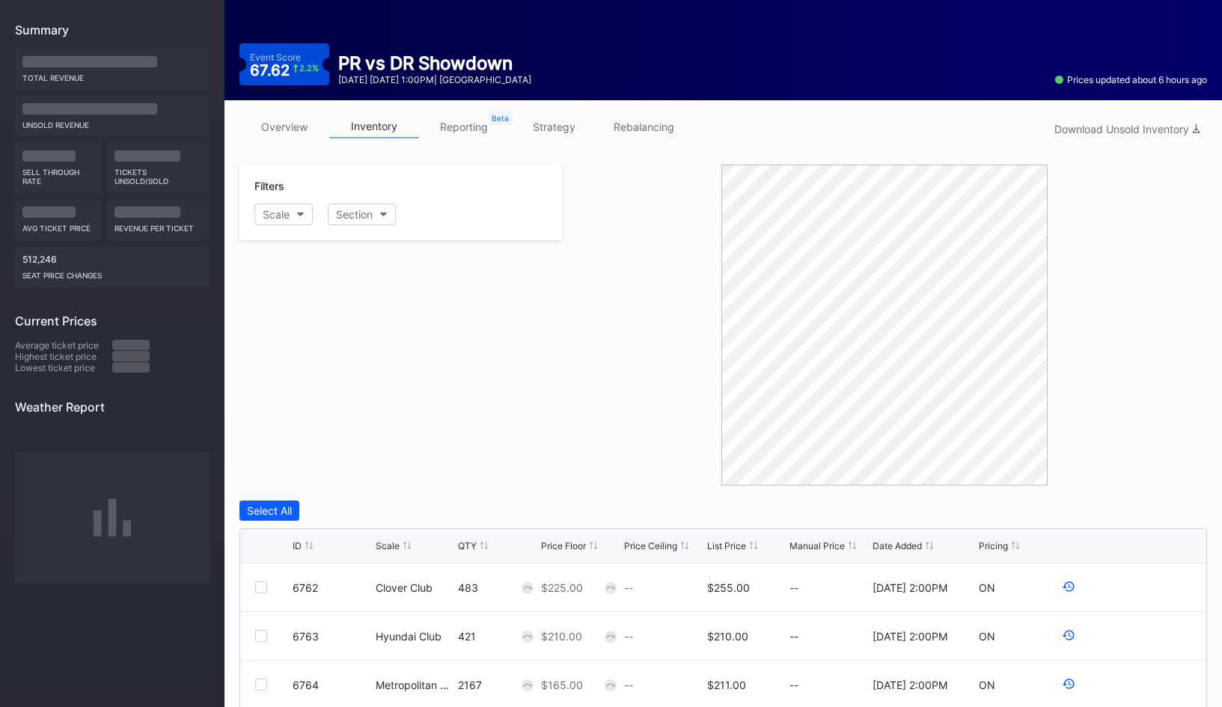
scroll to position [161, 0]
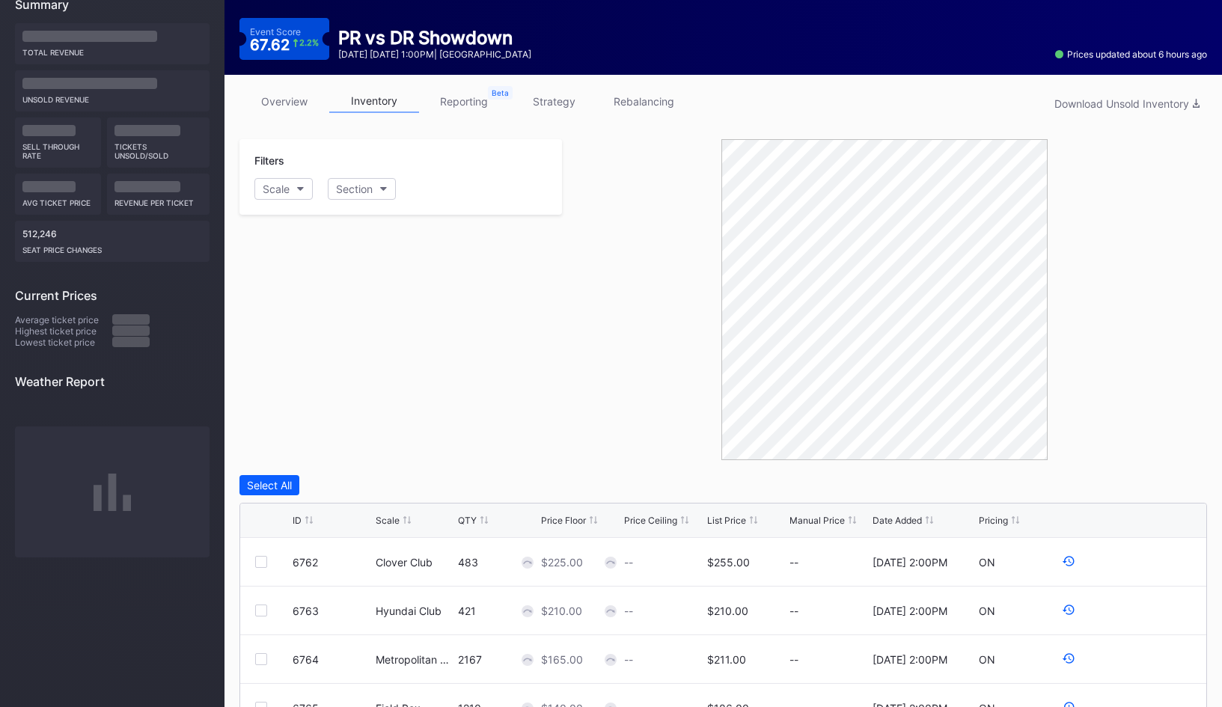
click at [721, 522] on div "List Price" at bounding box center [726, 520] width 39 height 11
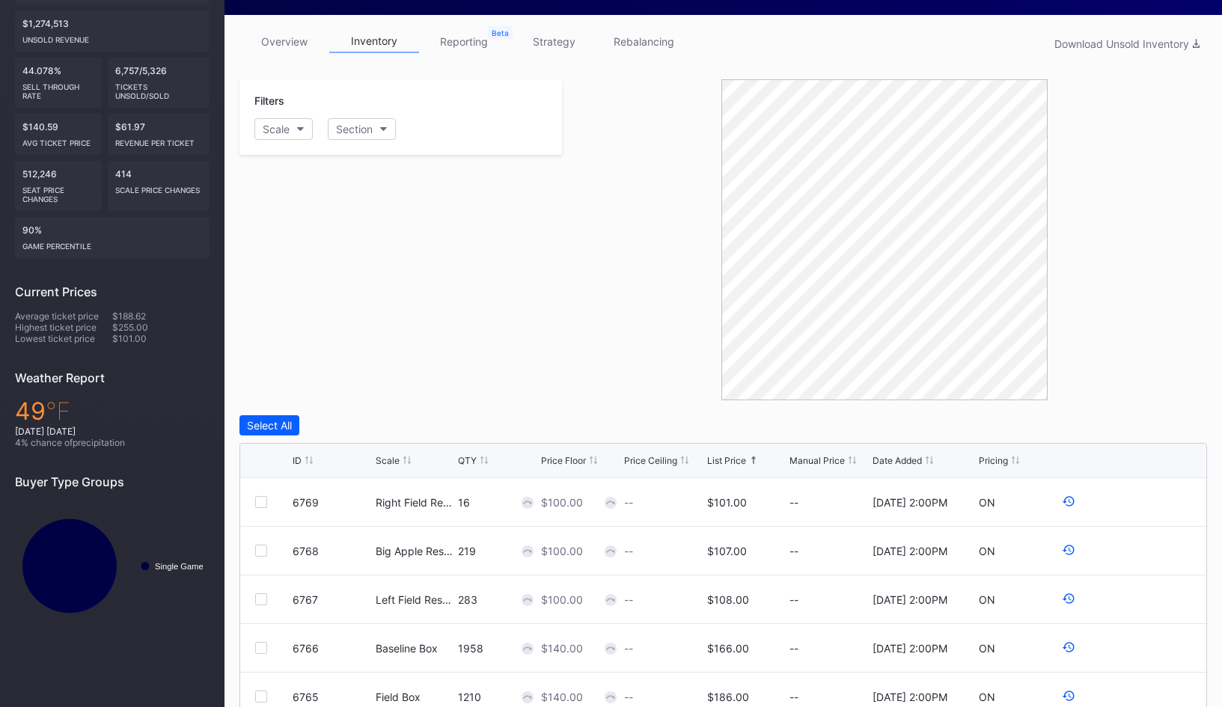
scroll to position [0, 0]
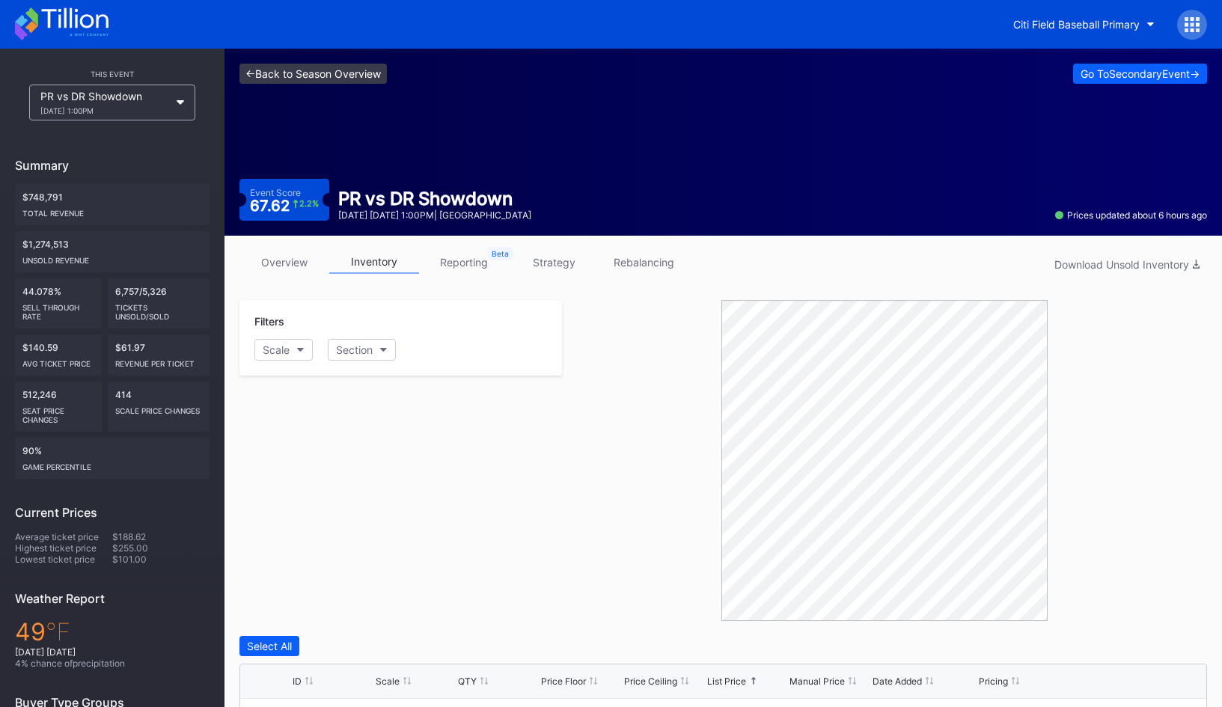
click at [317, 77] on link "<- Back to Season Overview" at bounding box center [312, 74] width 147 height 20
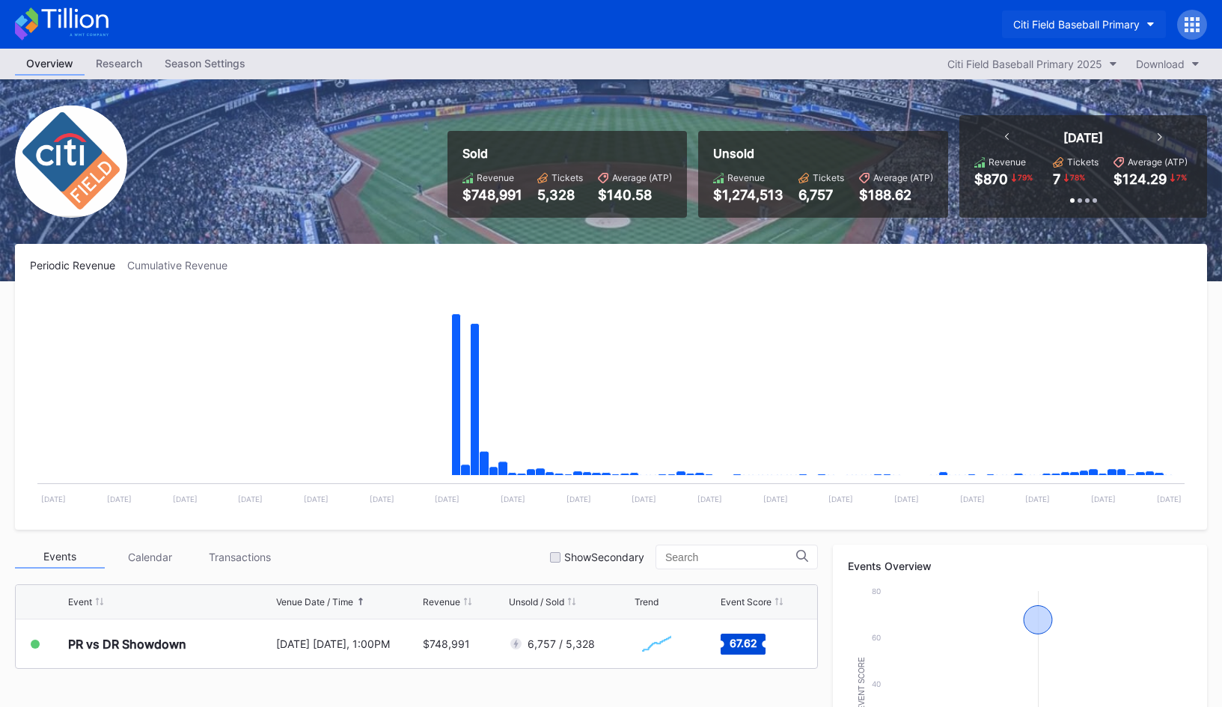
click at [1066, 16] on button "Citi Field Baseball Primary" at bounding box center [1084, 24] width 164 height 28
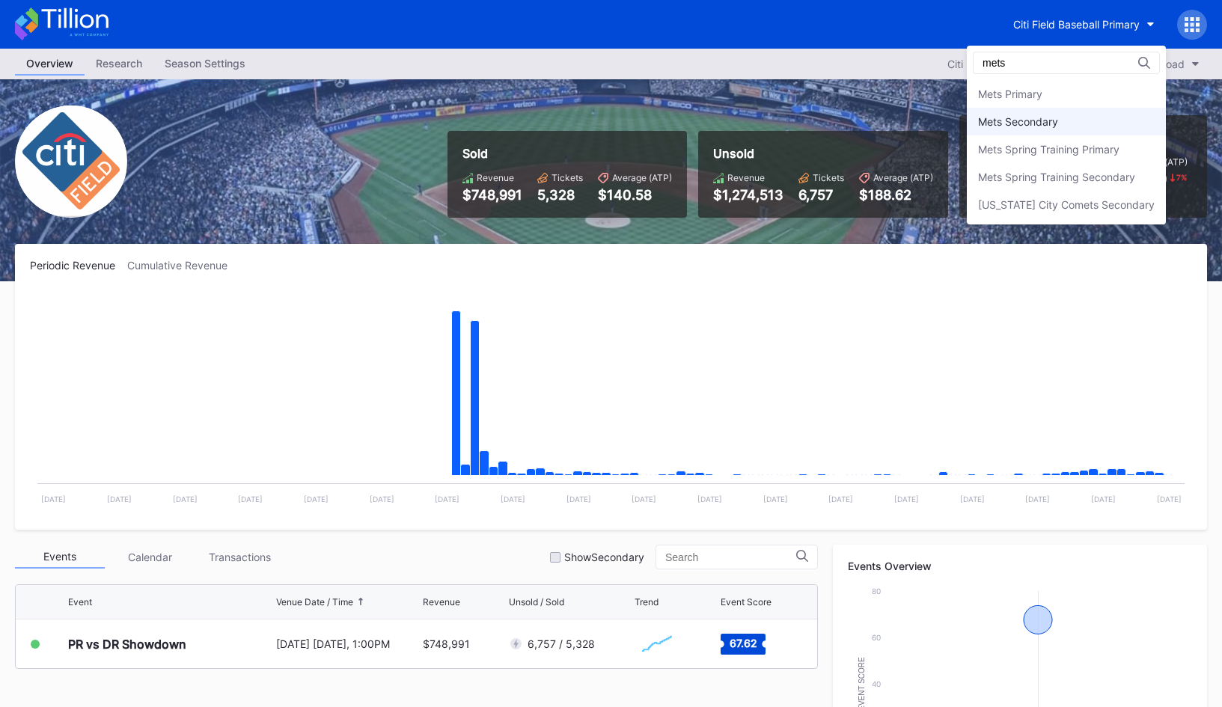
type input "mets"
click at [1045, 126] on div "Mets Secondary" at bounding box center [1018, 121] width 80 height 13
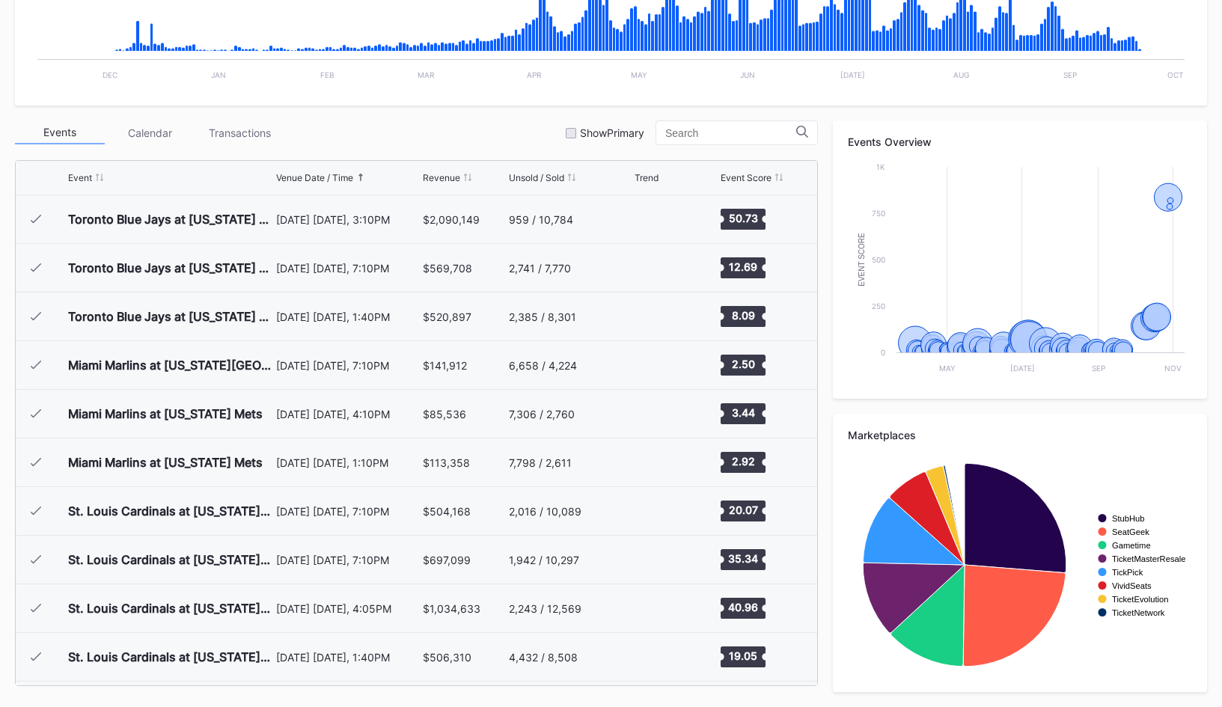
scroll to position [3790, 0]
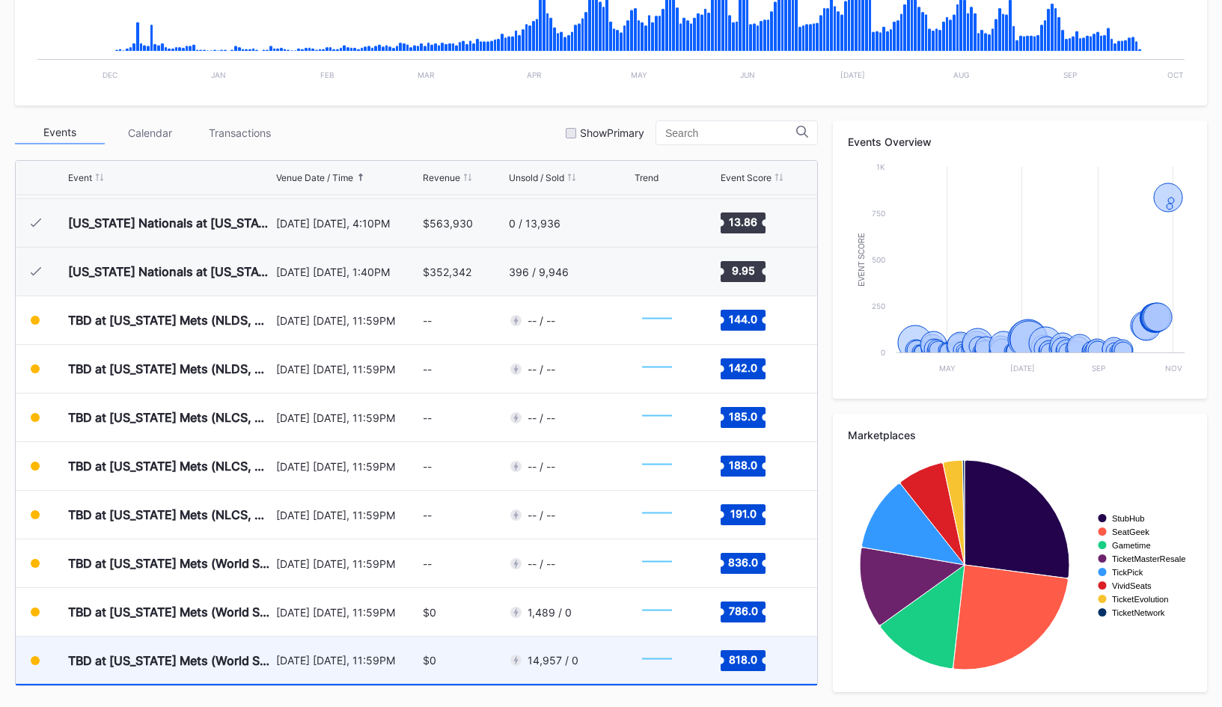
click at [447, 651] on div "$0" at bounding box center [464, 660] width 82 height 47
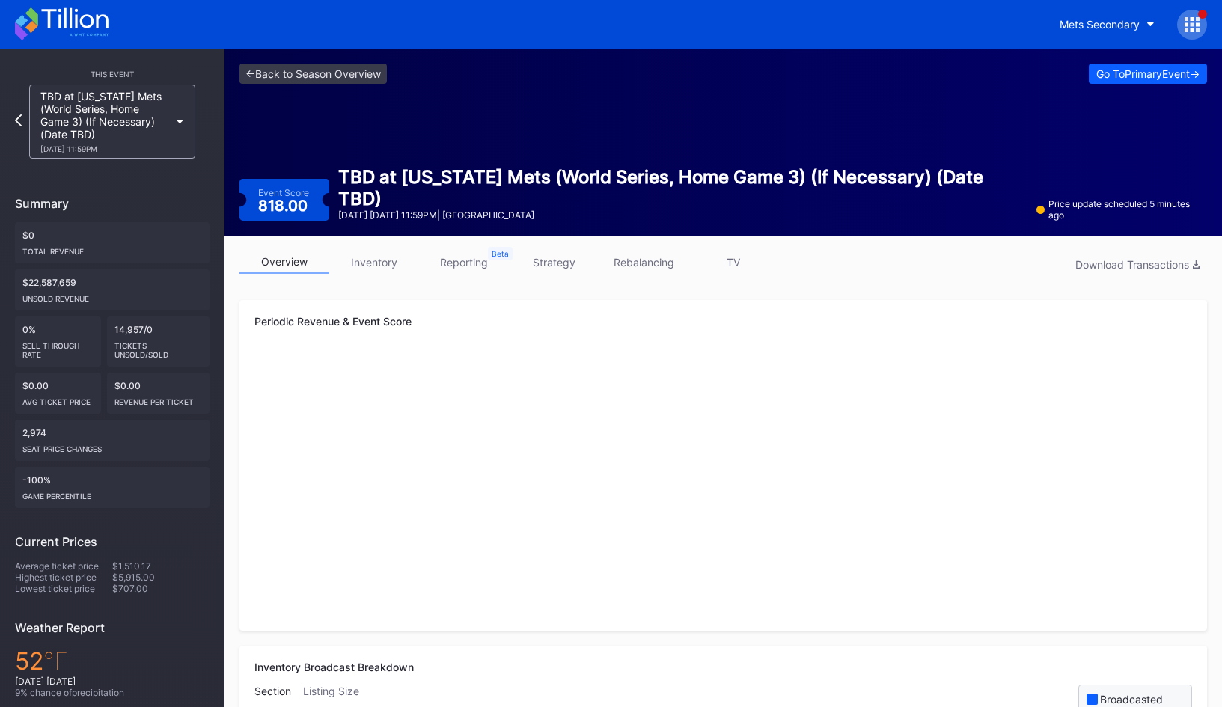
click at [550, 271] on link "strategy" at bounding box center [554, 262] width 90 height 23
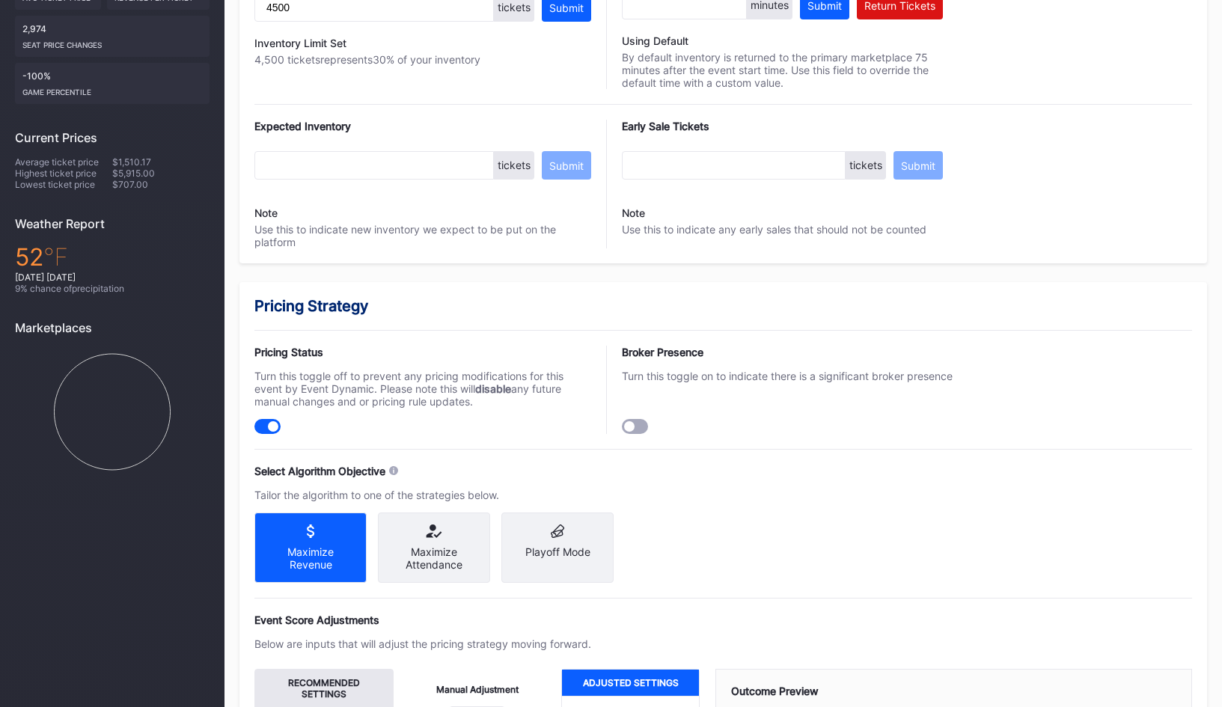
scroll to position [967, 0]
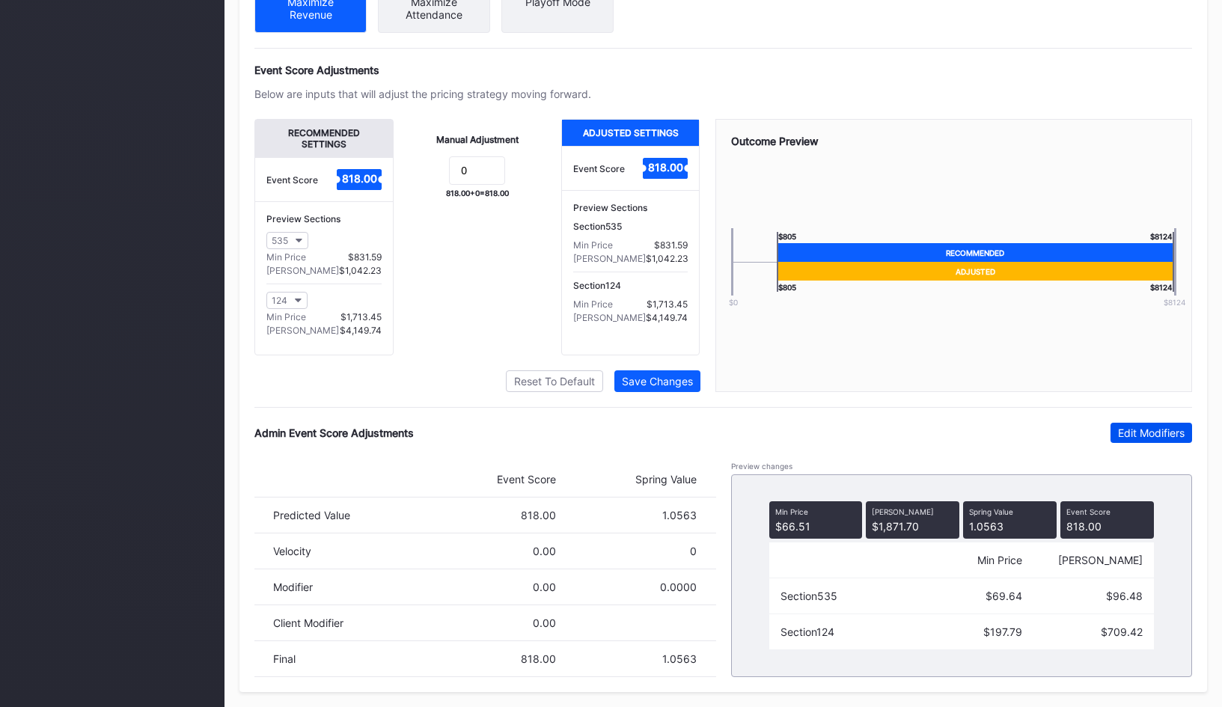
click at [1167, 432] on div "Edit Modifiers" at bounding box center [1151, 433] width 67 height 13
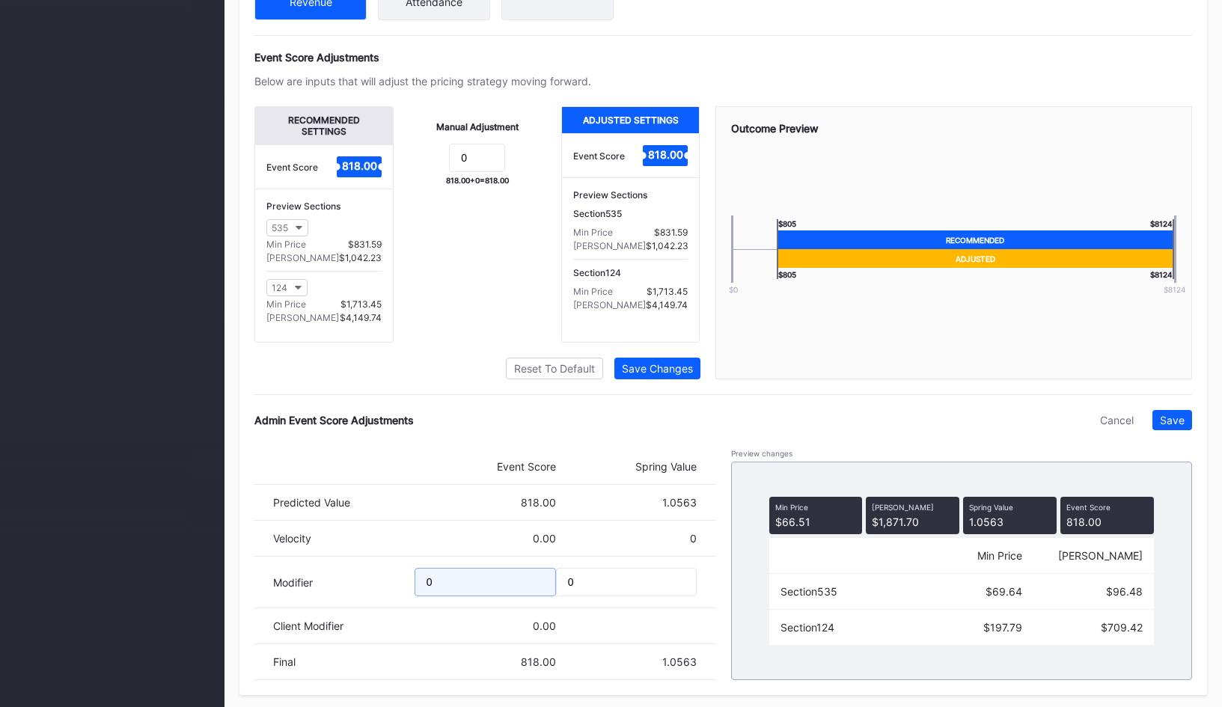
click at [454, 588] on input "0" at bounding box center [485, 582] width 141 height 28
type input "-750"
drag, startPoint x: 977, startPoint y: 639, endPoint x: 1027, endPoint y: 639, distance: 50.1
click at [1027, 639] on div "Section 124 $197.79 $709.42" at bounding box center [961, 628] width 385 height 36
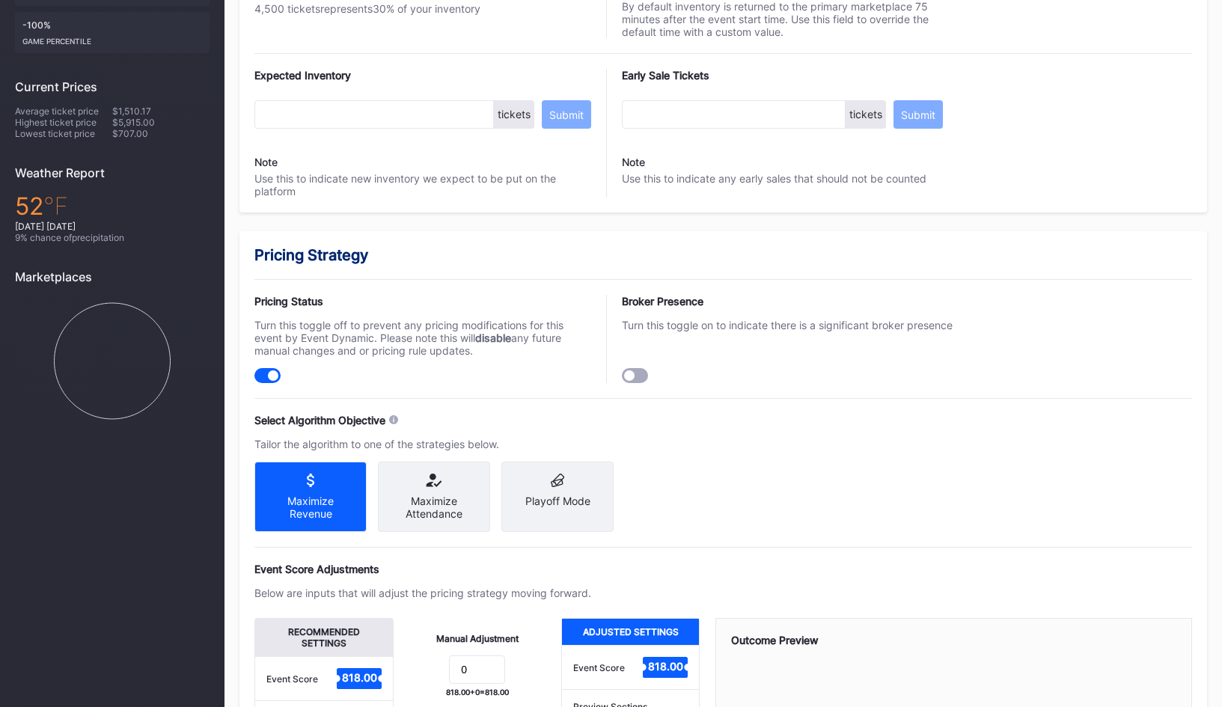
scroll to position [0, 0]
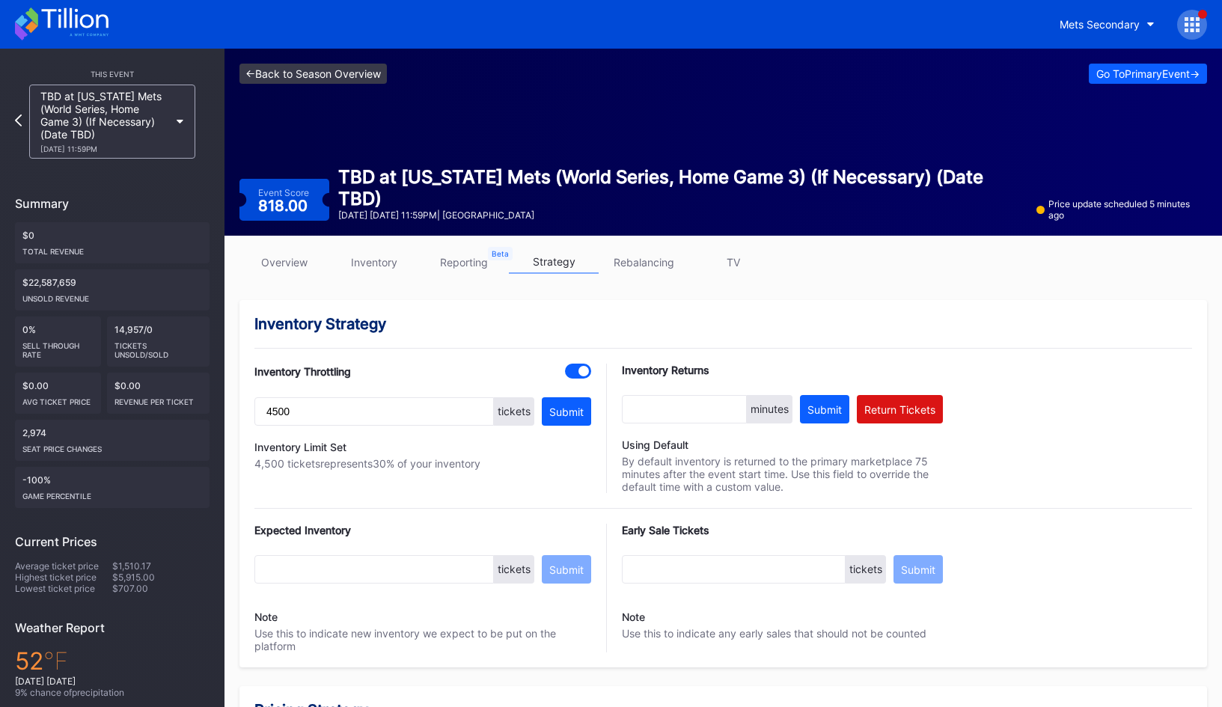
click at [352, 76] on link "<- Back to Season Overview" at bounding box center [312, 74] width 147 height 20
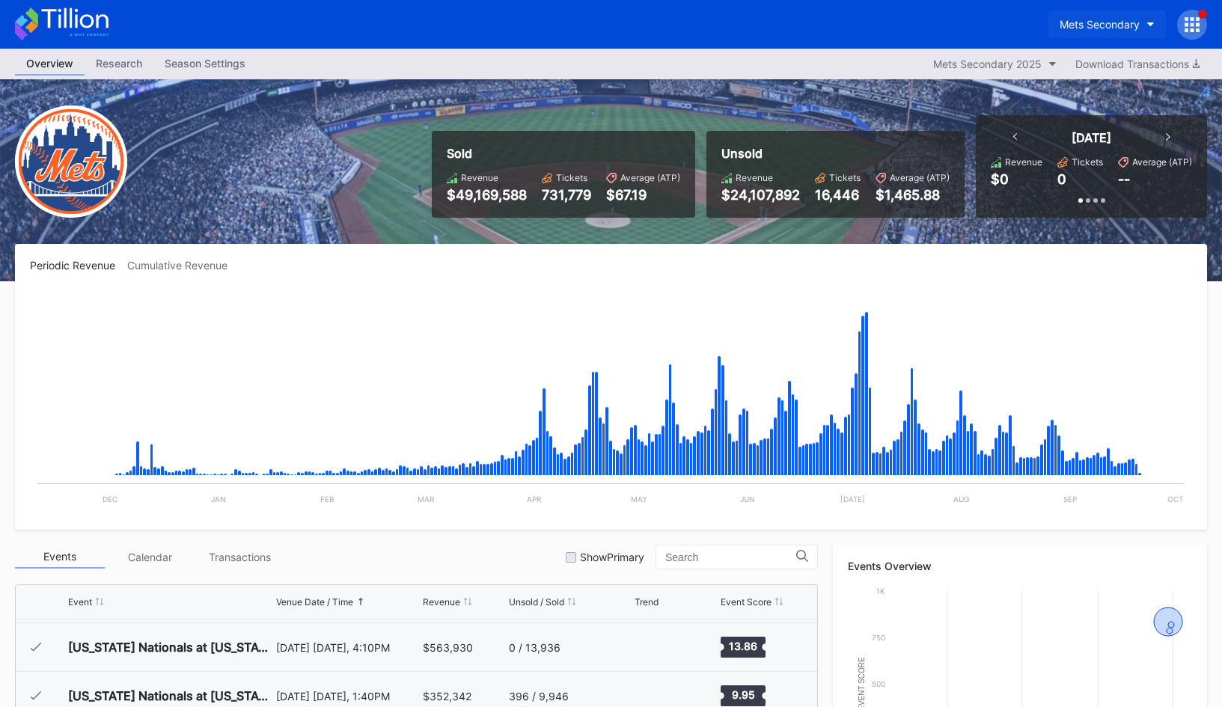
click at [1092, 15] on button "Mets Secondary" at bounding box center [1106, 24] width 117 height 28
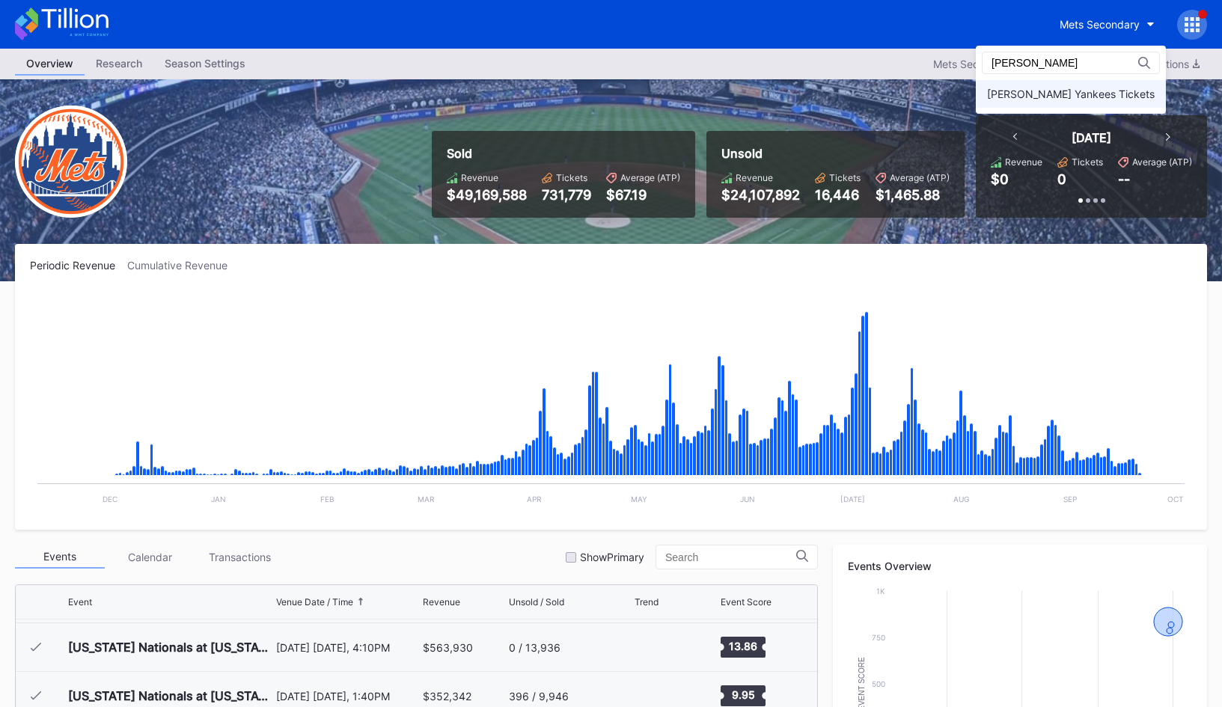
type input "[PERSON_NAME]"
click at [1076, 104] on div "[PERSON_NAME] Yankees Tickets" at bounding box center [1071, 94] width 190 height 28
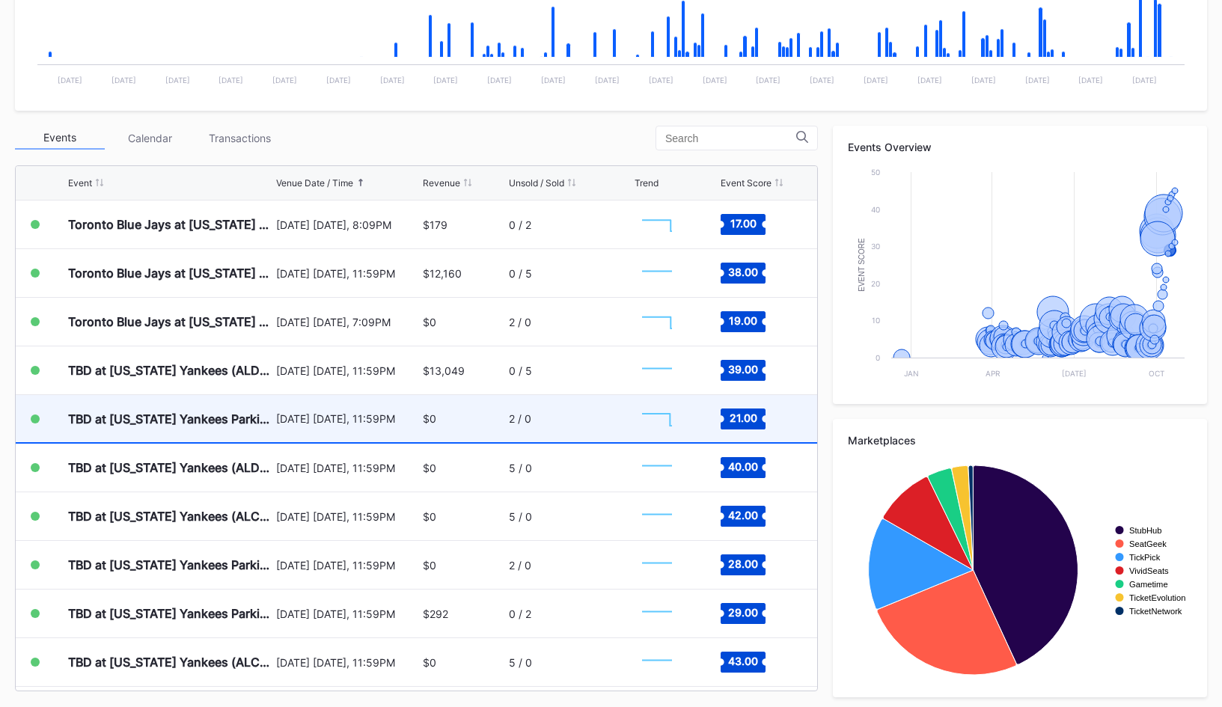
scroll to position [7365, 0]
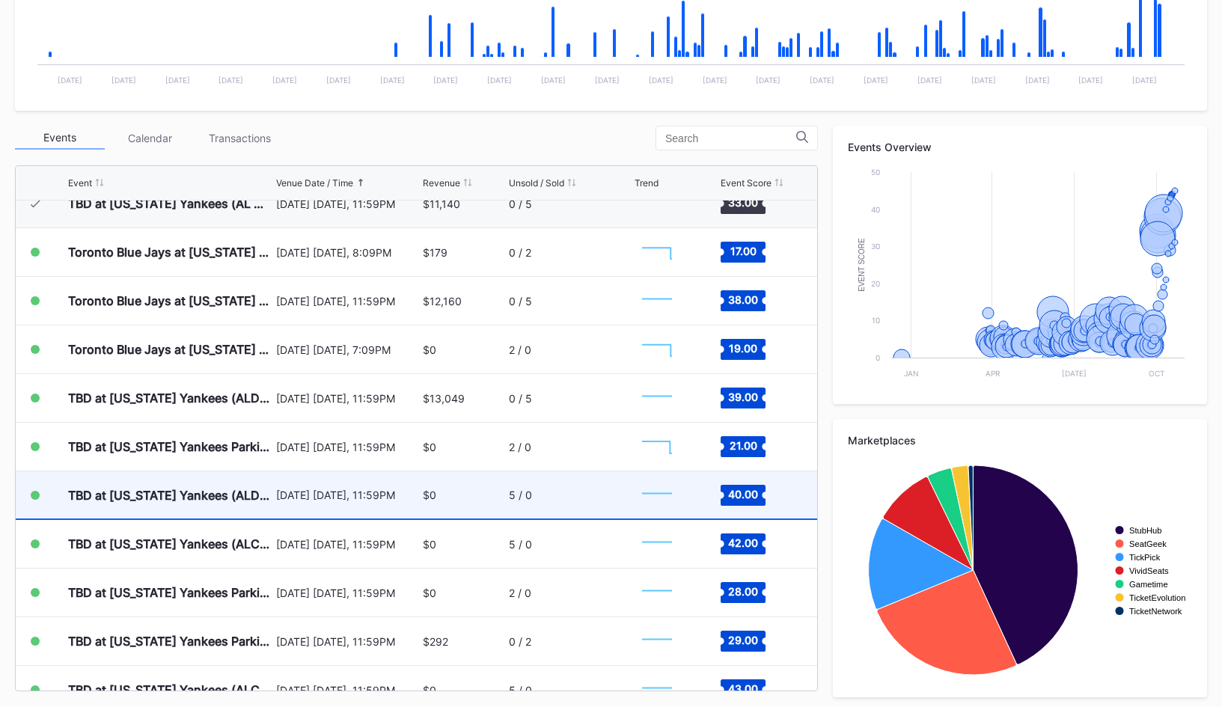
click at [371, 492] on div "[DATE] [DATE], 11:59PM" at bounding box center [347, 495] width 143 height 13
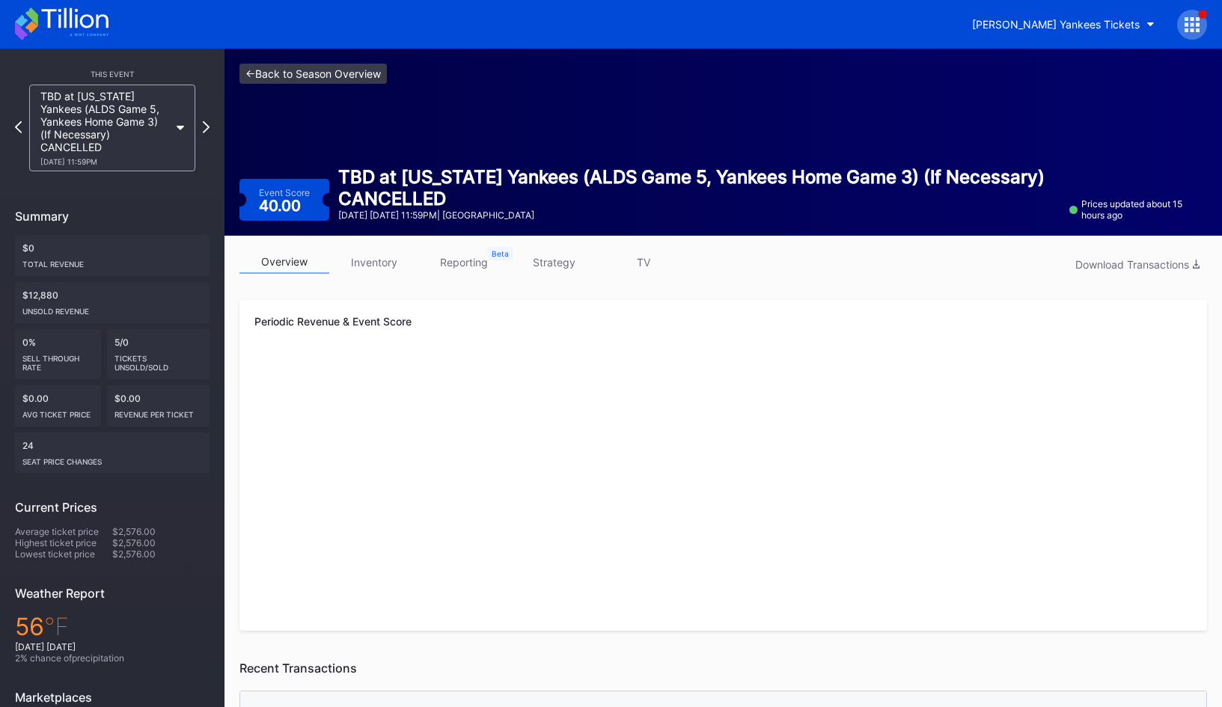
click at [319, 76] on link "<- Back to Season Overview" at bounding box center [312, 74] width 147 height 20
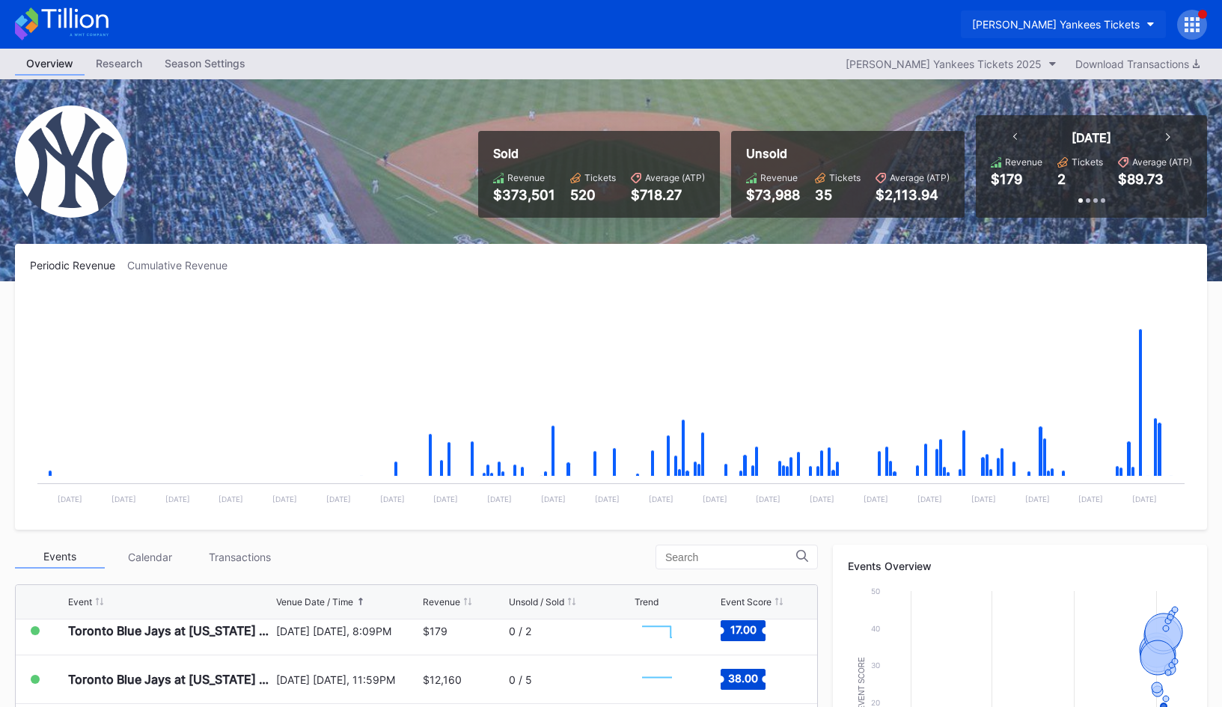
click at [1109, 19] on div "[PERSON_NAME] Yankees Tickets" at bounding box center [1056, 24] width 168 height 13
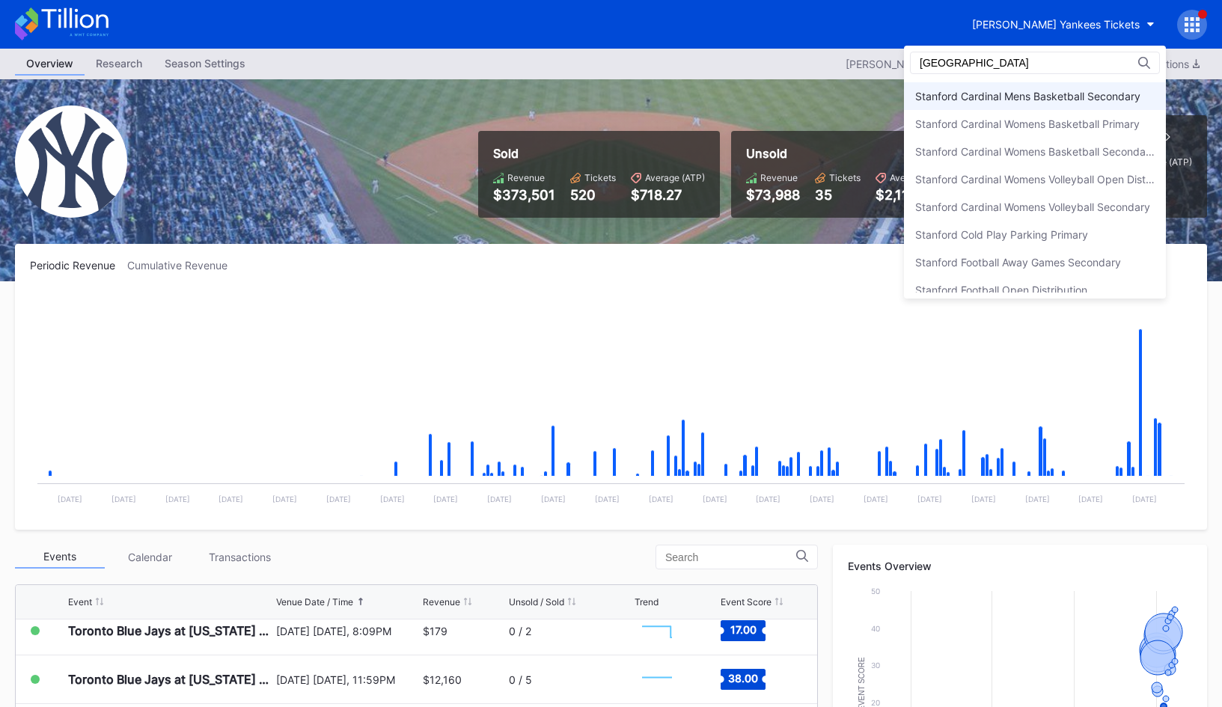
scroll to position [143, 0]
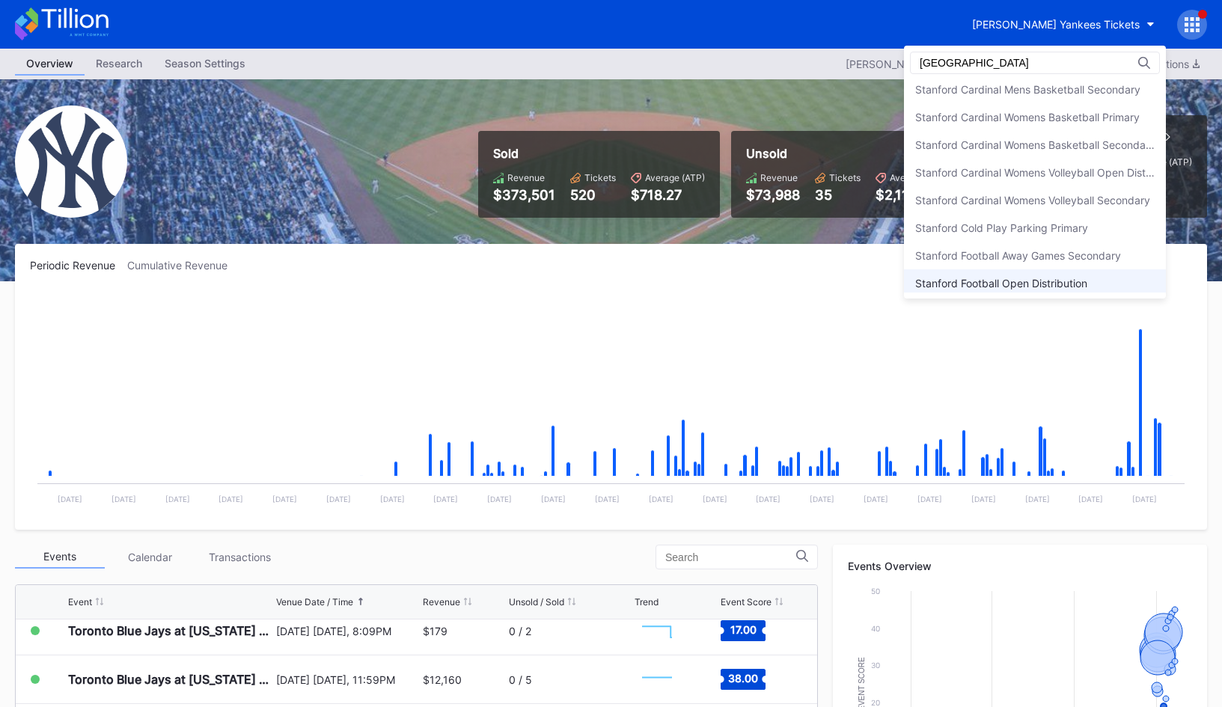
type input "[GEOGRAPHIC_DATA]"
click at [991, 278] on div "Stanford Football Open Distribution" at bounding box center [1001, 283] width 172 height 13
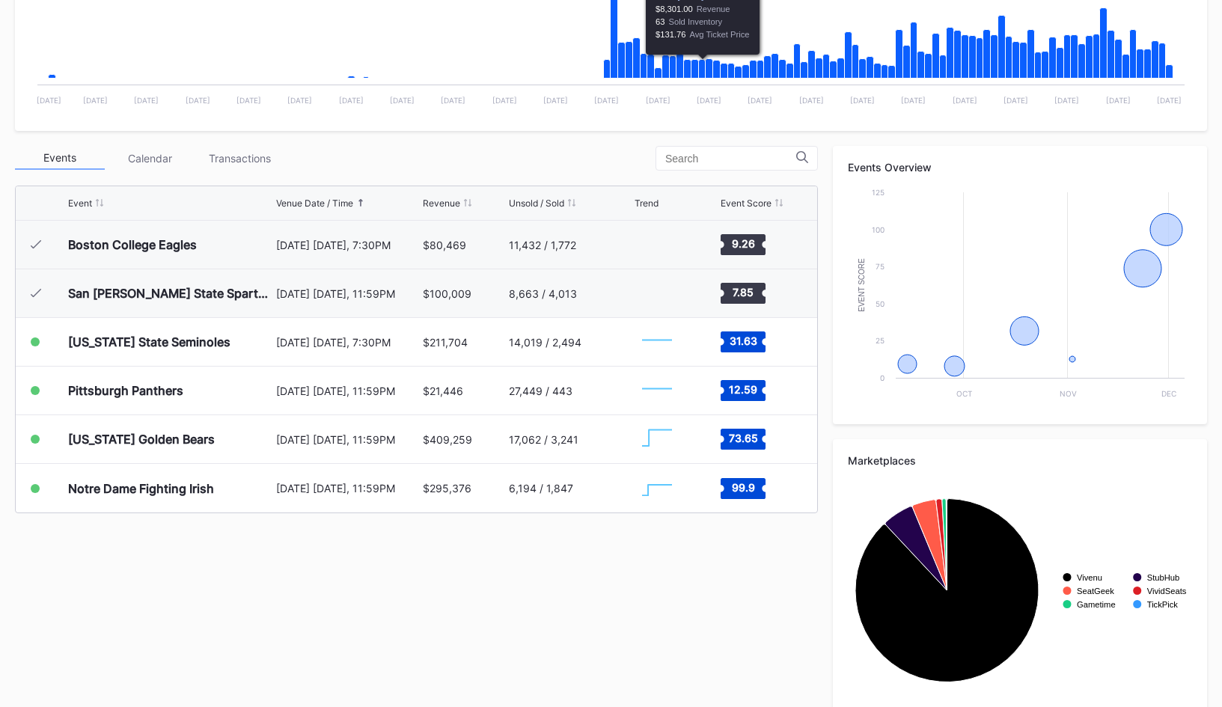
scroll to position [424, 0]
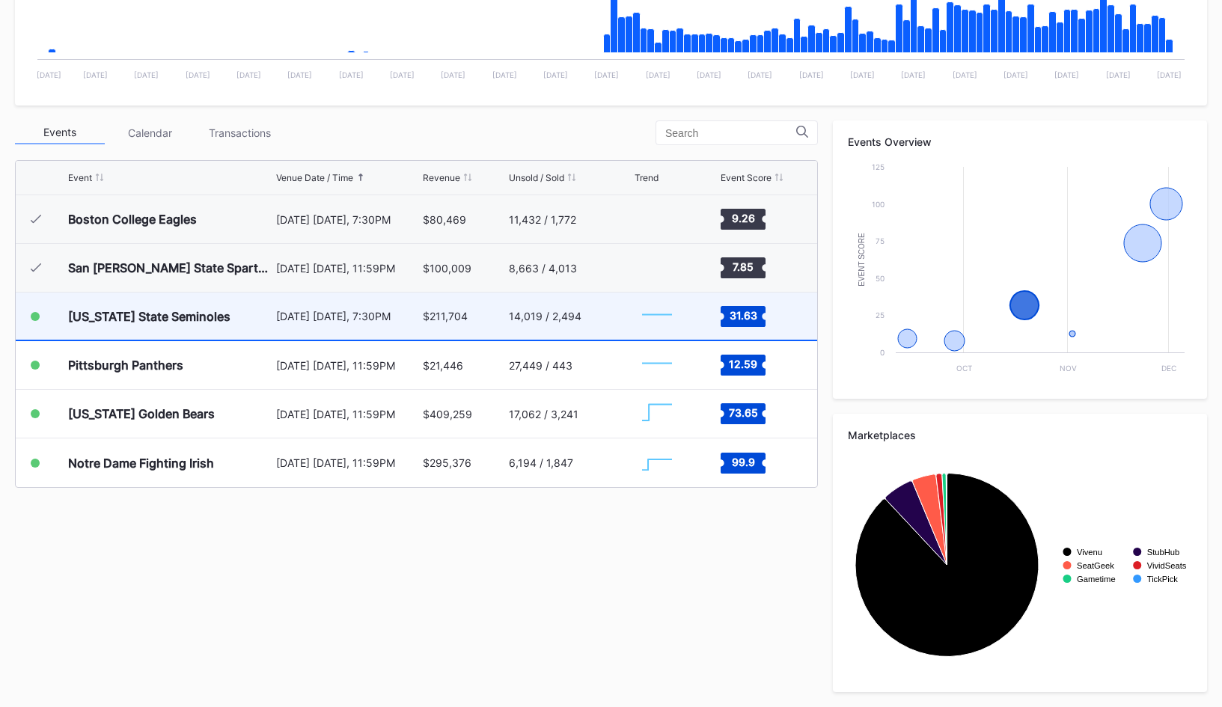
click at [584, 338] on div "14,019 / 2,494" at bounding box center [570, 316] width 123 height 47
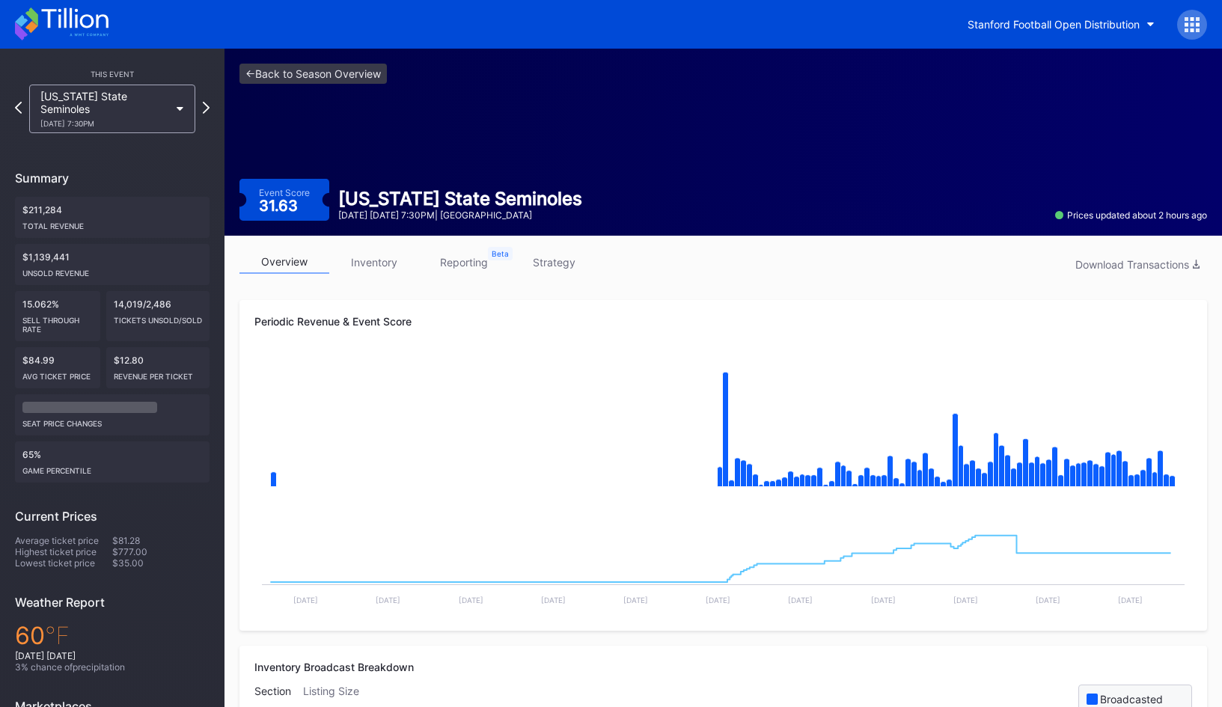
click at [1191, 25] on icon at bounding box center [1193, 24] width 4 height 4
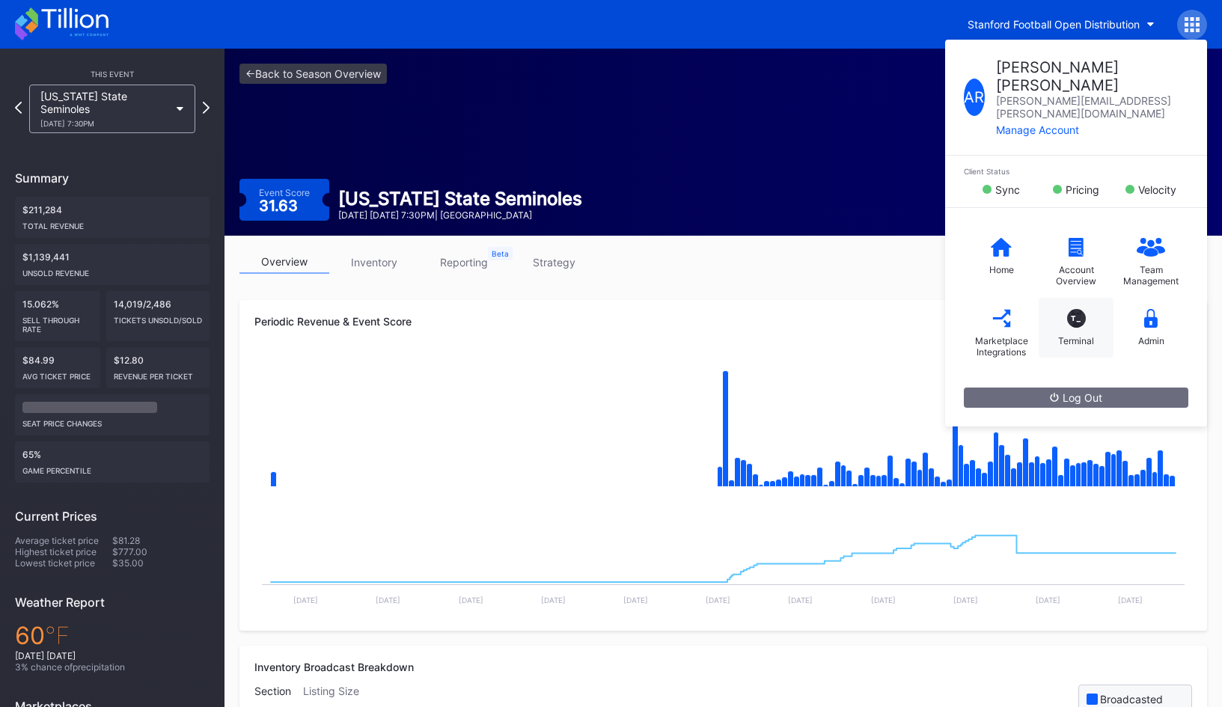
click at [1067, 309] on div "T_" at bounding box center [1076, 318] width 19 height 19
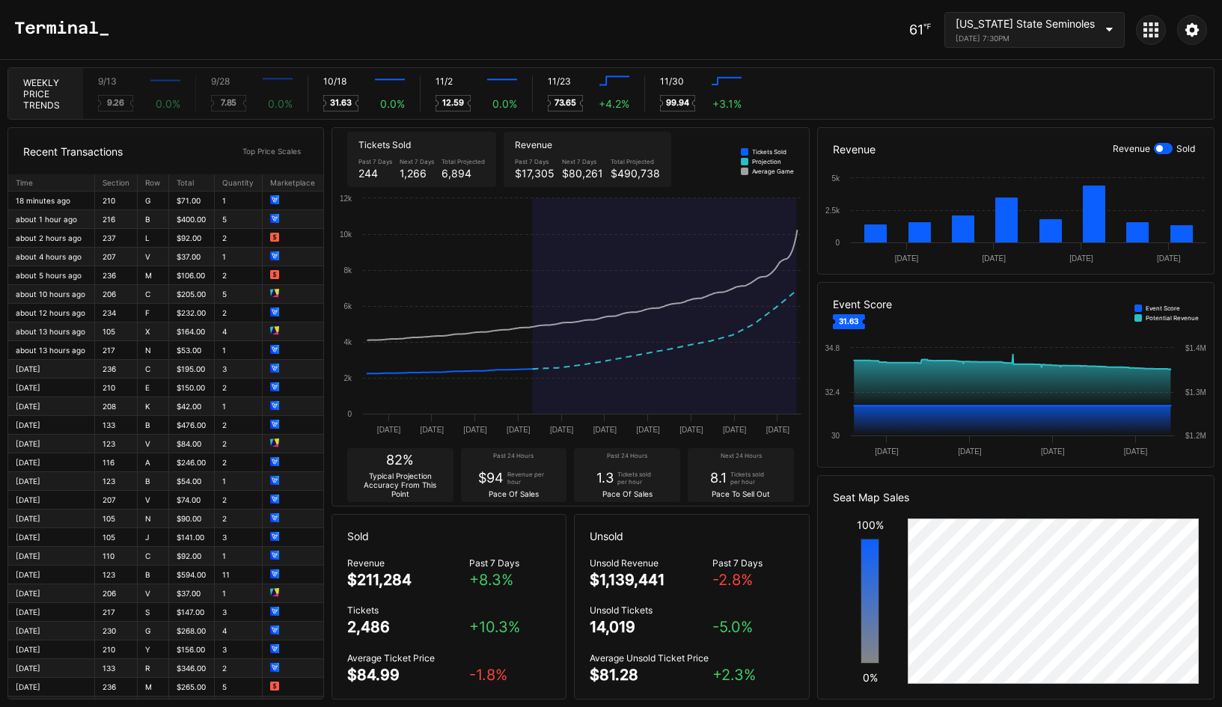
click at [1143, 37] on icon at bounding box center [1145, 36] width 4 height 4
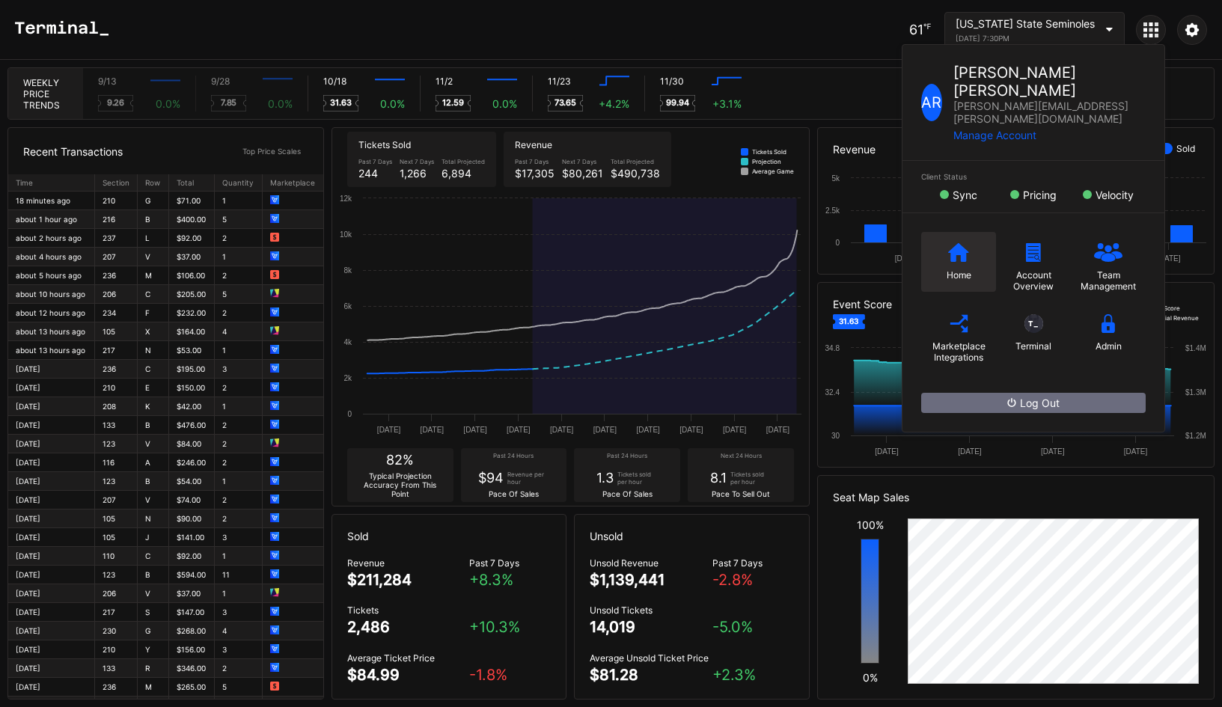
click at [950, 269] on div "Home" at bounding box center [959, 274] width 25 height 11
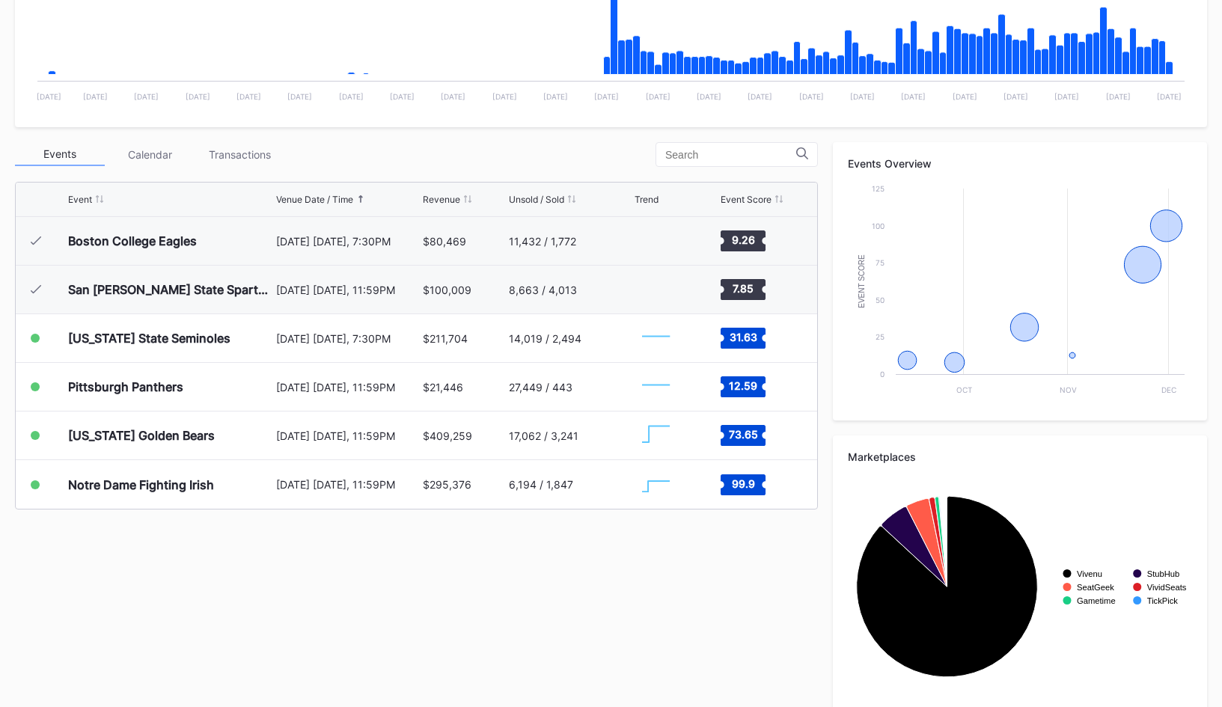
scroll to position [424, 0]
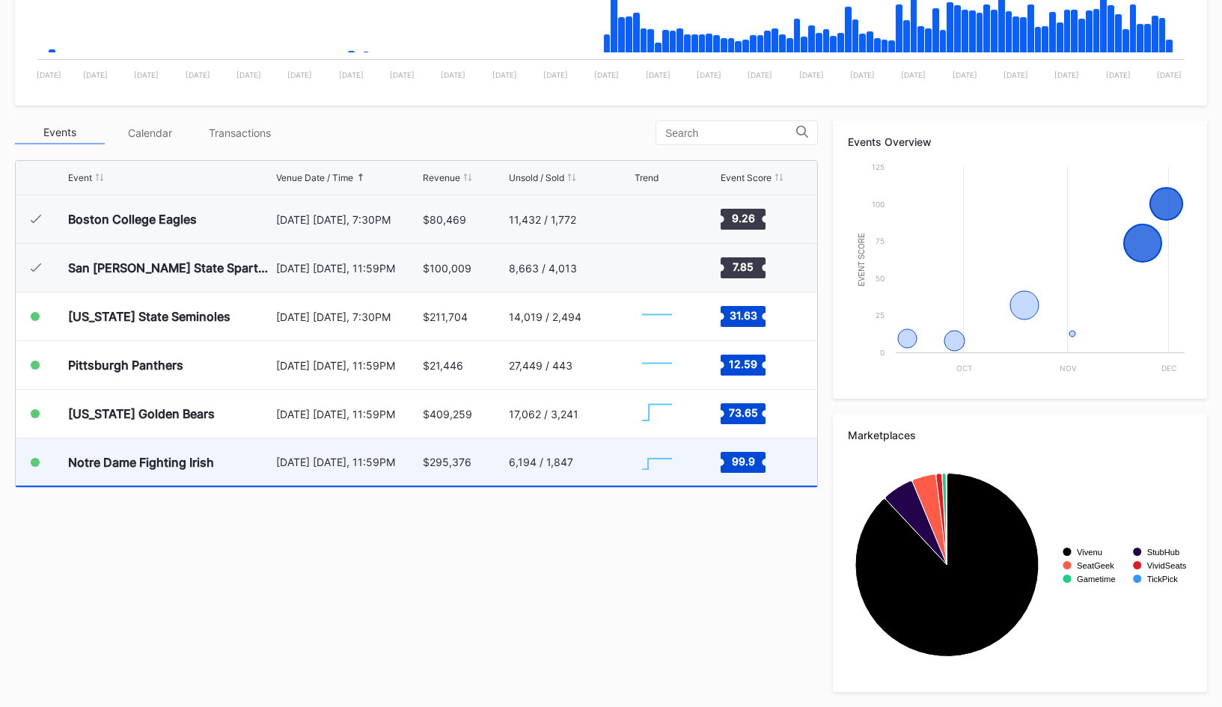
click at [571, 479] on div "6,194 / 1,847" at bounding box center [570, 461] width 123 height 47
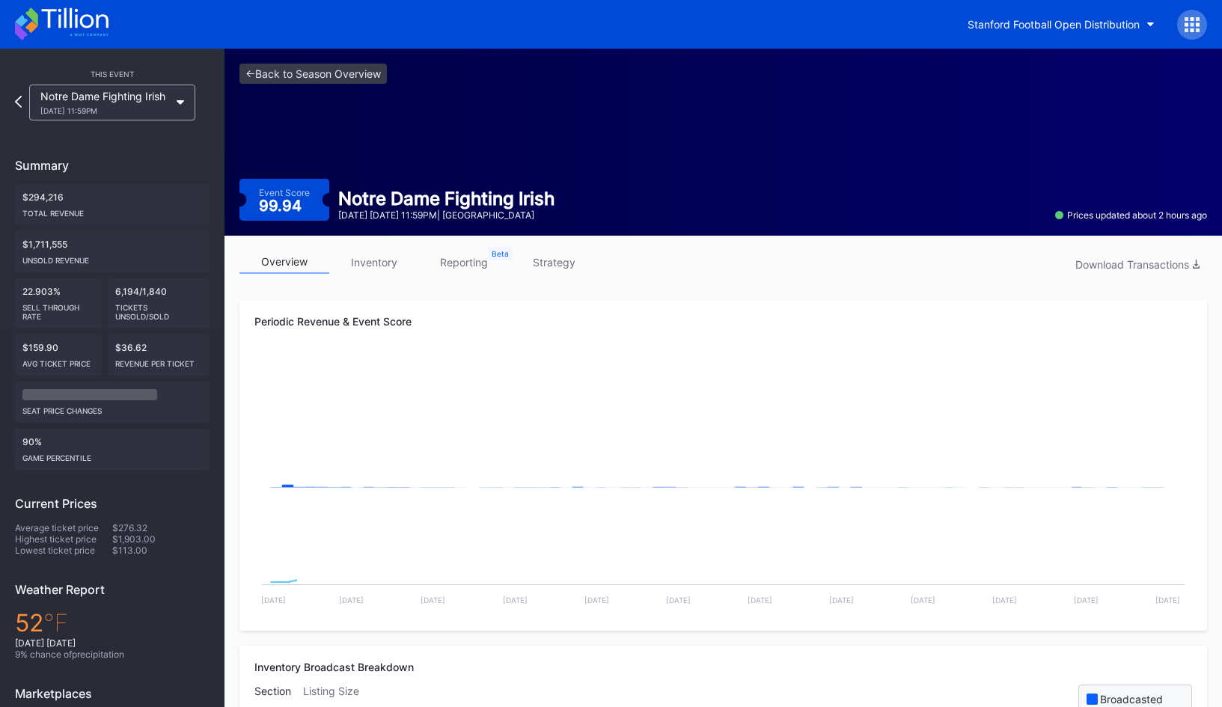
click at [557, 262] on link "strategy" at bounding box center [554, 262] width 90 height 23
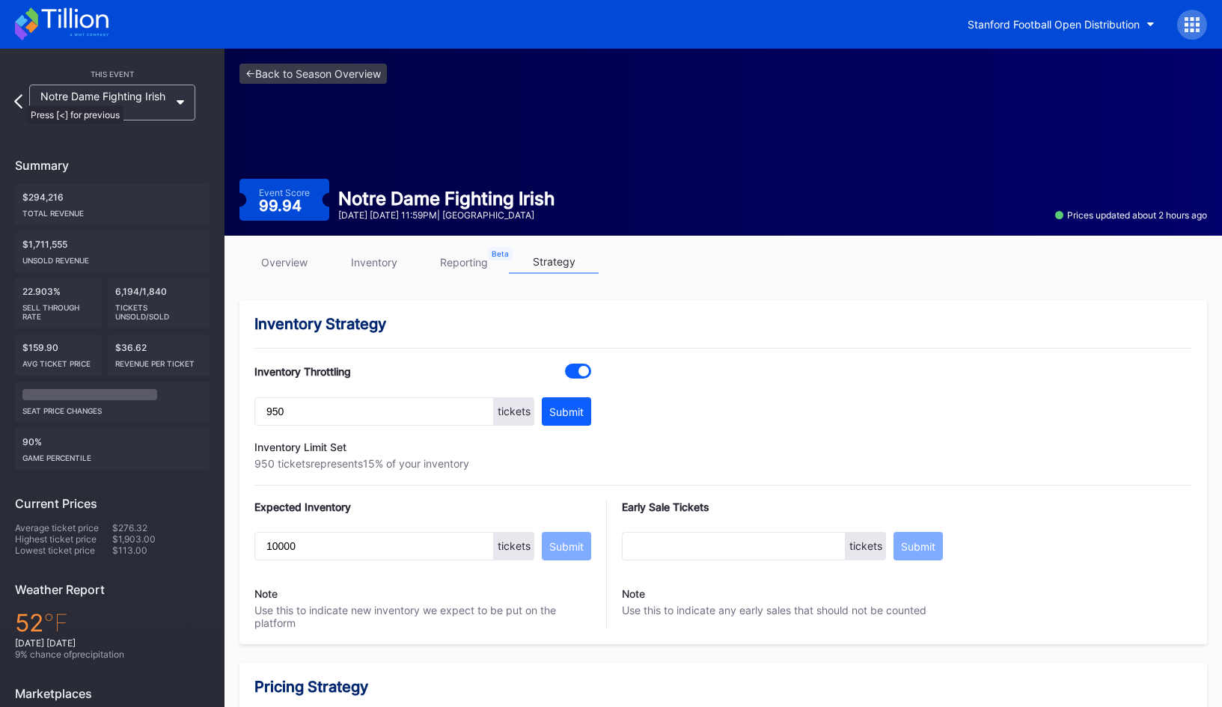
click at [19, 98] on icon at bounding box center [18, 101] width 8 height 14
click at [340, 70] on link "<- Back to Season Overview" at bounding box center [312, 74] width 147 height 20
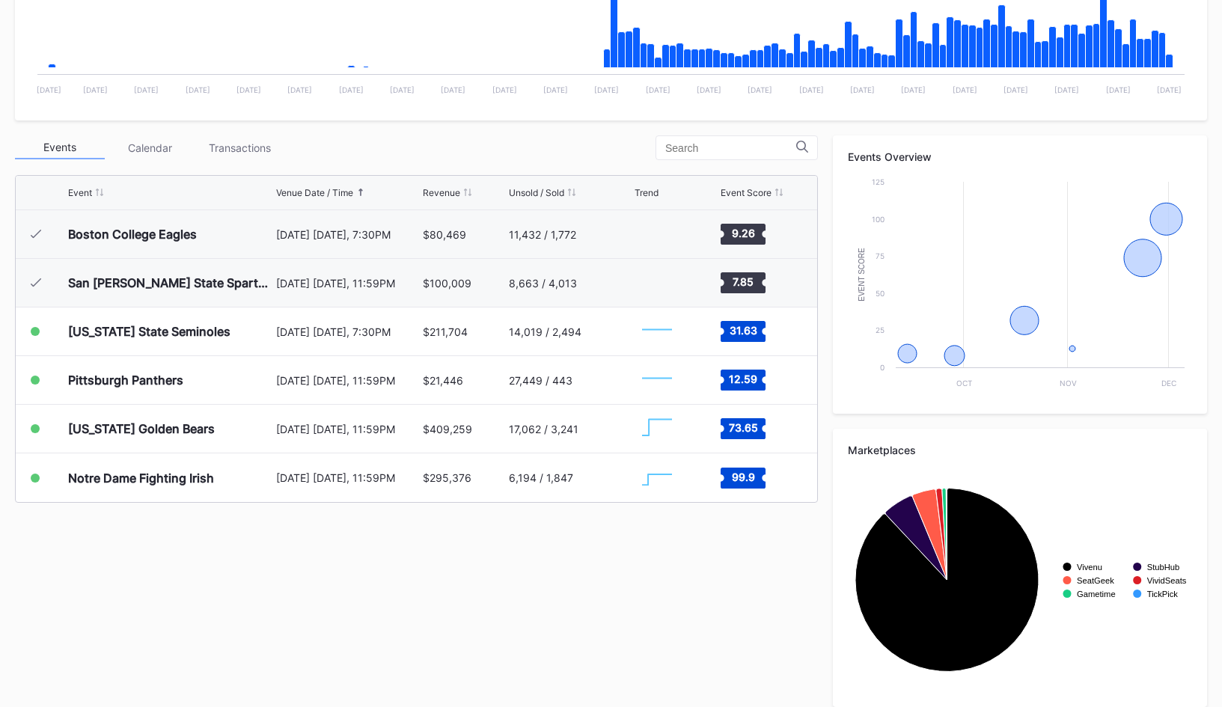
scroll to position [424, 0]
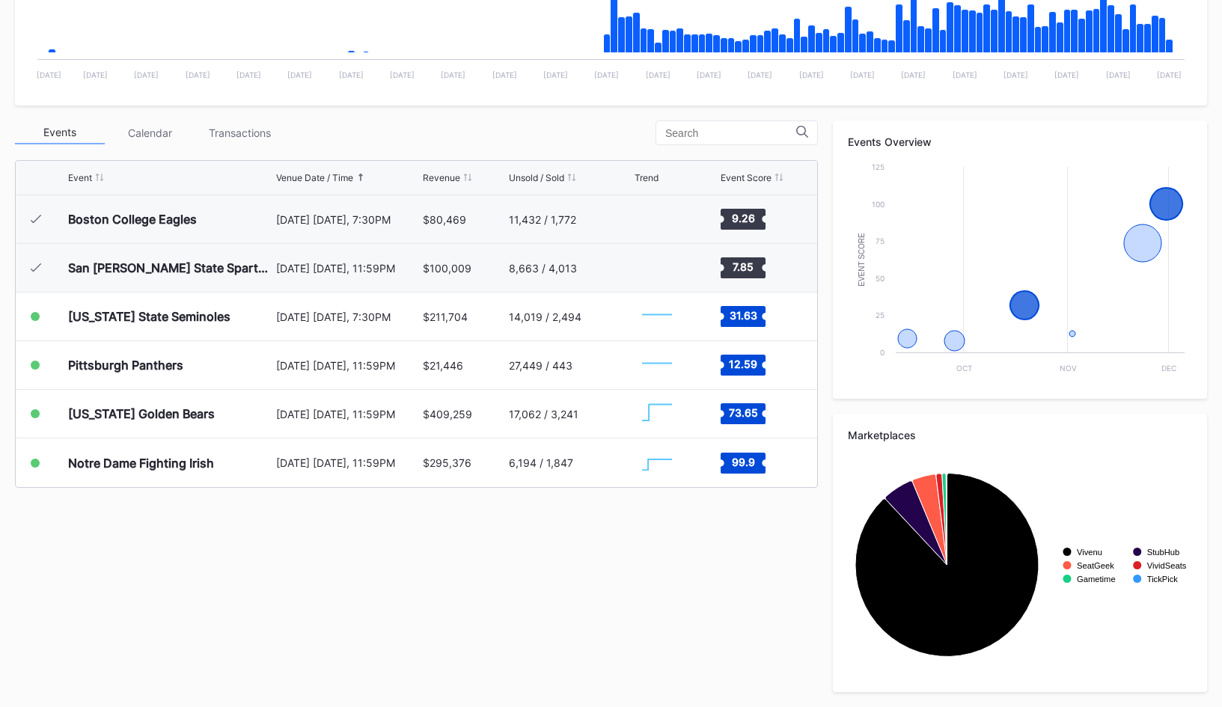
drag, startPoint x: 524, startPoint y: 553, endPoint x: 342, endPoint y: 513, distance: 186.3
click at [342, 513] on div "Events Calendar Transactions Event Venue Date / Time Revenue Unsold / Sold Tren…" at bounding box center [611, 406] width 1192 height 572
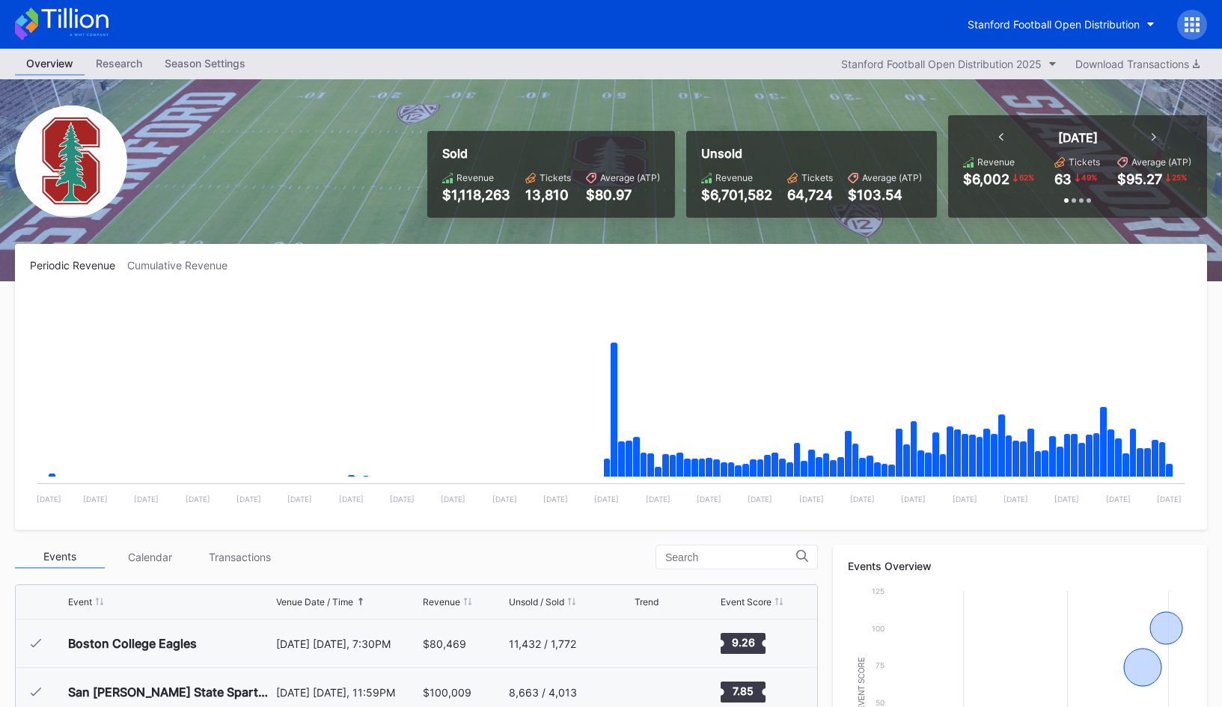
click at [59, 26] on icon at bounding box center [74, 18] width 67 height 20
drag, startPoint x: 623, startPoint y: 207, endPoint x: 774, endPoint y: 212, distance: 152.0
click at [773, 212] on div "Sold Revenue $1,118,263 Tickets 13,810 Average (ATP) $80.97 Unsold Revenue $6,7…" at bounding box center [811, 166] width 791 height 103
click at [774, 212] on div "Unsold Revenue $6,701,582 Tickets 64,724 Average (ATP) $103.54" at bounding box center [811, 174] width 251 height 87
click at [1050, 31] on button "Stanford Football Open Distribution" at bounding box center [1061, 24] width 210 height 28
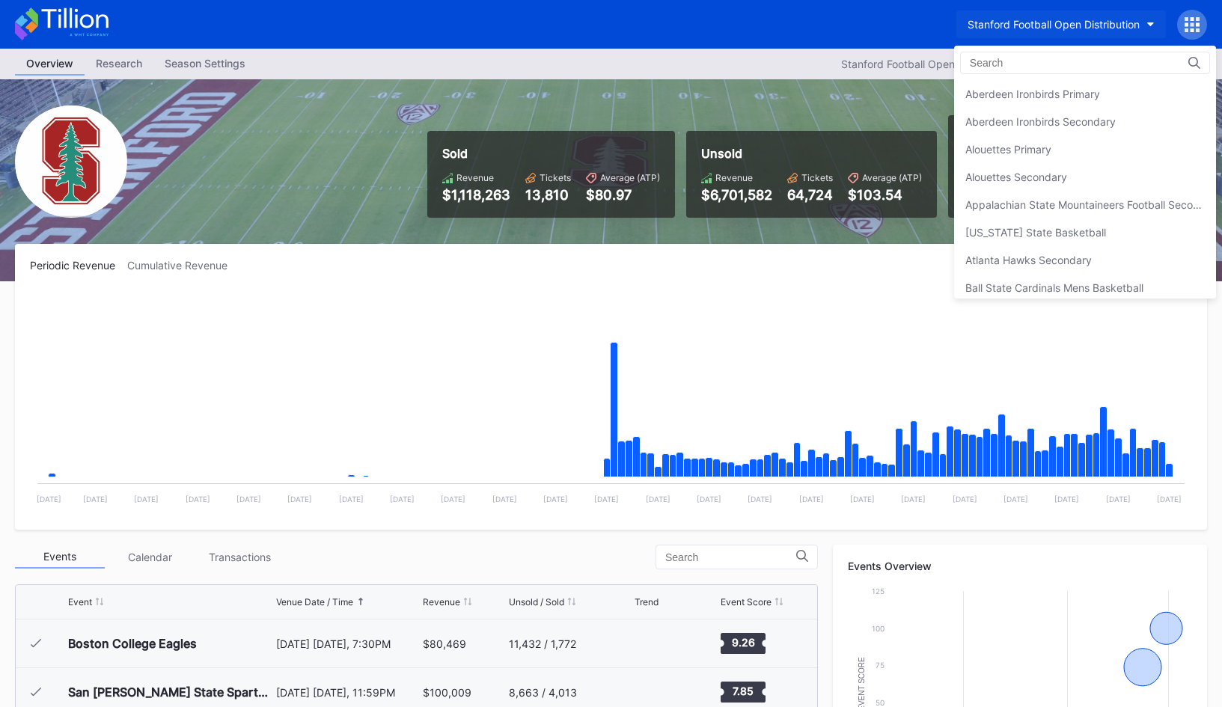
scroll to position [4707, 0]
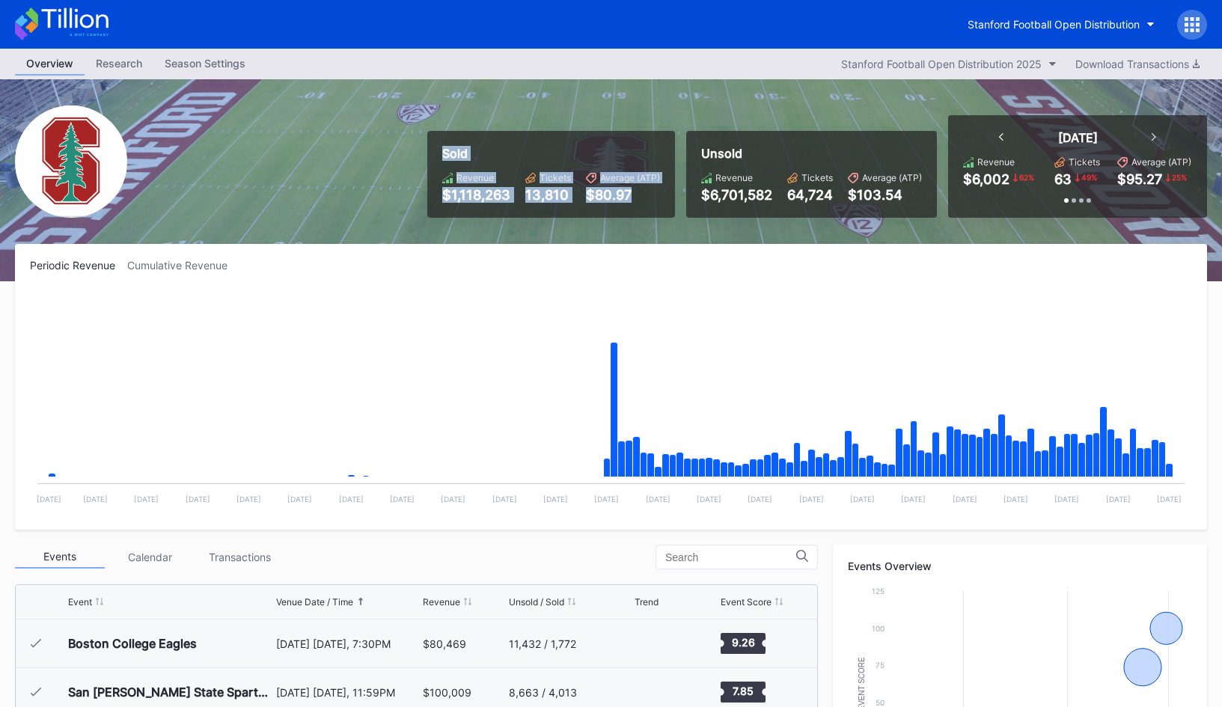
drag, startPoint x: 429, startPoint y: 153, endPoint x: 644, endPoint y: 191, distance: 218.0
click at [644, 191] on div "Sold Revenue $1,118,263 Tickets 13,810 Average (ATP) $80.97 Unsold Revenue $6,7…" at bounding box center [611, 180] width 1222 height 202
click at [644, 191] on div "$80.97" at bounding box center [623, 195] width 74 height 16
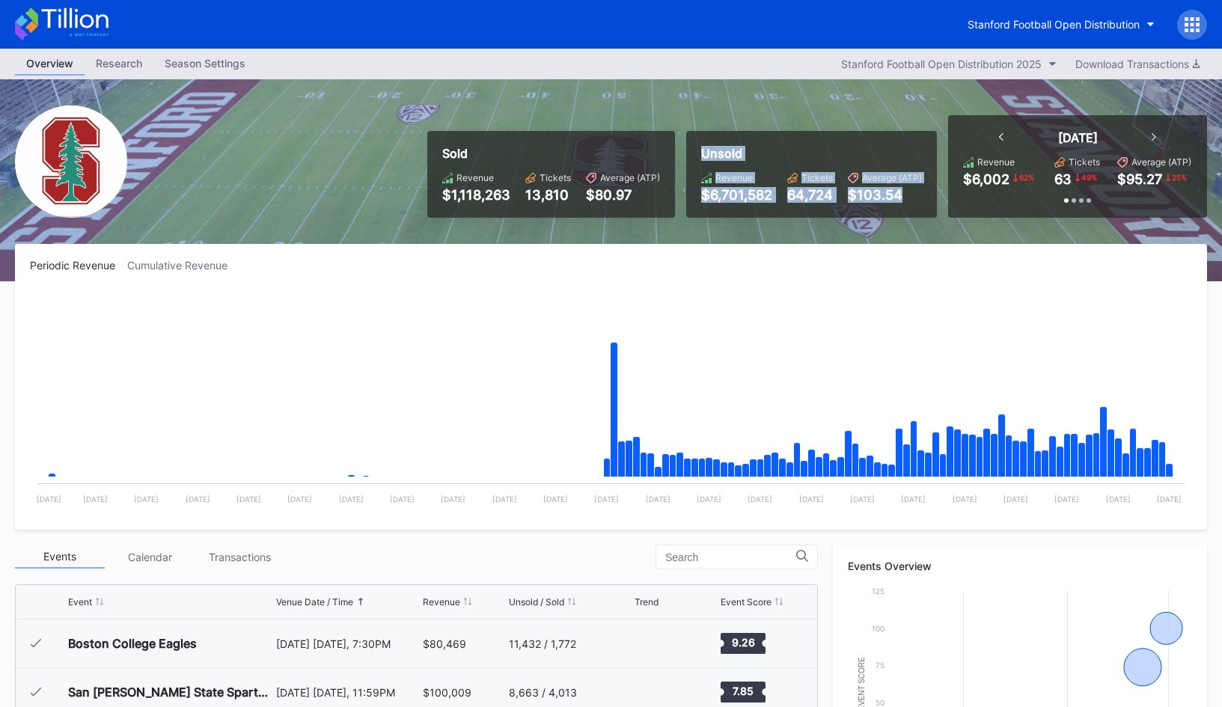
drag, startPoint x: 697, startPoint y: 150, endPoint x: 917, endPoint y: 194, distance: 225.0
click at [917, 194] on div "Unsold Revenue $6,701,582 Tickets 64,724 Average (ATP) $103.54" at bounding box center [811, 174] width 251 height 87
click at [917, 194] on div "$103.54" at bounding box center [885, 195] width 74 height 16
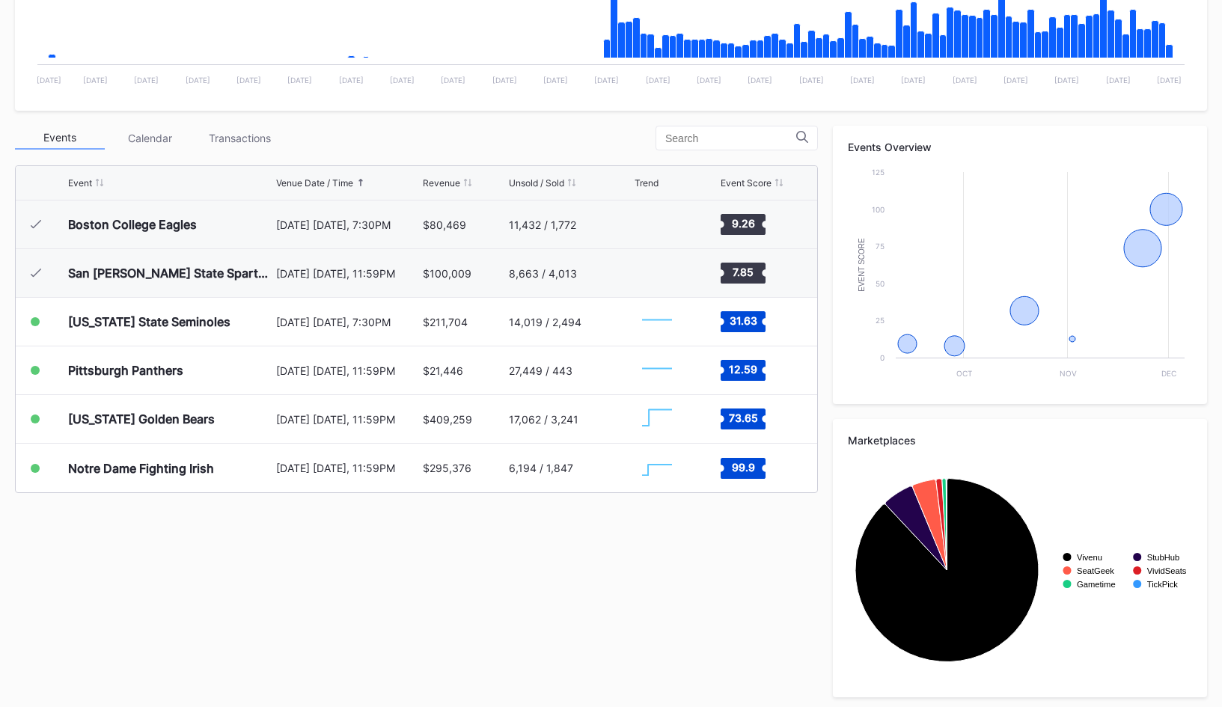
scroll to position [424, 0]
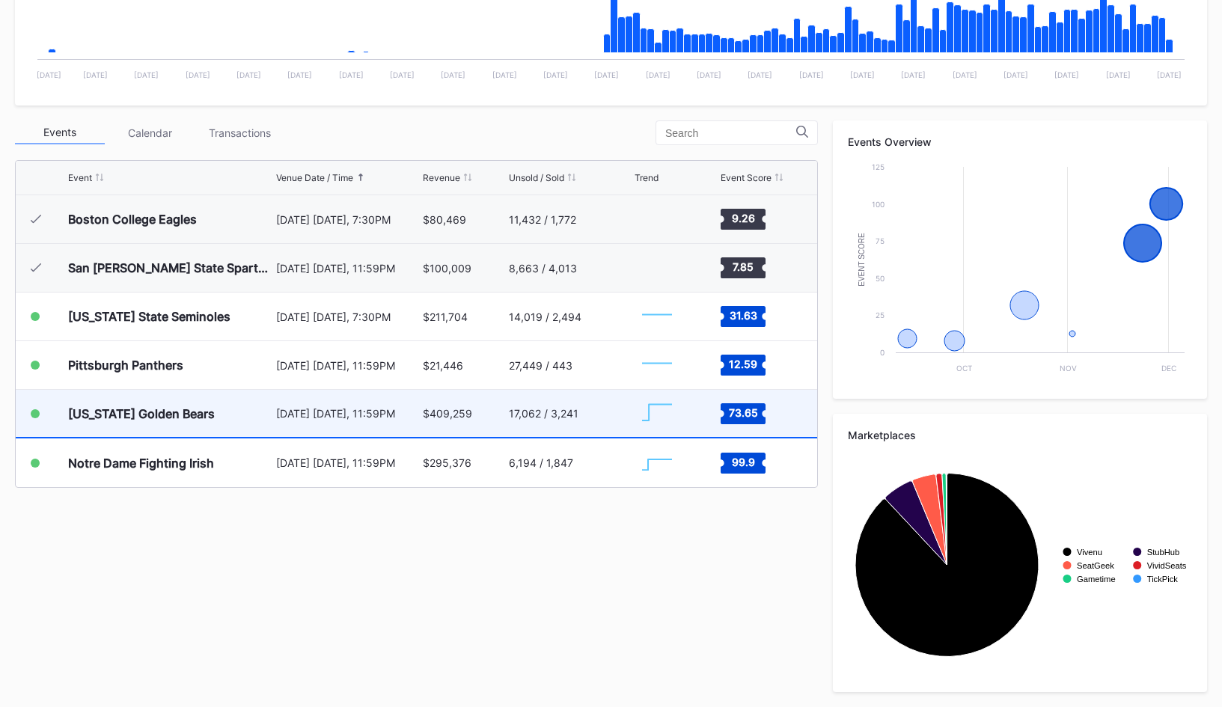
click at [414, 430] on div "[DATE] [DATE], 11:59PM" at bounding box center [347, 413] width 143 height 47
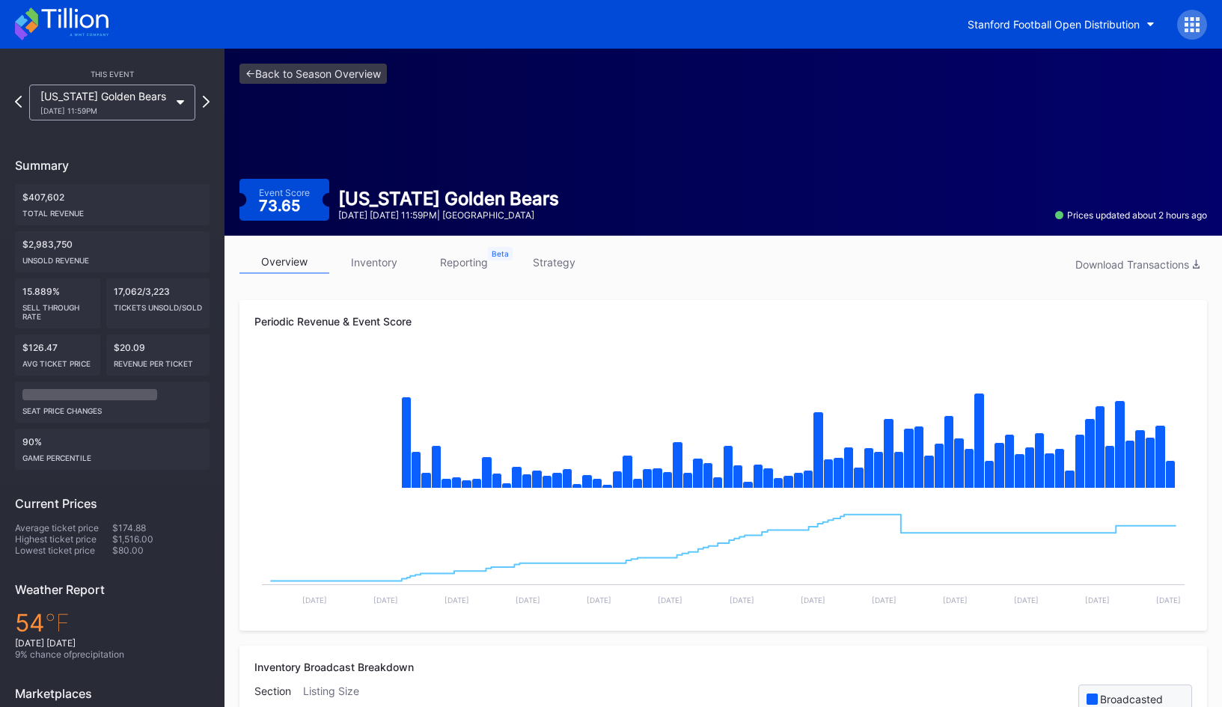
click at [210, 100] on div "This Event [US_STATE] Golden Bears [DATE] 11:59PM Summary $407,602 Total Revenu…" at bounding box center [112, 454] width 224 height 810
click at [204, 103] on icon at bounding box center [206, 101] width 8 height 14
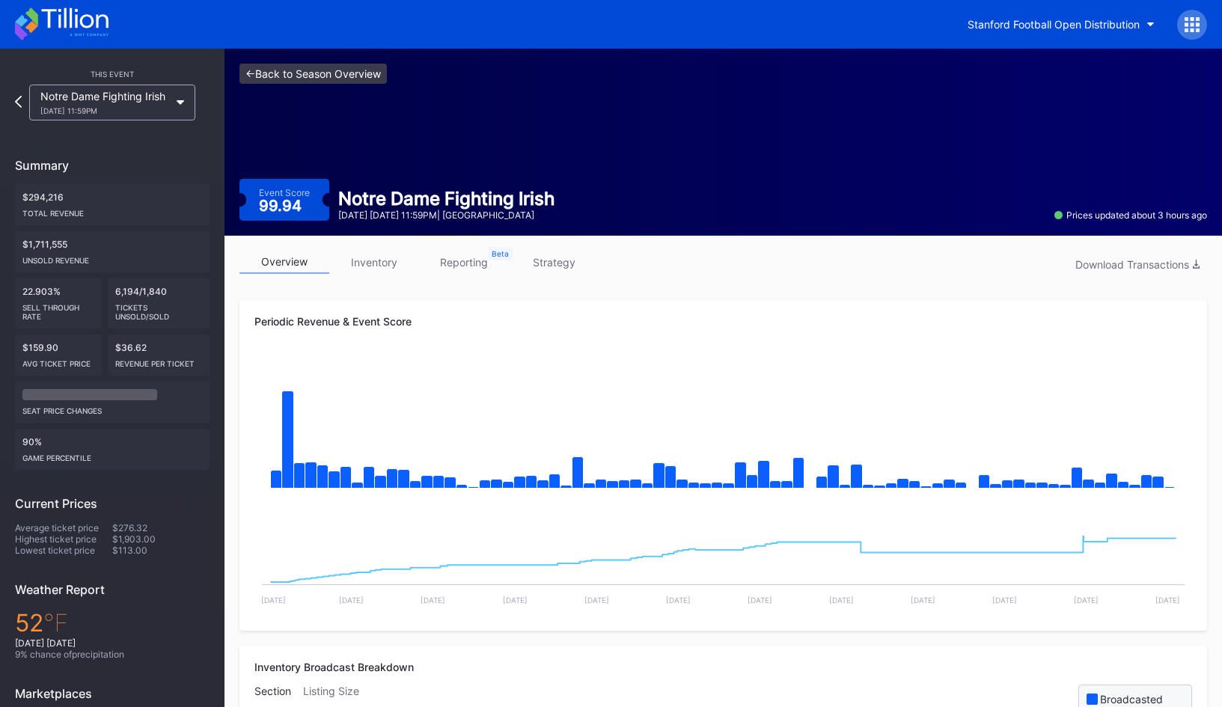
click at [325, 70] on link "<- Back to Season Overview" at bounding box center [312, 74] width 147 height 20
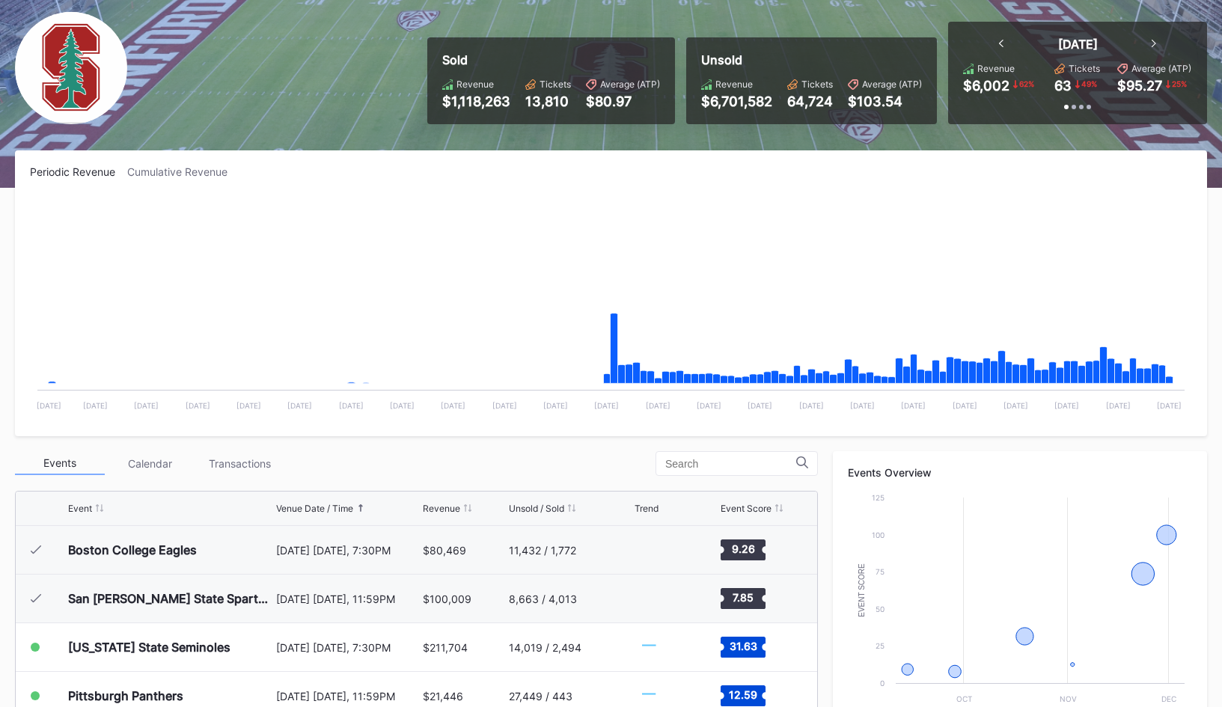
scroll to position [318, 0]
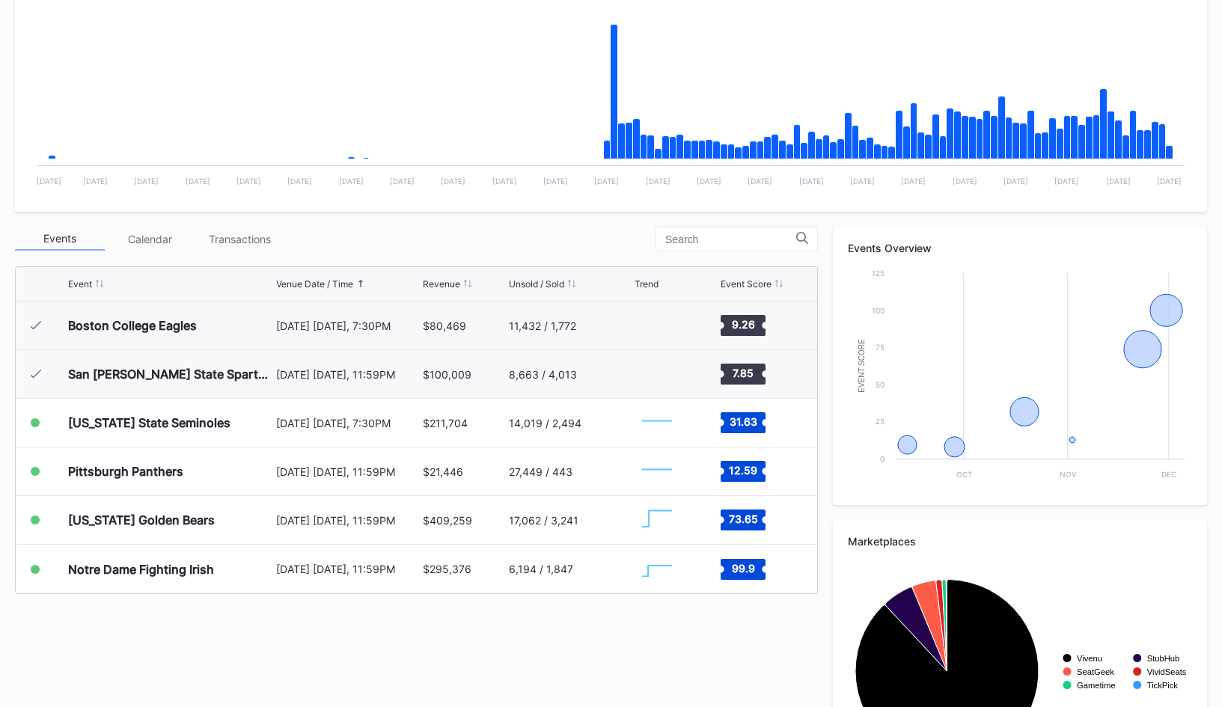
click at [246, 245] on div "Transactions" at bounding box center [240, 238] width 90 height 23
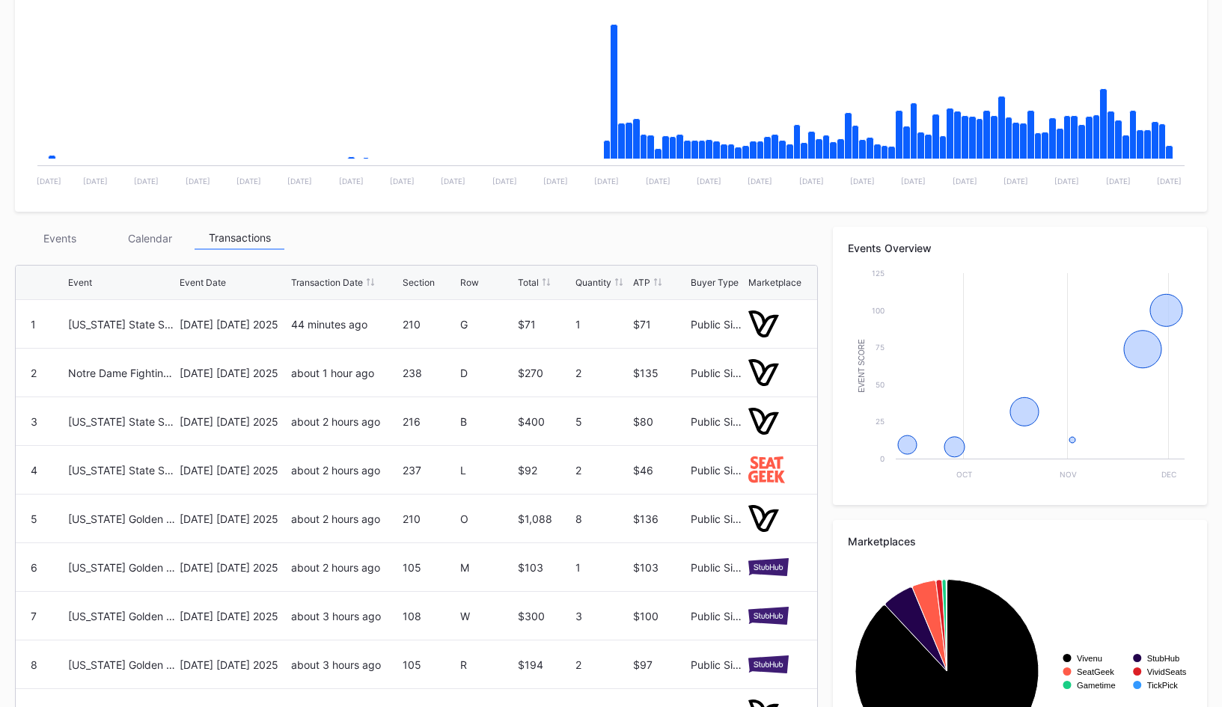
scroll to position [377, 0]
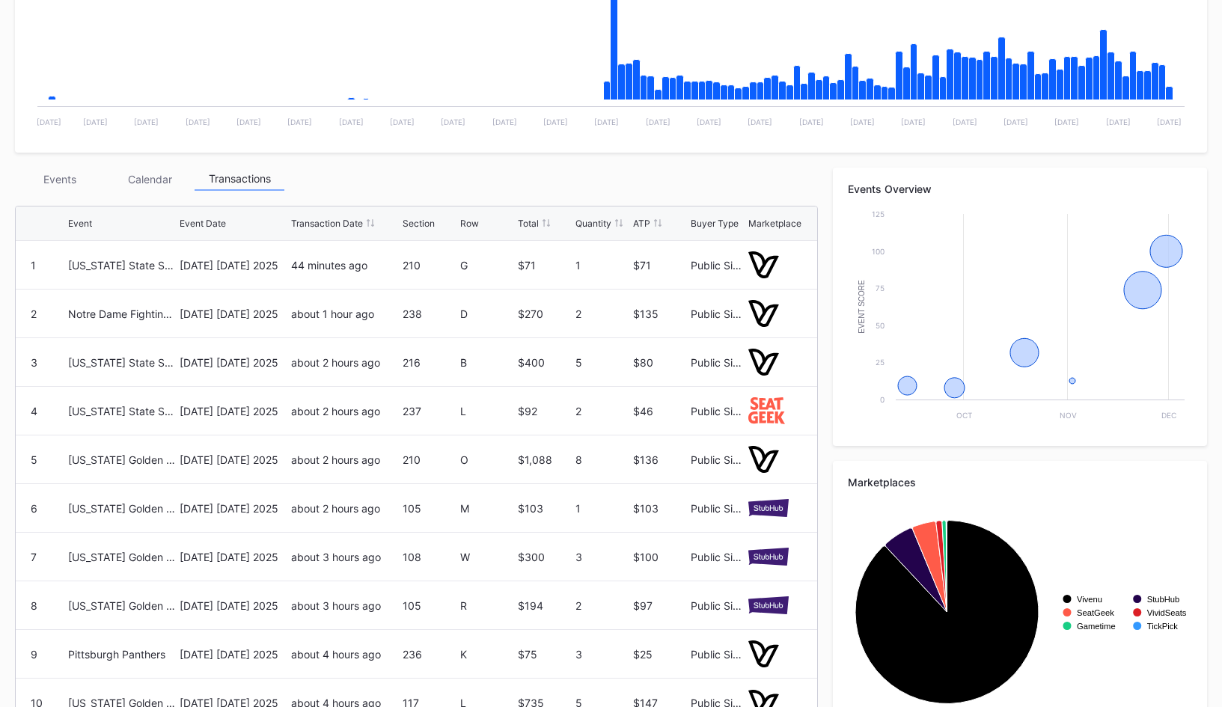
click at [72, 187] on div "Events" at bounding box center [60, 179] width 90 height 23
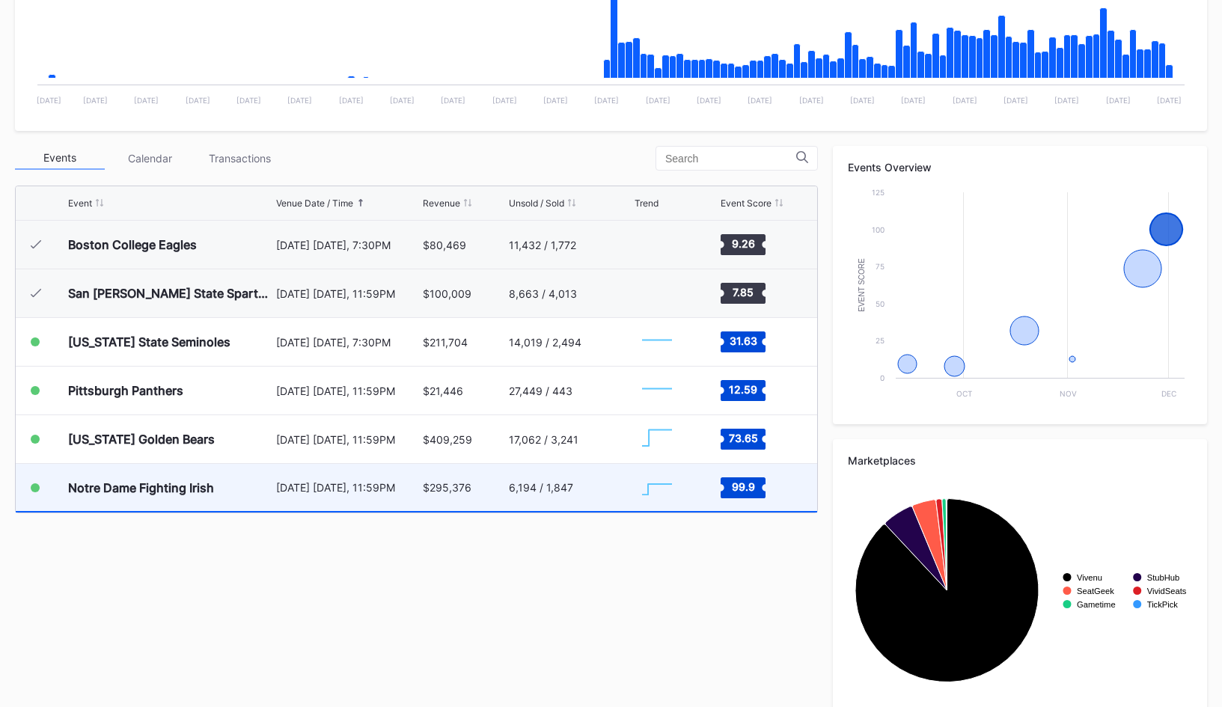
scroll to position [418, 0]
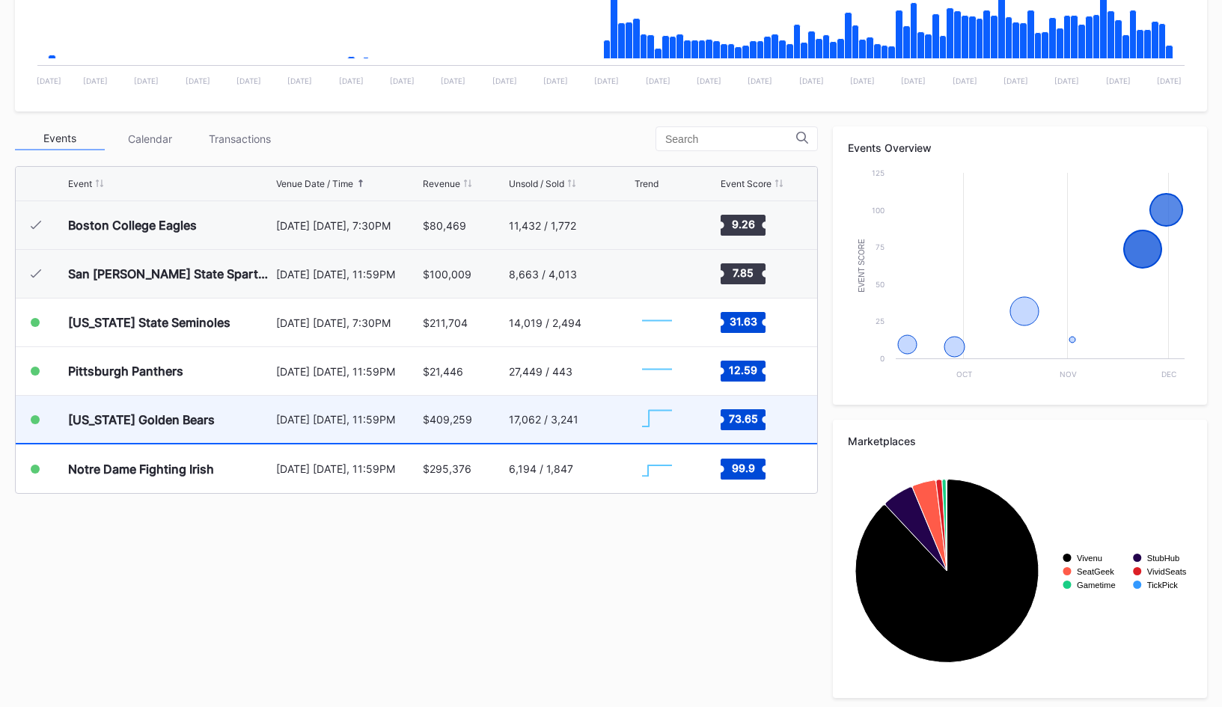
click at [522, 437] on div "17,062 / 3,241" at bounding box center [570, 419] width 123 height 47
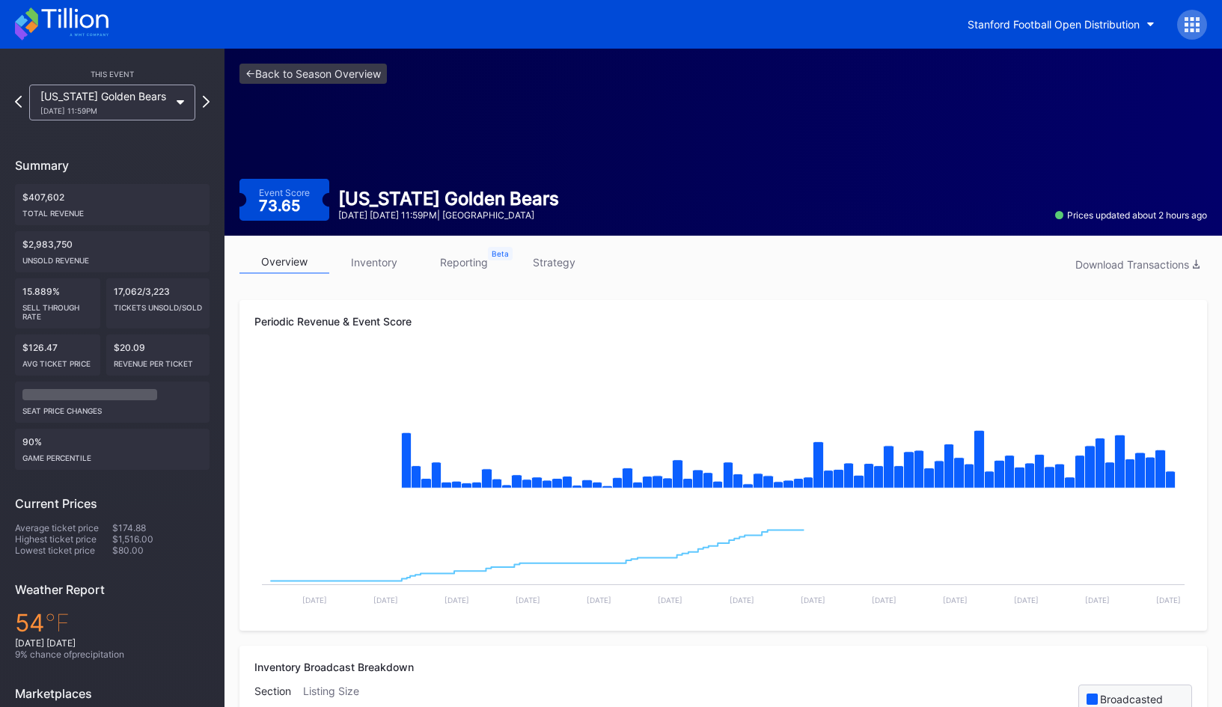
drag, startPoint x: 390, startPoint y: 266, endPoint x: 523, endPoint y: 277, distance: 133.7
click at [390, 266] on link "inventory" at bounding box center [374, 262] width 90 height 23
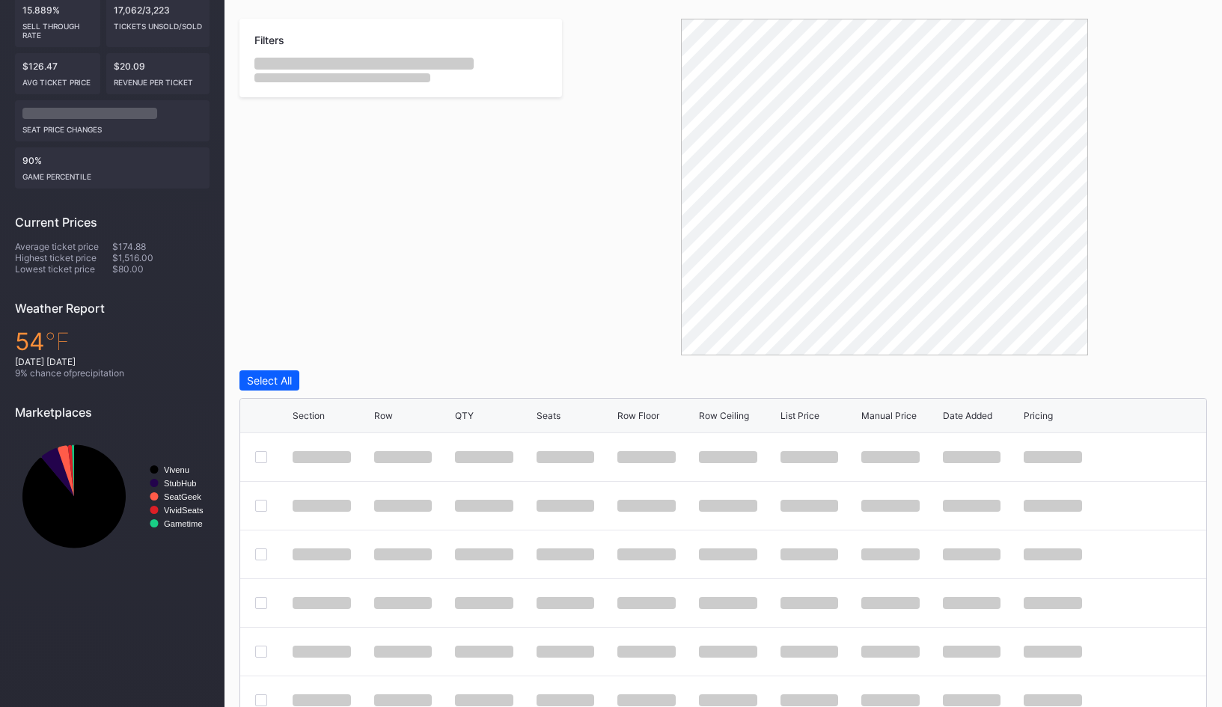
scroll to position [284, 0]
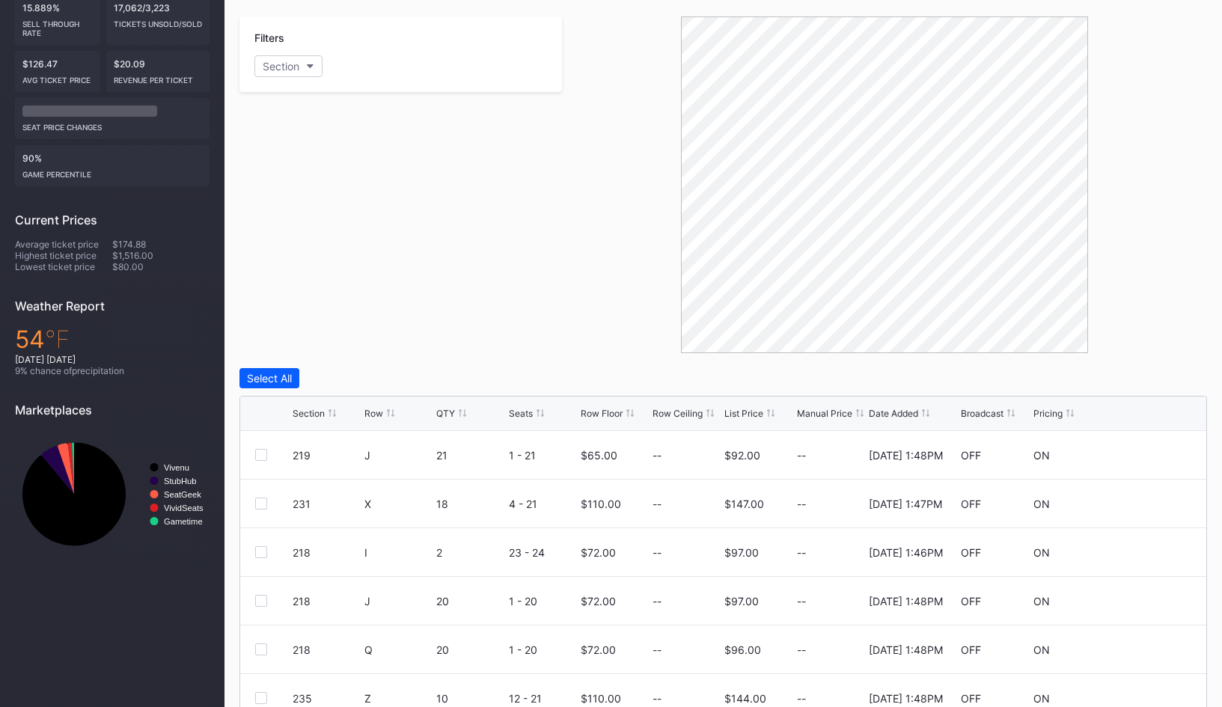
click at [750, 415] on div "List Price" at bounding box center [743, 413] width 39 height 11
drag, startPoint x: 725, startPoint y: 456, endPoint x: 765, endPoint y: 456, distance: 39.7
click at [765, 456] on div "218 II 14 1 - 14 $72.00 -- $80.00 -- [DATE] 1:10PM OFF ON" at bounding box center [723, 455] width 966 height 49
click at [590, 459] on div "$72.00" at bounding box center [598, 455] width 35 height 13
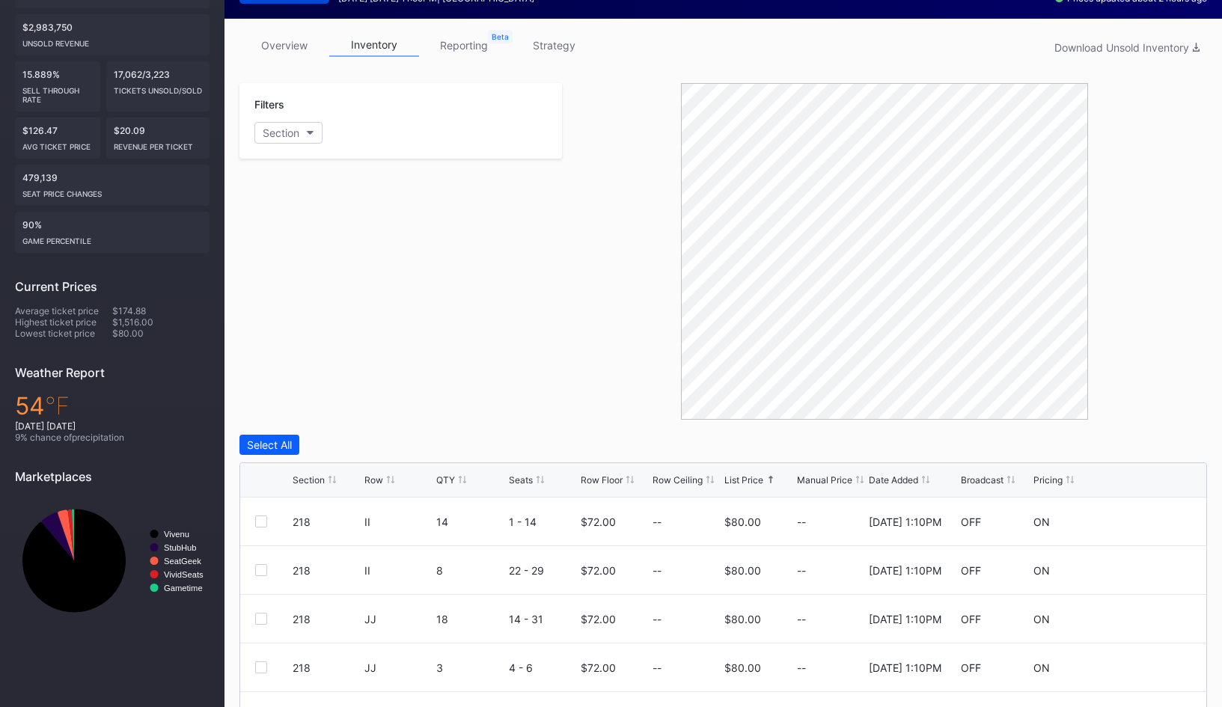
scroll to position [210, 0]
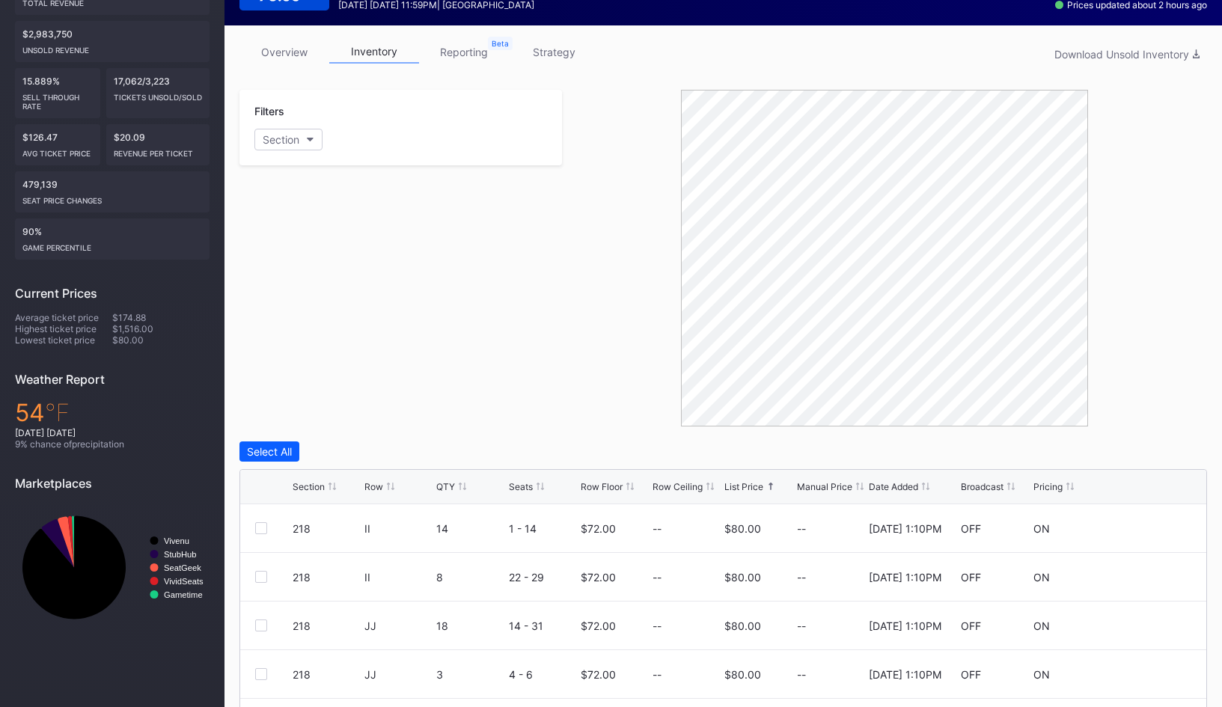
click at [578, 53] on link "strategy" at bounding box center [554, 51] width 90 height 23
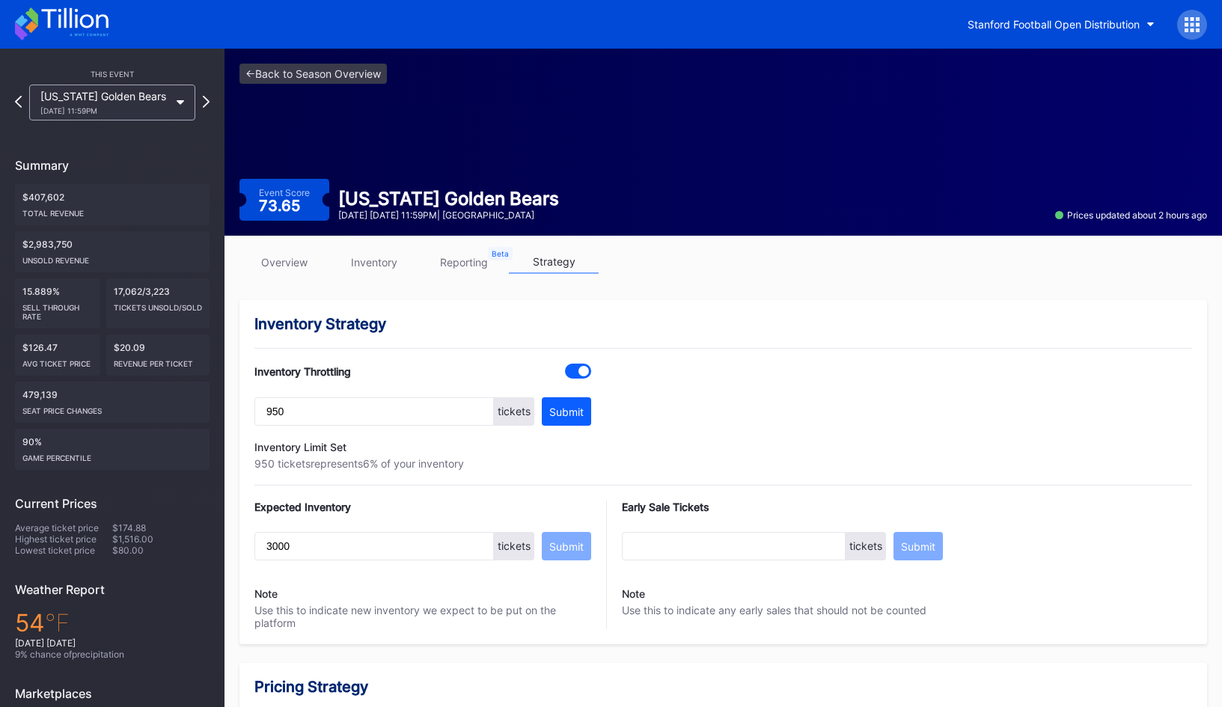
drag, startPoint x: 128, startPoint y: 284, endPoint x: 153, endPoint y: 284, distance: 24.7
click at [153, 284] on div "17,062/3,223 Tickets Unsold/Sold" at bounding box center [157, 303] width 103 height 50
click at [152, 289] on div "17,062/3,223 Tickets Unsold/Sold" at bounding box center [157, 303] width 103 height 50
click at [302, 259] on link "overview" at bounding box center [284, 262] width 90 height 23
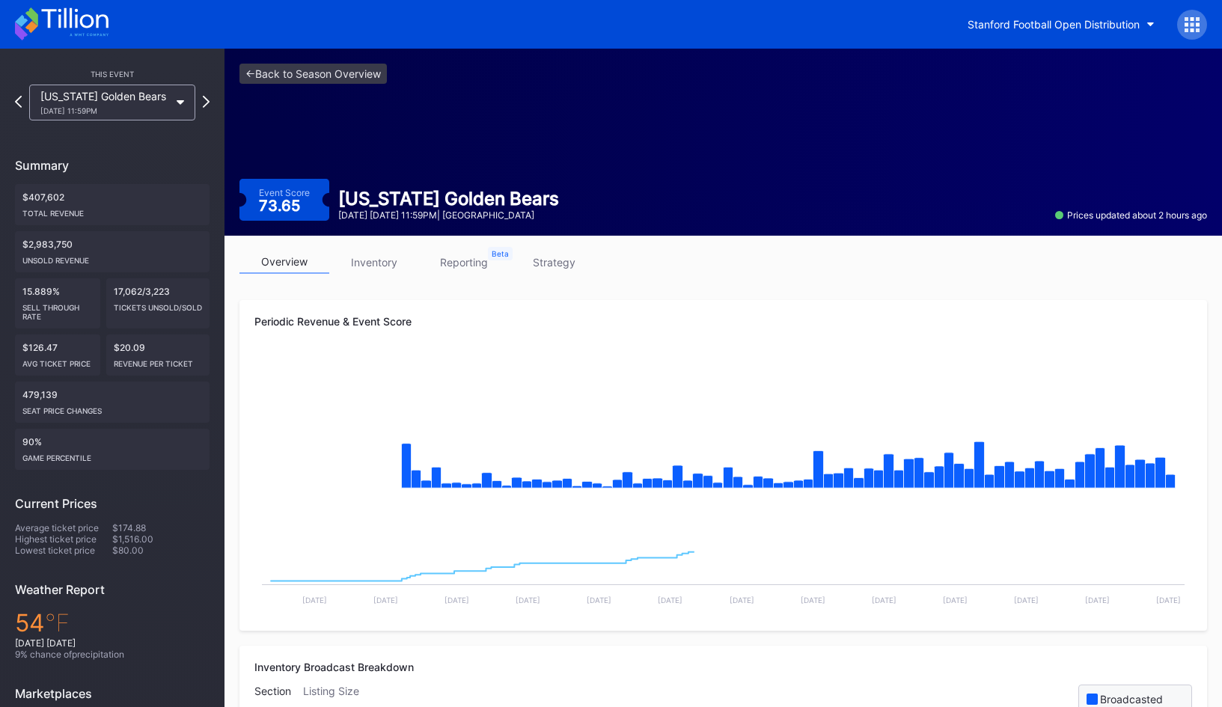
click at [397, 266] on link "inventory" at bounding box center [374, 262] width 90 height 23
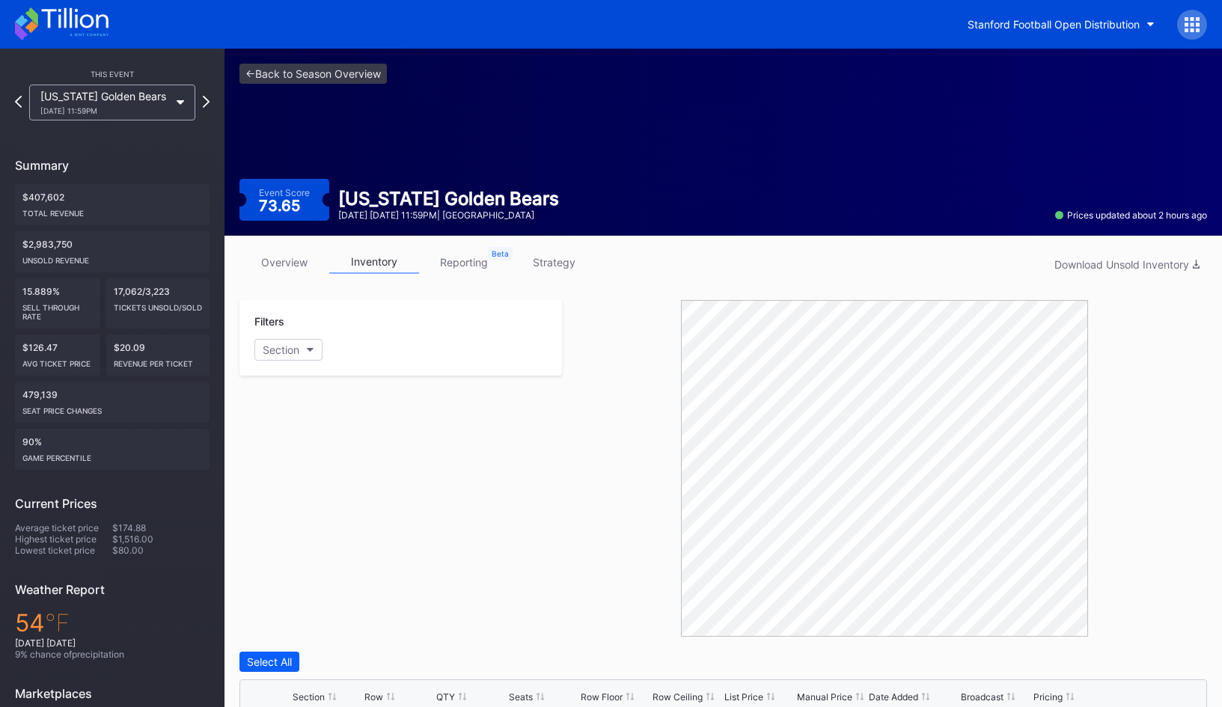
click at [268, 266] on link "overview" at bounding box center [284, 262] width 90 height 23
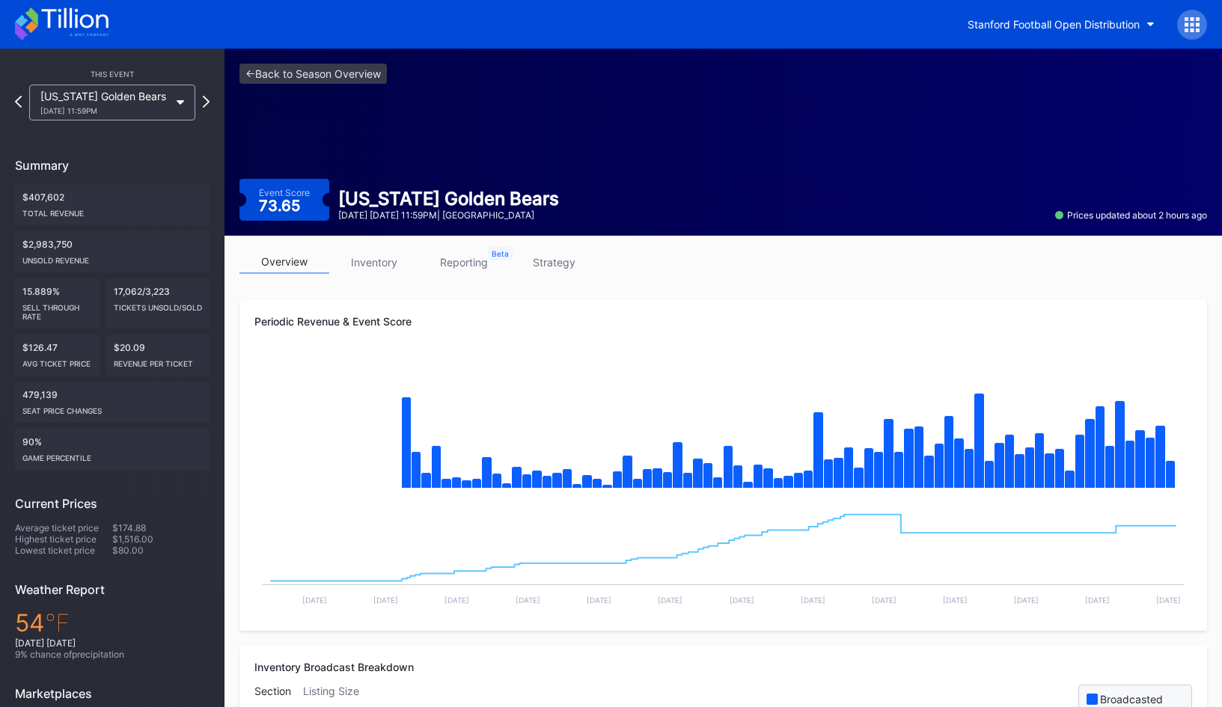
drag, startPoint x: 383, startPoint y: 266, endPoint x: 617, endPoint y: 382, distance: 261.0
click at [384, 266] on link "inventory" at bounding box center [374, 262] width 90 height 23
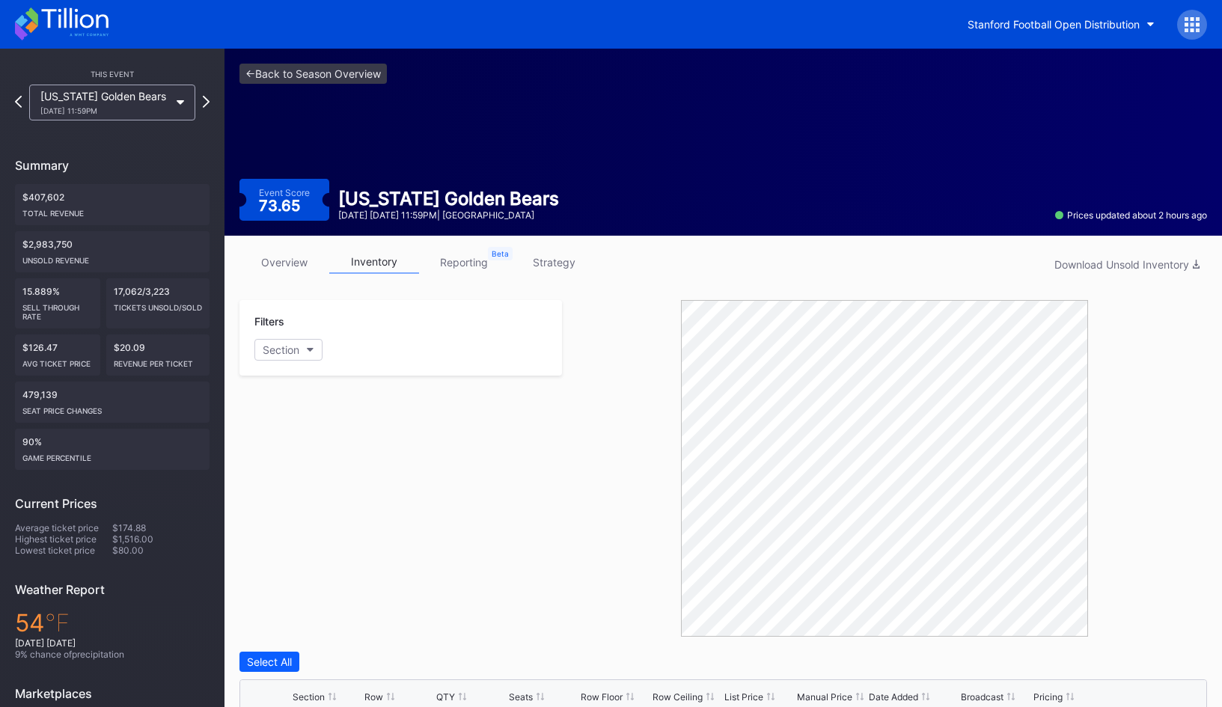
click at [1186, 34] on div at bounding box center [1192, 25] width 30 height 30
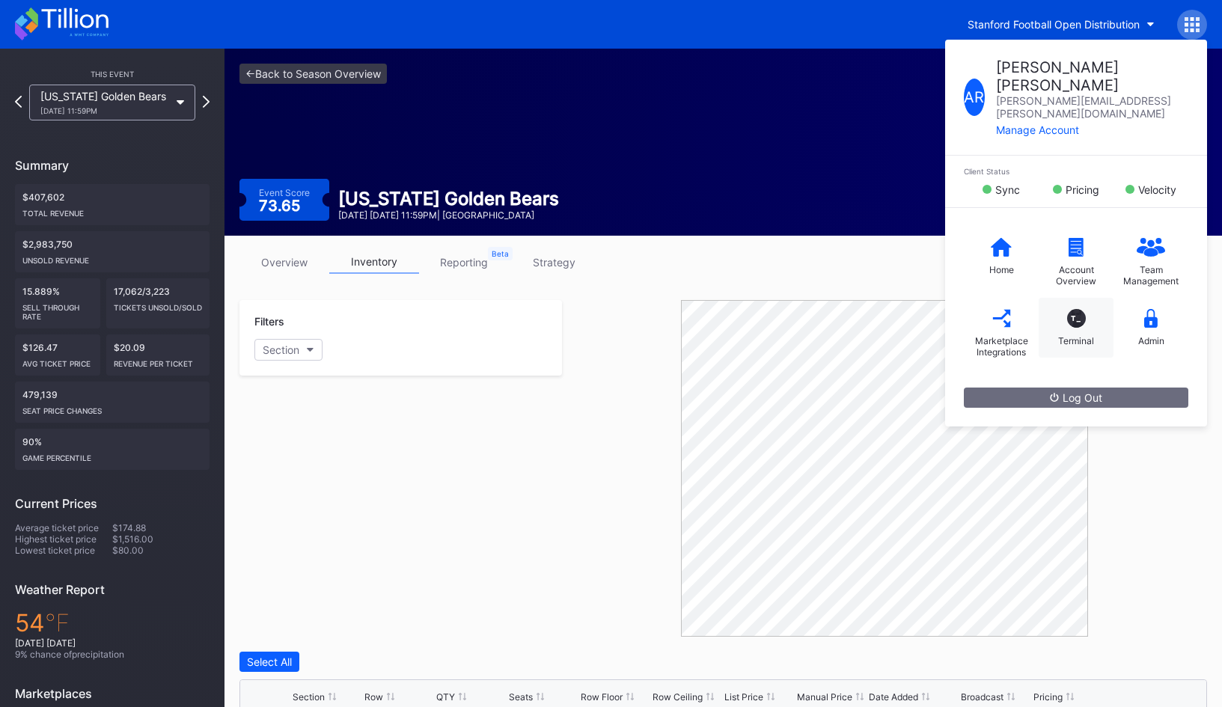
click at [1067, 309] on div "T_" at bounding box center [1076, 318] width 19 height 19
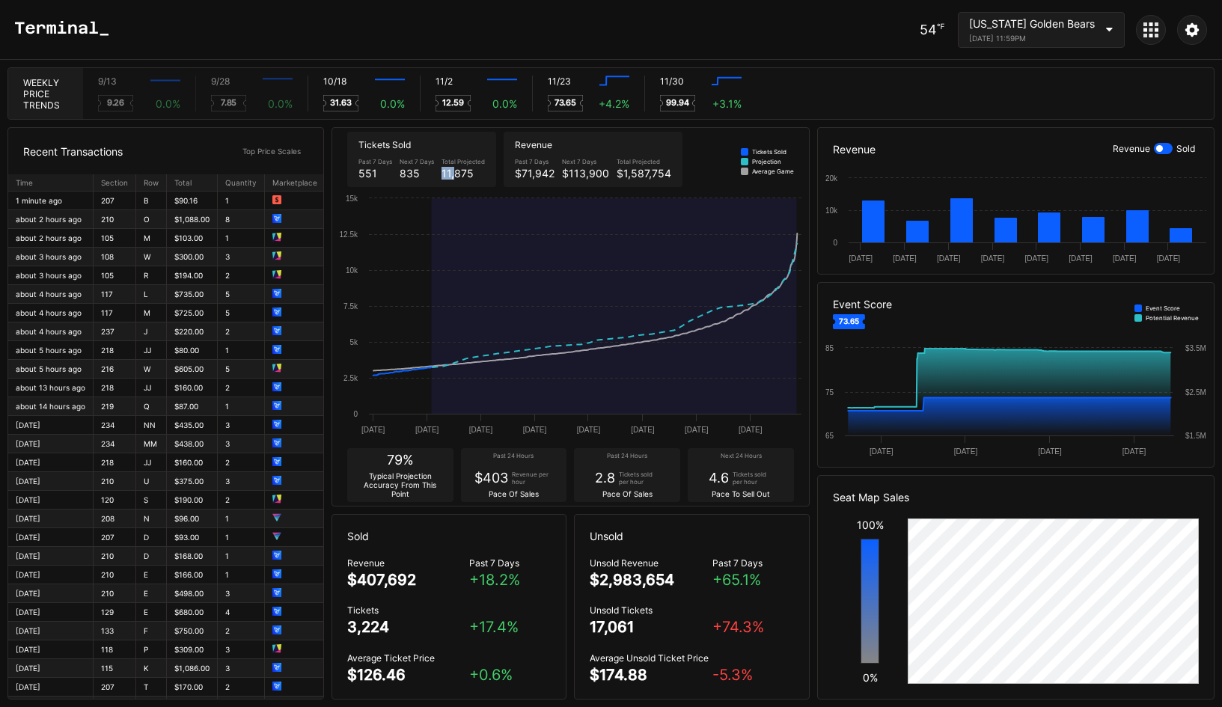
click at [455, 170] on div "11,875" at bounding box center [462, 173] width 43 height 13
drag, startPoint x: 623, startPoint y: 180, endPoint x: 641, endPoint y: 179, distance: 18.0
click at [638, 178] on div "Past 7 Days $71,942 Next 7 Days $113,900 Total Projected $1,587,754" at bounding box center [593, 168] width 164 height 29
click at [1155, 32] on icon at bounding box center [1150, 29] width 15 height 15
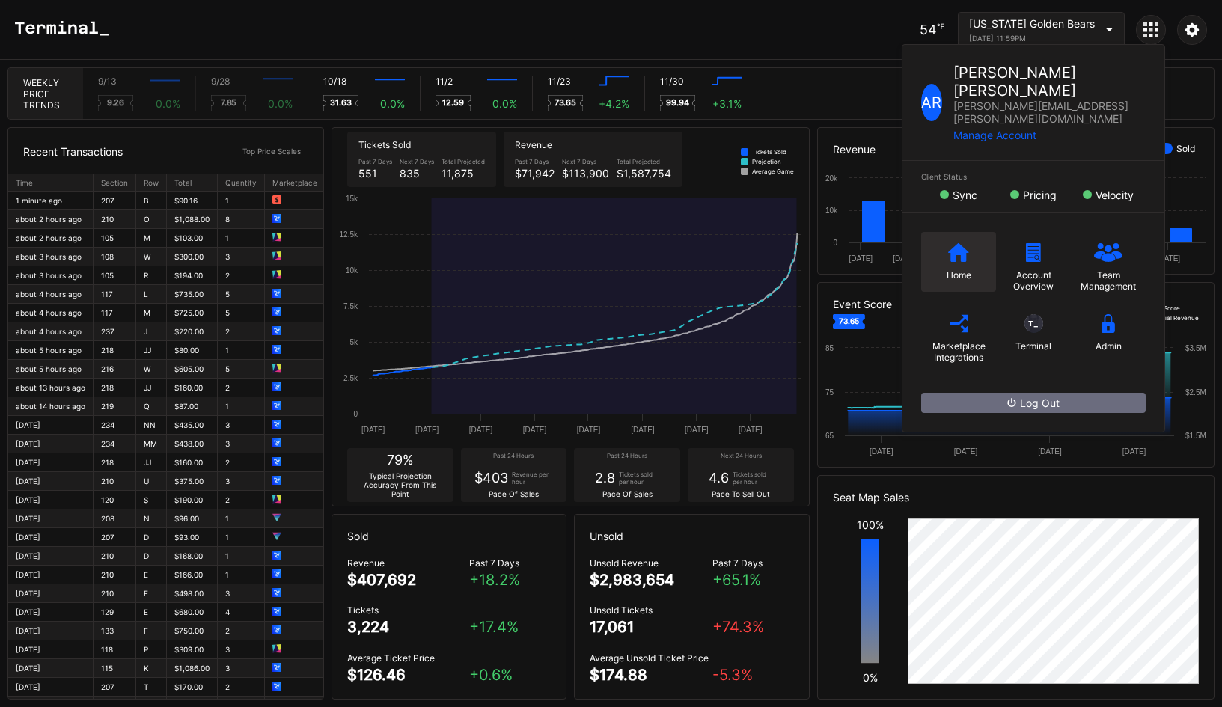
click at [969, 232] on div "Home" at bounding box center [958, 262] width 75 height 60
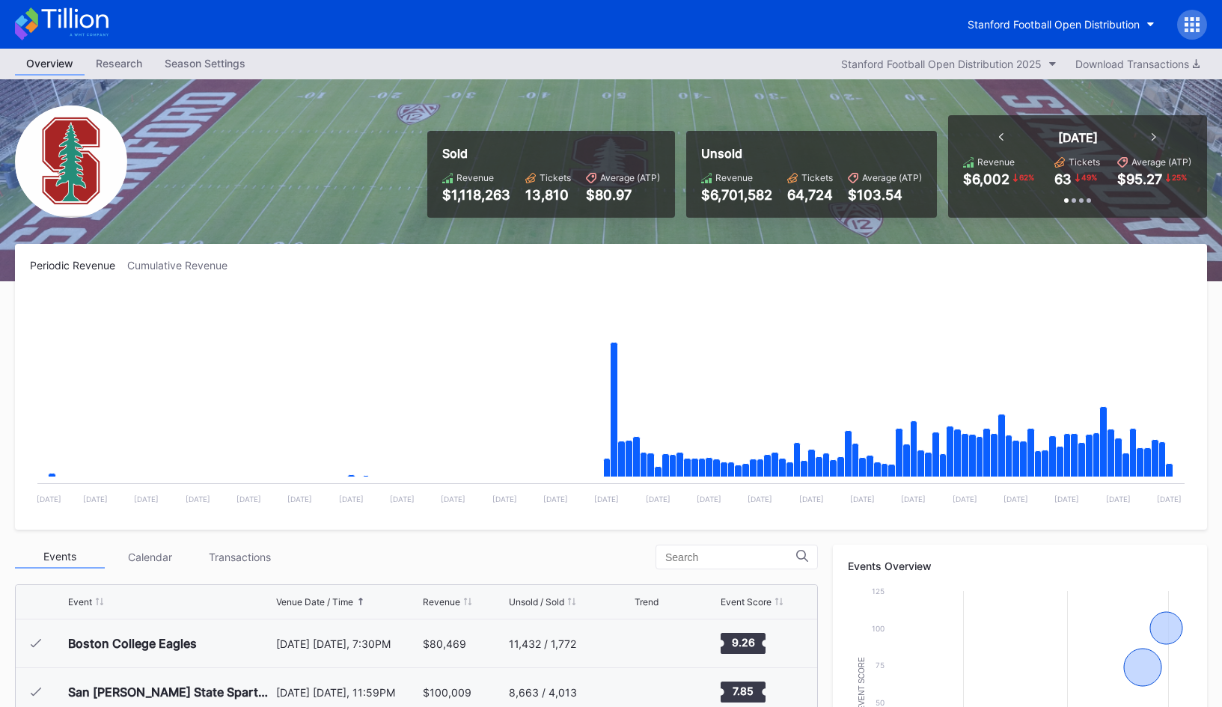
click at [107, 28] on icon at bounding box center [62, 23] width 94 height 33
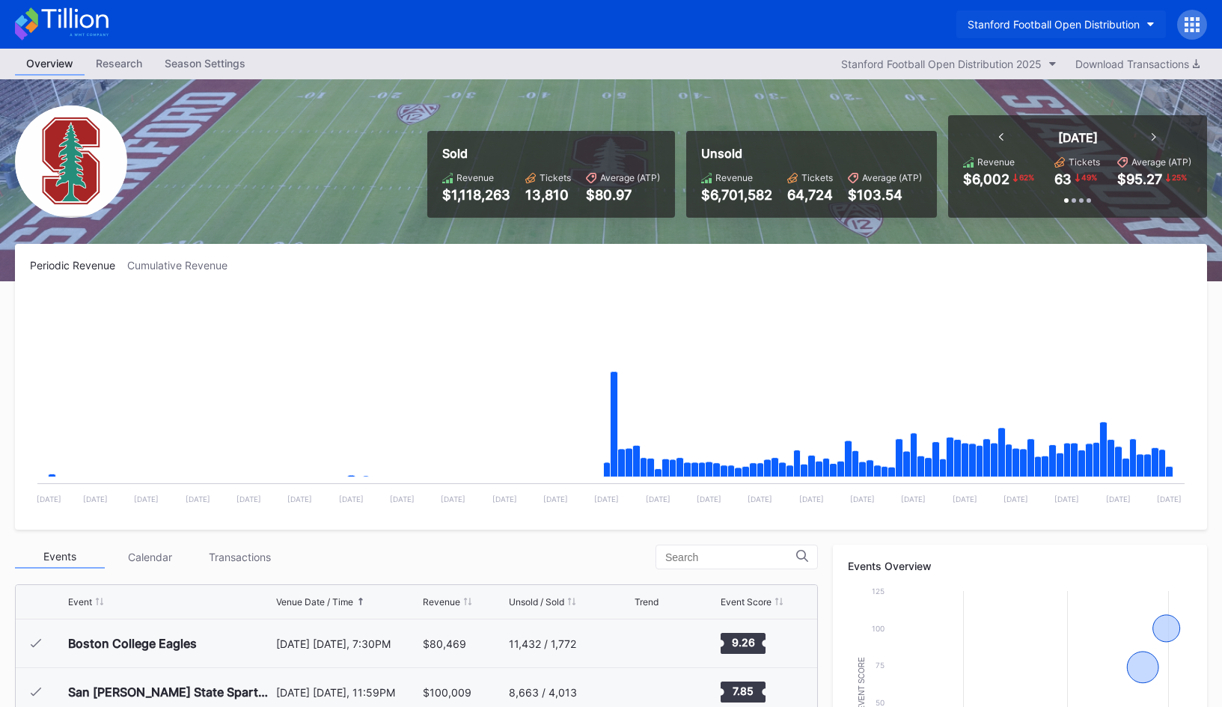
click at [963, 29] on button "Stanford Football Open Distribution" at bounding box center [1061, 24] width 210 height 28
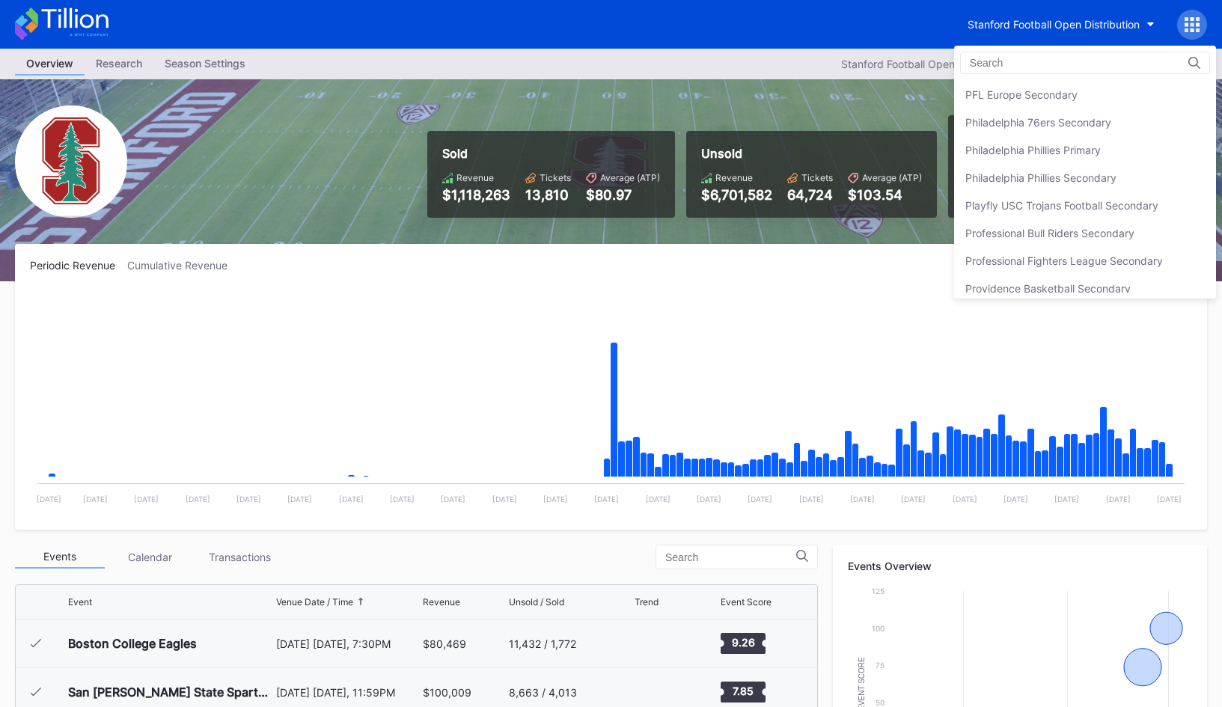
scroll to position [3235, 0]
click at [991, 131] on div "Philadelphia 76ers Secondary" at bounding box center [1038, 126] width 146 height 13
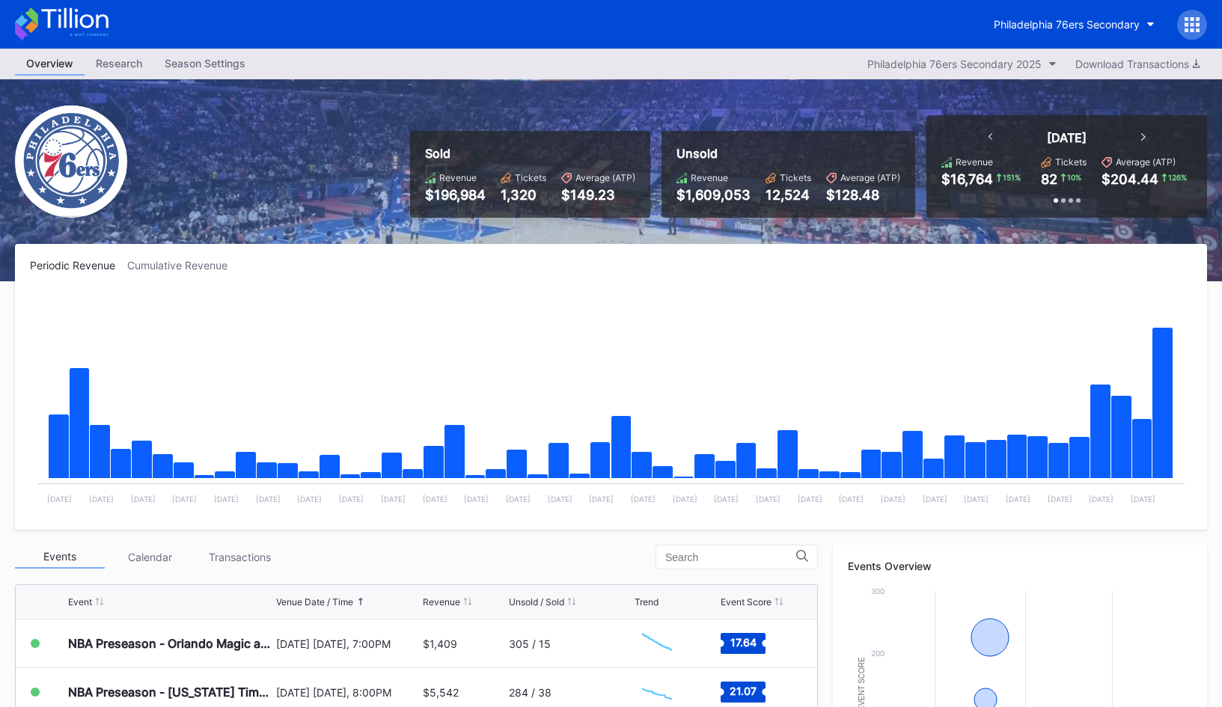
click at [73, 25] on icon at bounding box center [62, 23] width 94 height 33
click at [1087, 28] on div "Philadelphia 76ers Secondary" at bounding box center [1067, 24] width 146 height 13
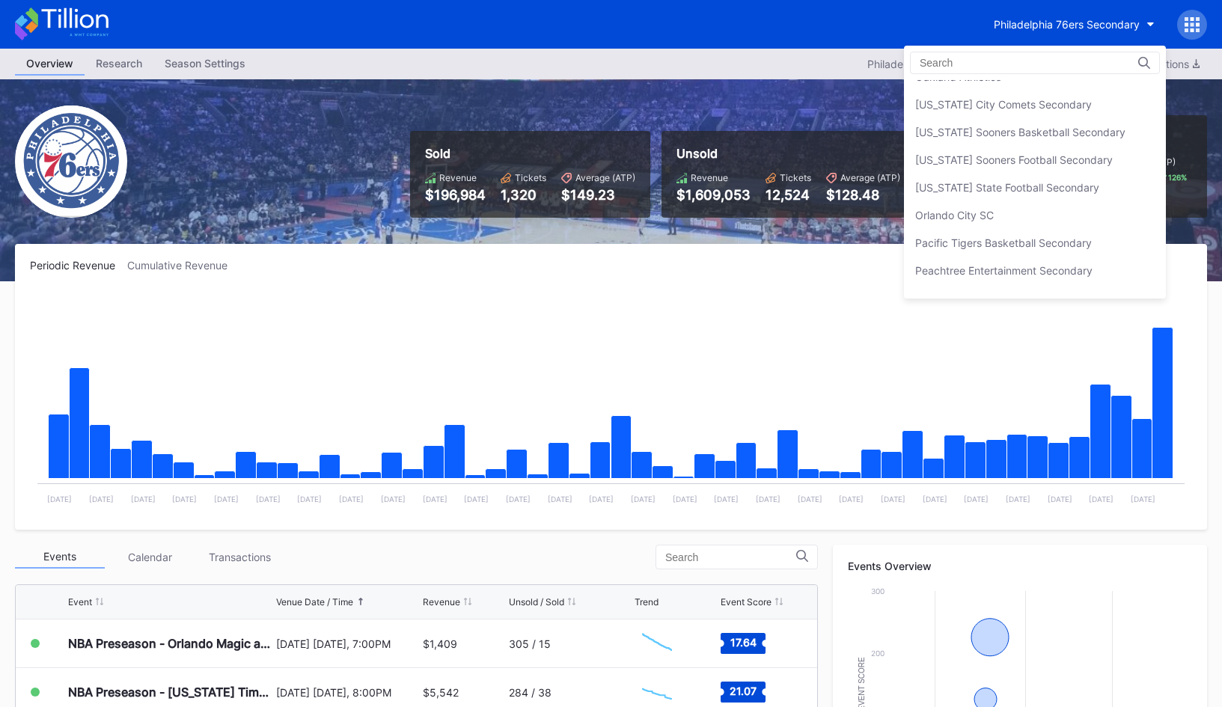
scroll to position [3031, 0]
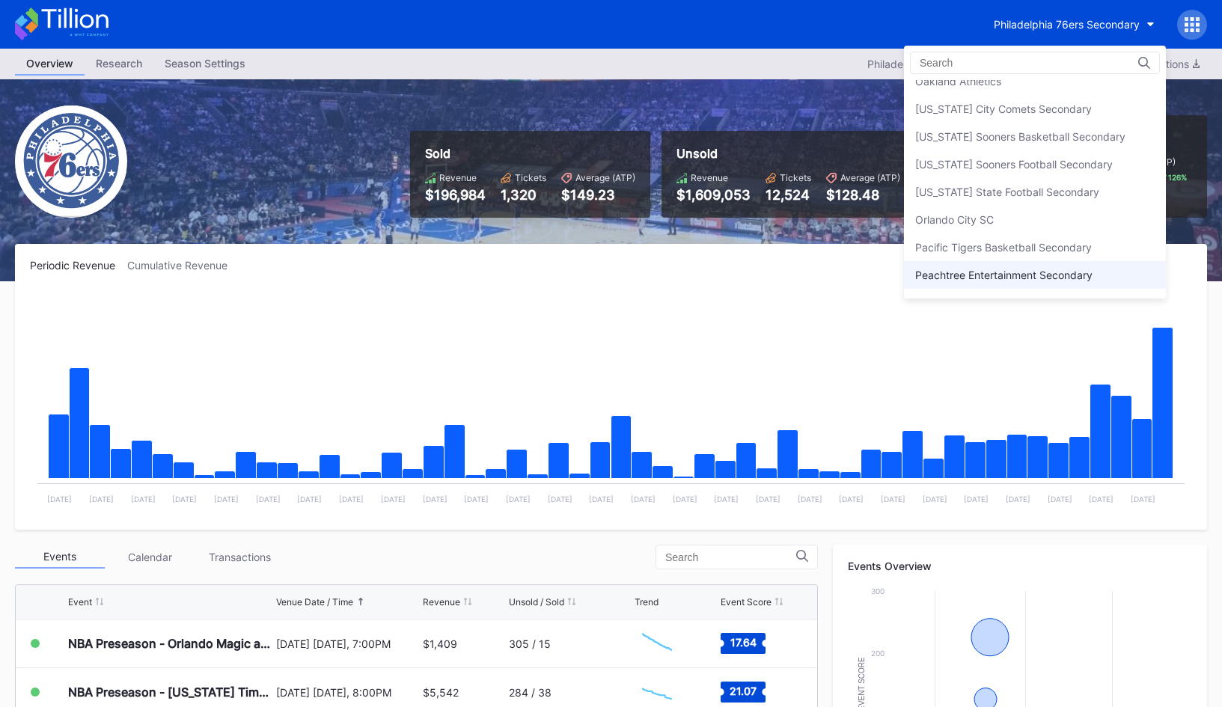
click at [1072, 275] on div "Peachtree Entertainment Secondary" at bounding box center [1003, 275] width 177 height 13
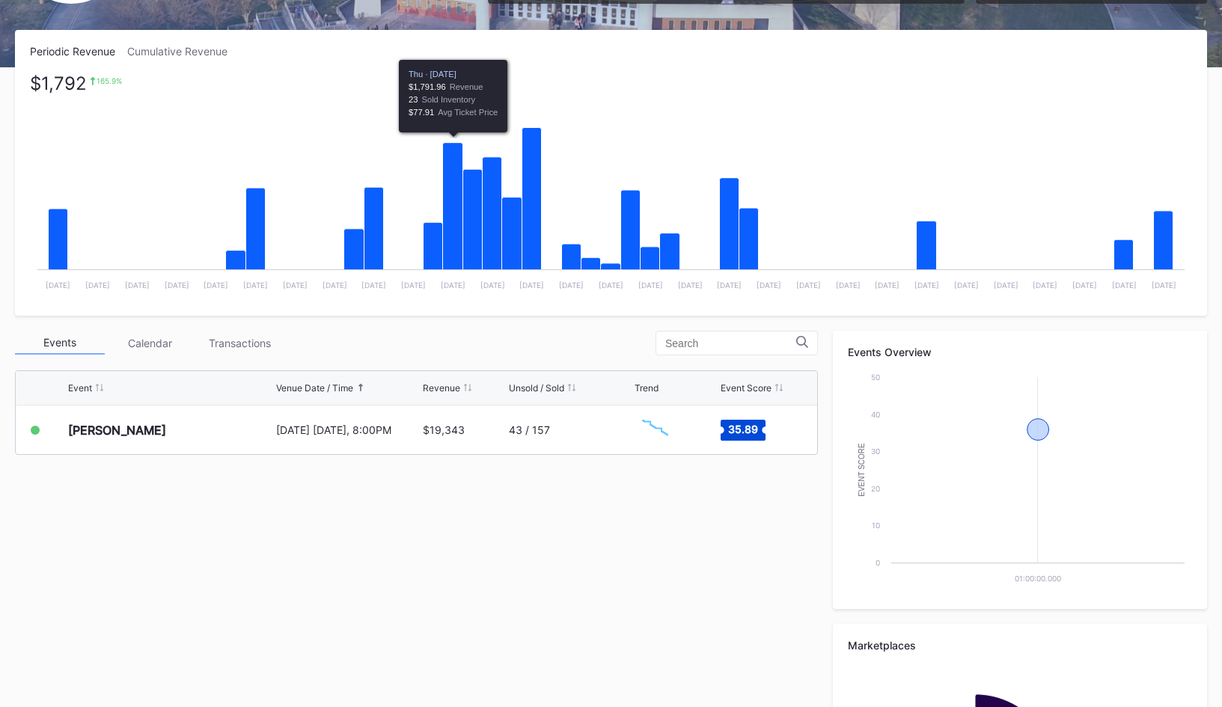
scroll to position [299, 0]
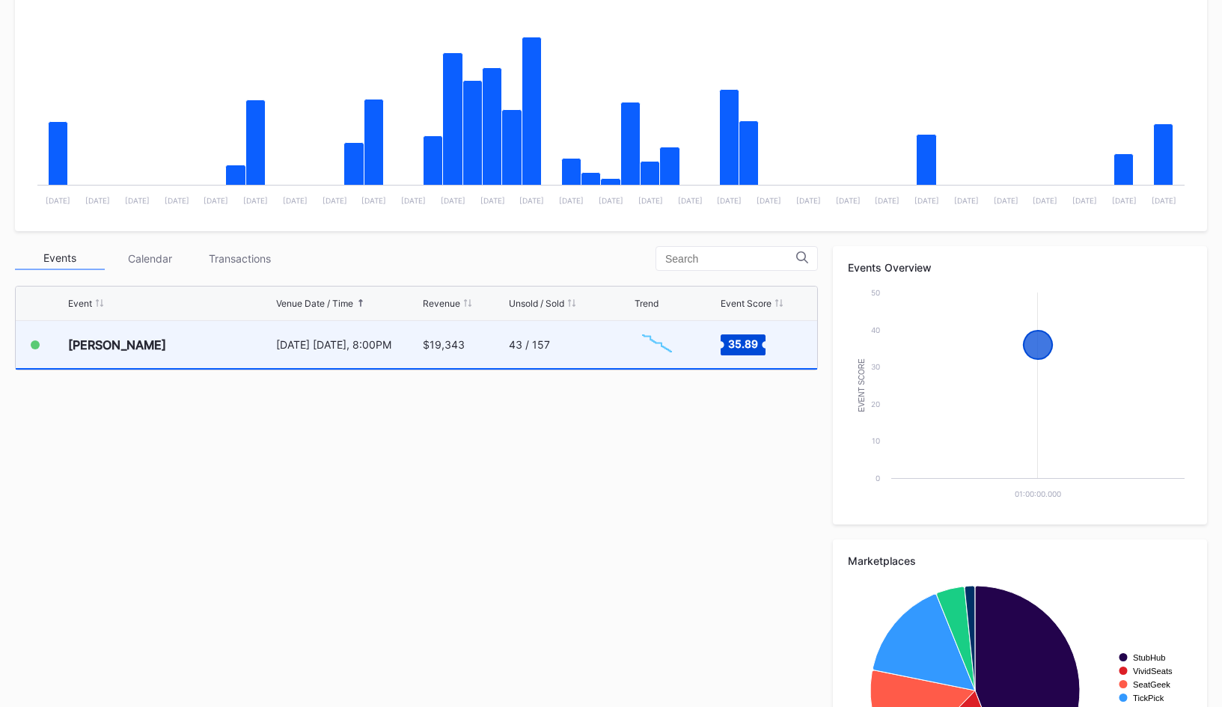
click at [536, 340] on div "43 / 157" at bounding box center [529, 344] width 41 height 13
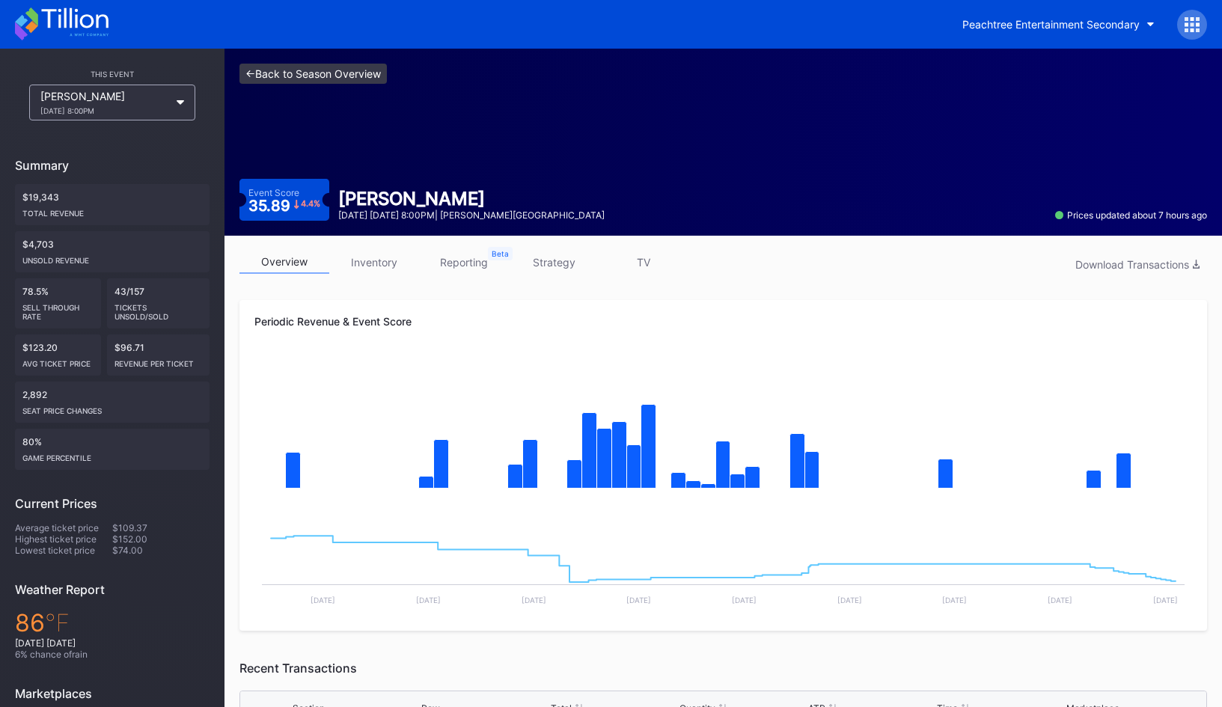
click at [332, 70] on link "<- Back to Season Overview" at bounding box center [312, 74] width 147 height 20
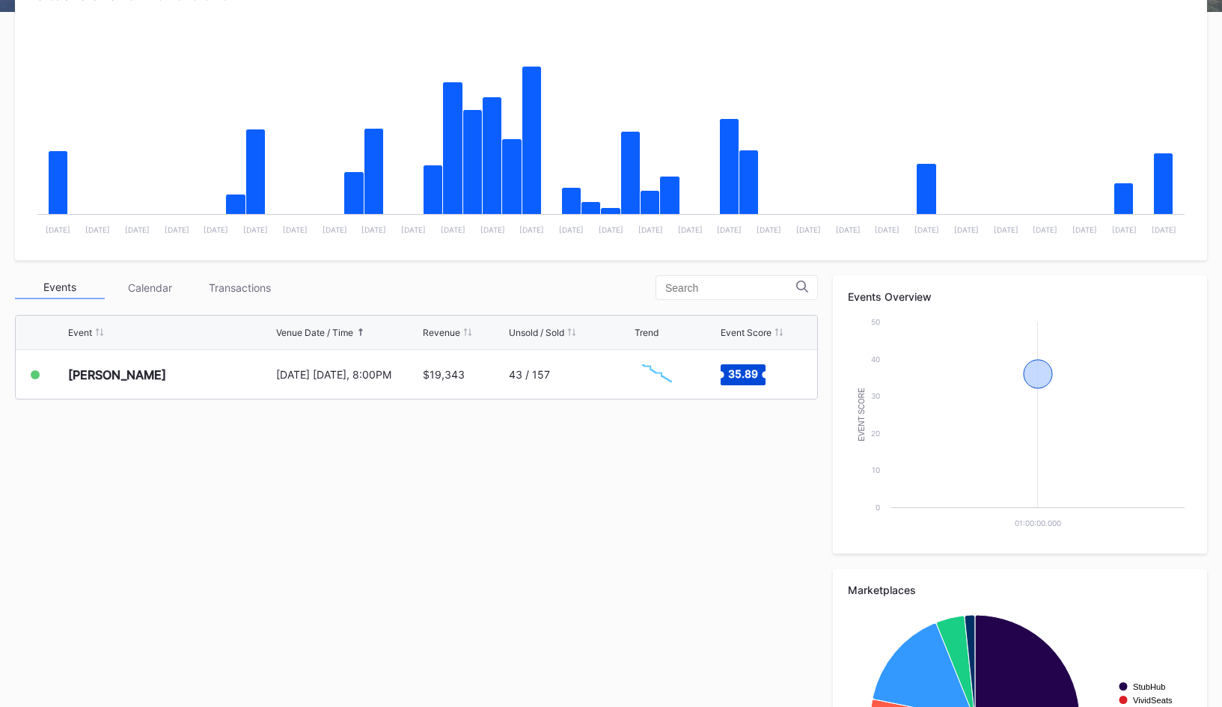
scroll to position [424, 0]
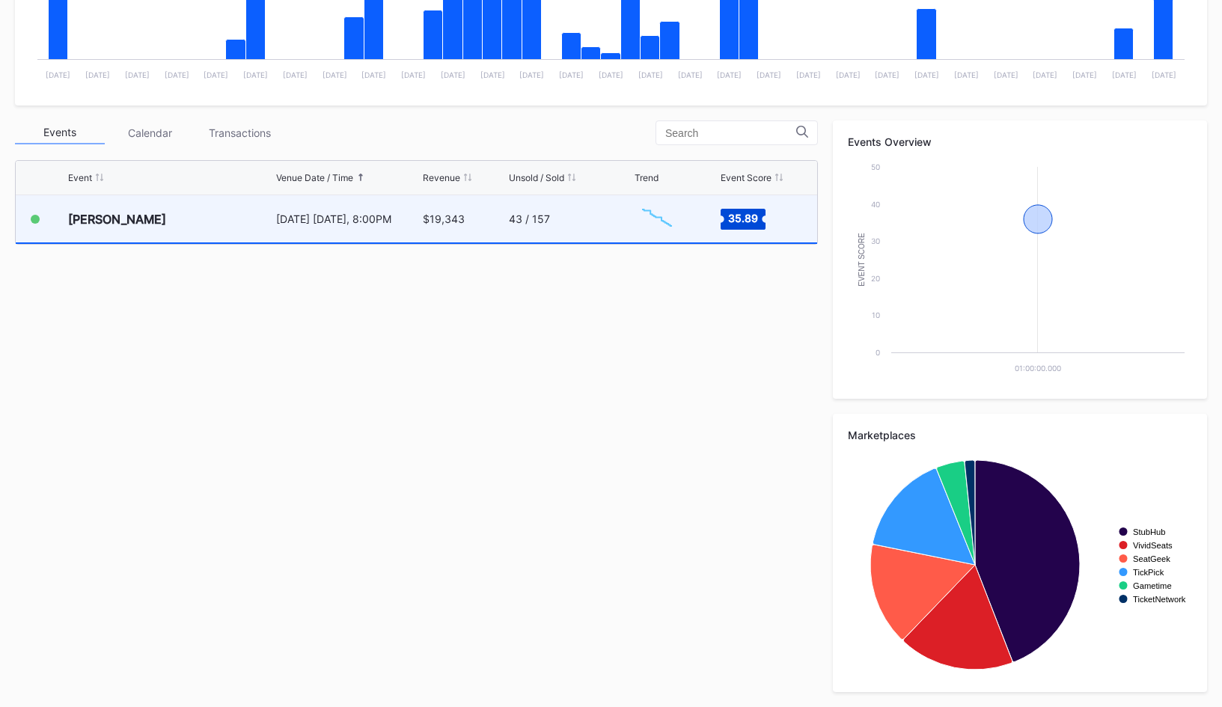
click at [583, 234] on div "43 / 157" at bounding box center [570, 218] width 123 height 47
